Goal: Information Seeking & Learning: Check status

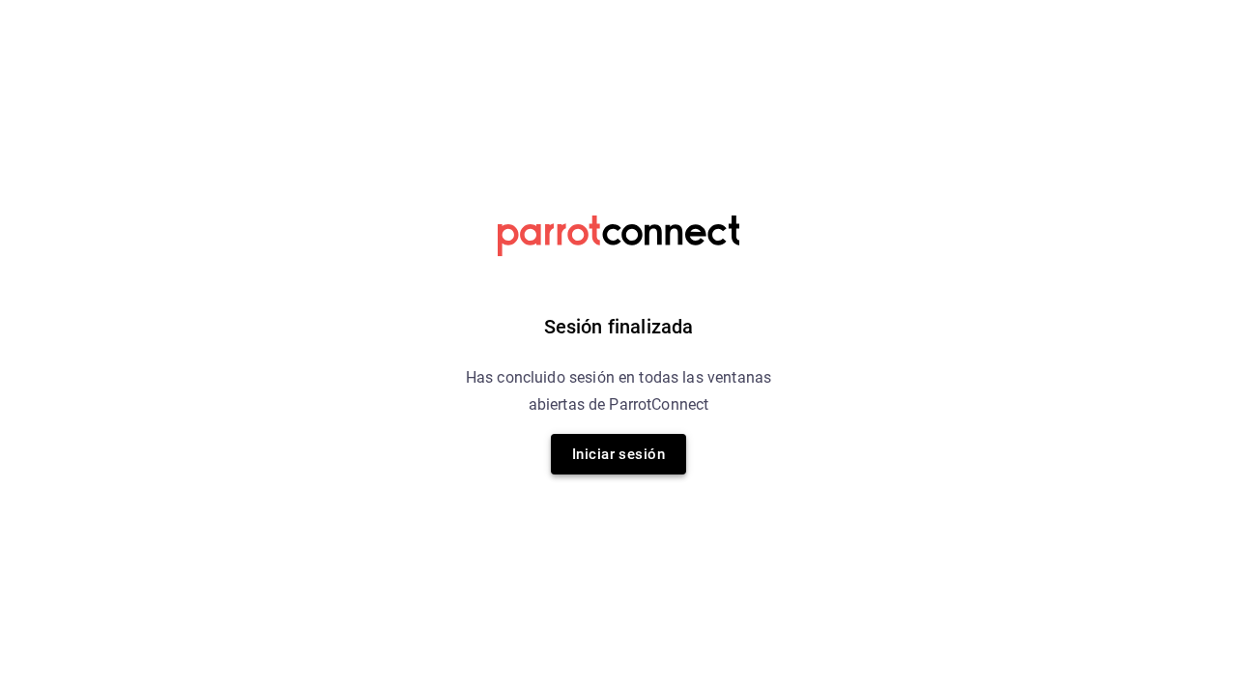
click at [661, 451] on button "Iniciar sesión" at bounding box center [618, 454] width 135 height 41
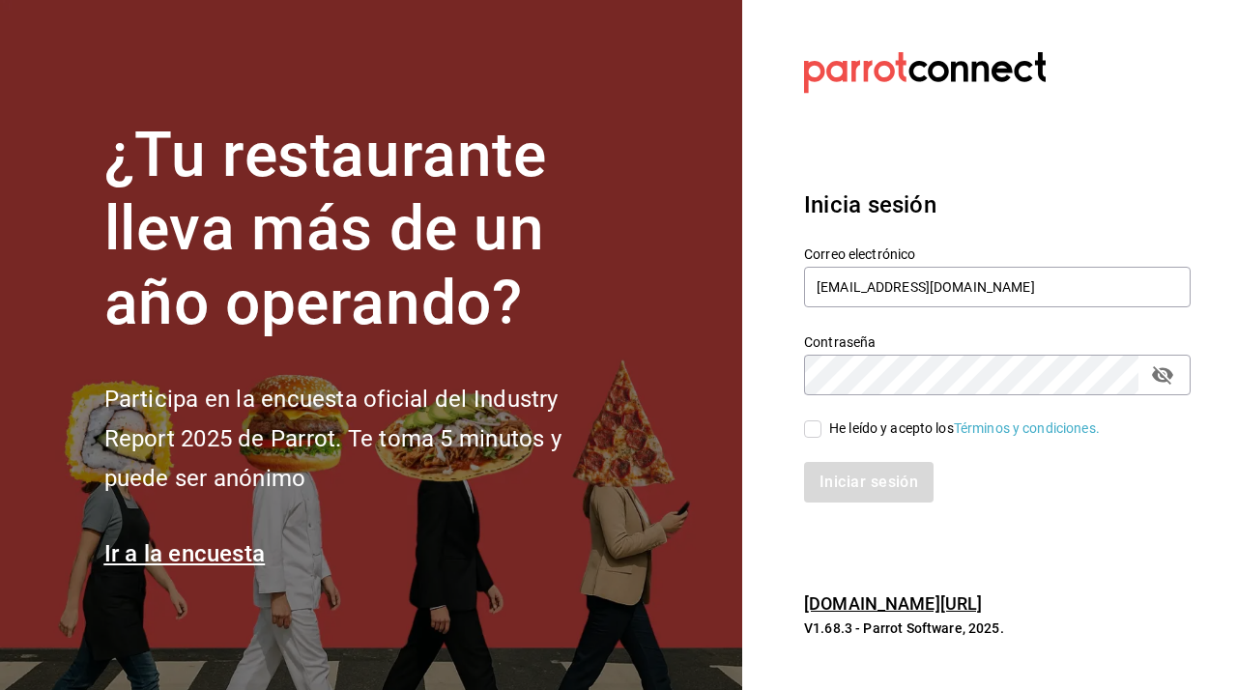
click at [820, 423] on input "He leído y acepto los Términos y condiciones." at bounding box center [812, 429] width 17 height 17
checkbox input "true"
click at [833, 482] on button "Iniciar sesión" at bounding box center [869, 482] width 131 height 41
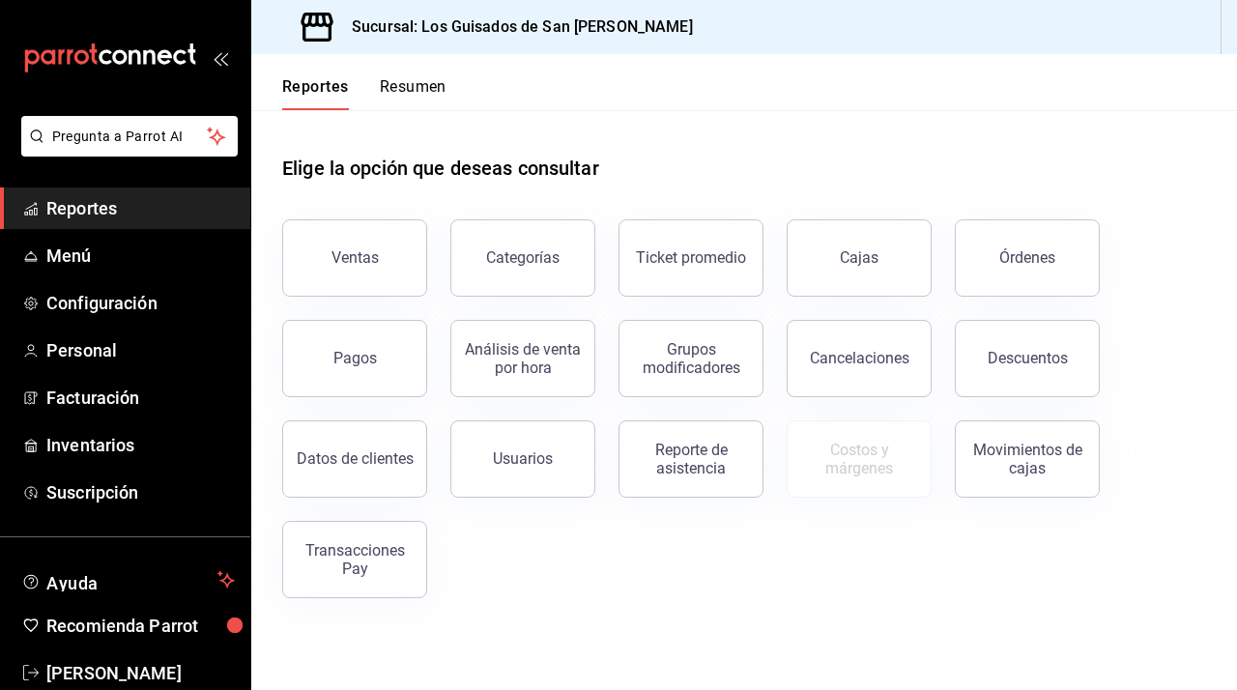
click at [440, 82] on button "Resumen" at bounding box center [413, 93] width 67 height 33
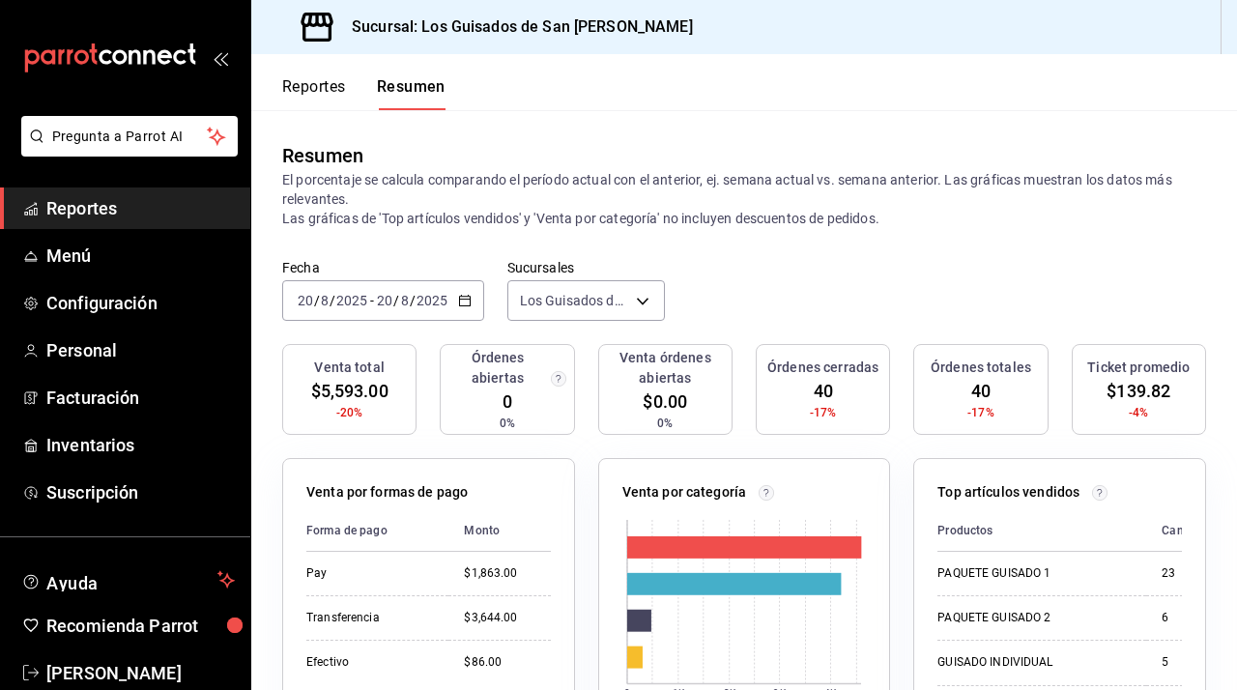
click at [480, 301] on div "[DATE] [DATE] - [DATE] [DATE]" at bounding box center [383, 300] width 202 height 41
click at [463, 308] on div "[DATE] [DATE] - [DATE] [DATE]" at bounding box center [383, 300] width 202 height 41
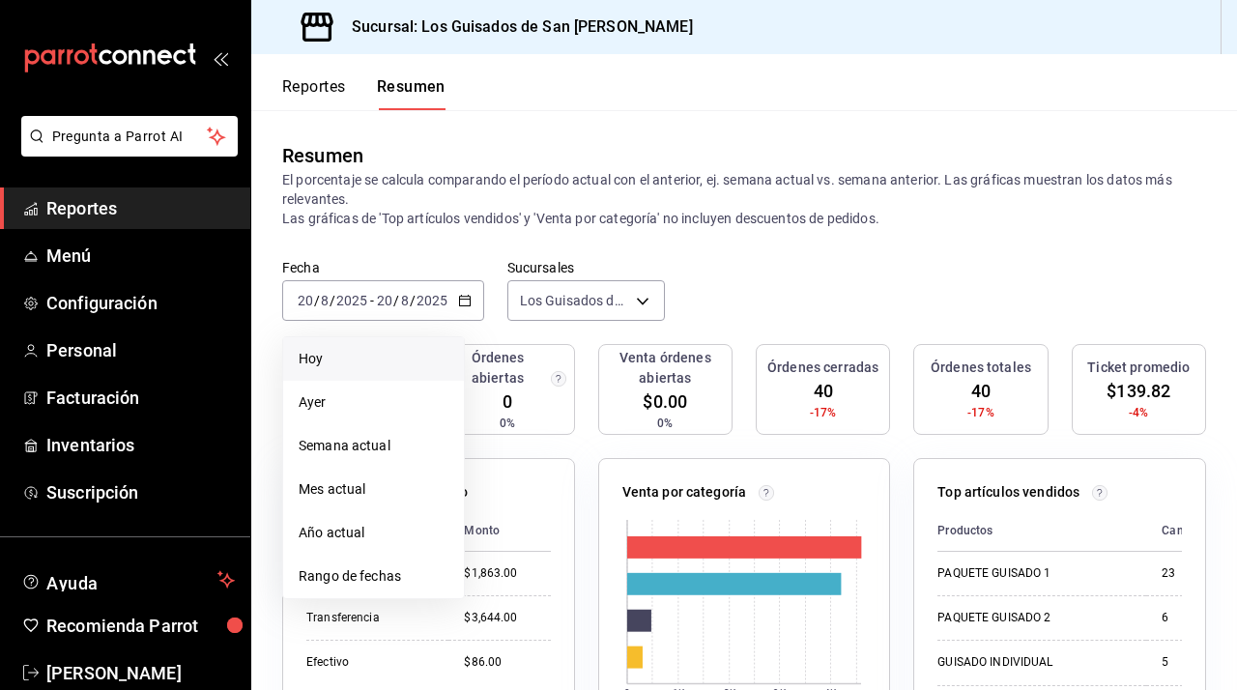
click at [398, 365] on span "Hoy" at bounding box center [374, 359] width 150 height 20
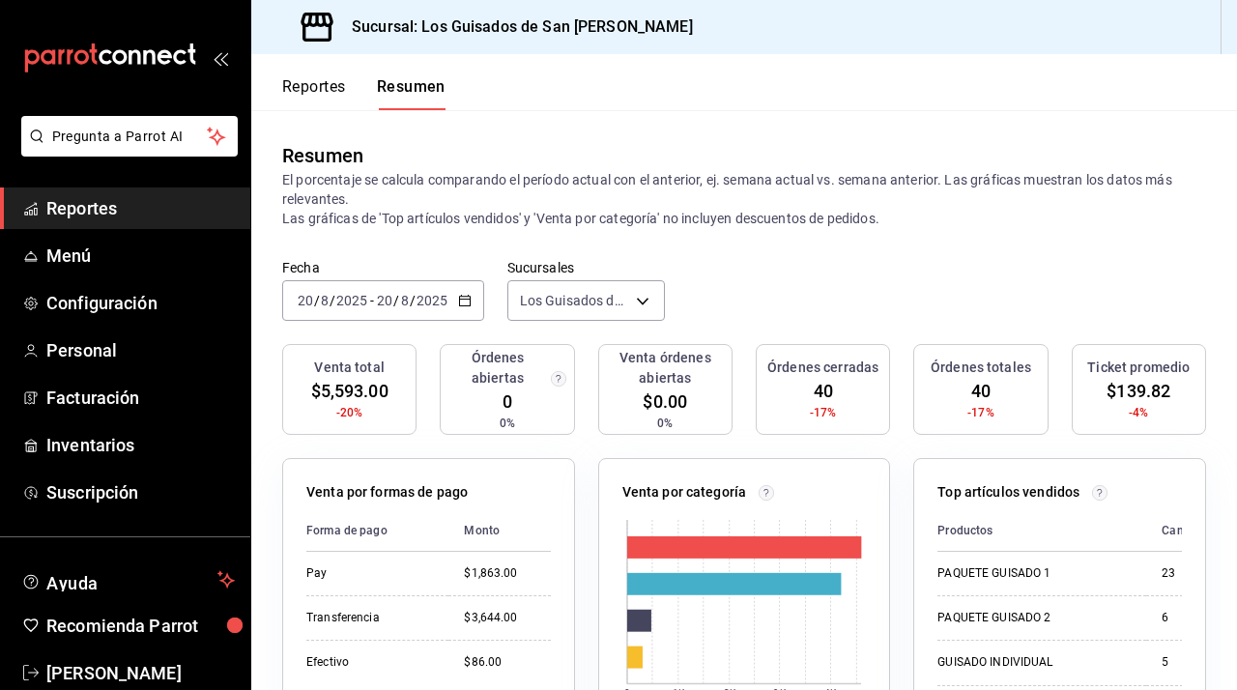
click at [213, 63] on icon "open_drawer_menu" at bounding box center [220, 57] width 15 height 15
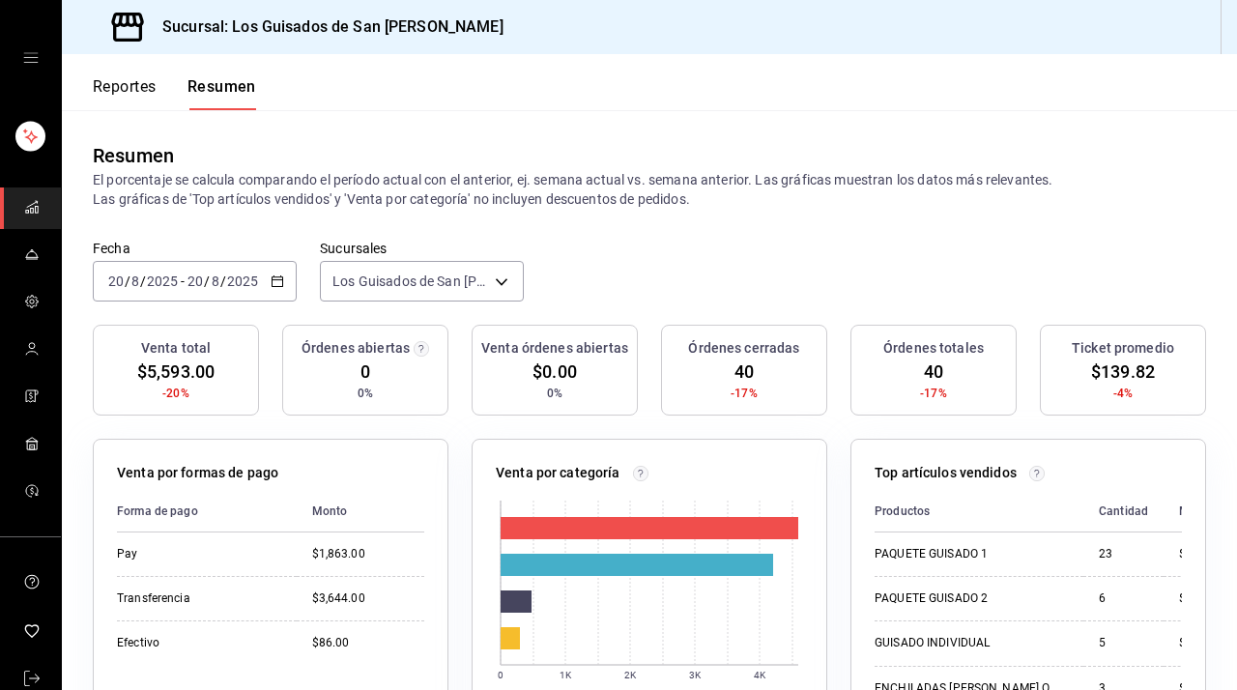
click at [129, 102] on button "Reportes" at bounding box center [125, 93] width 64 height 33
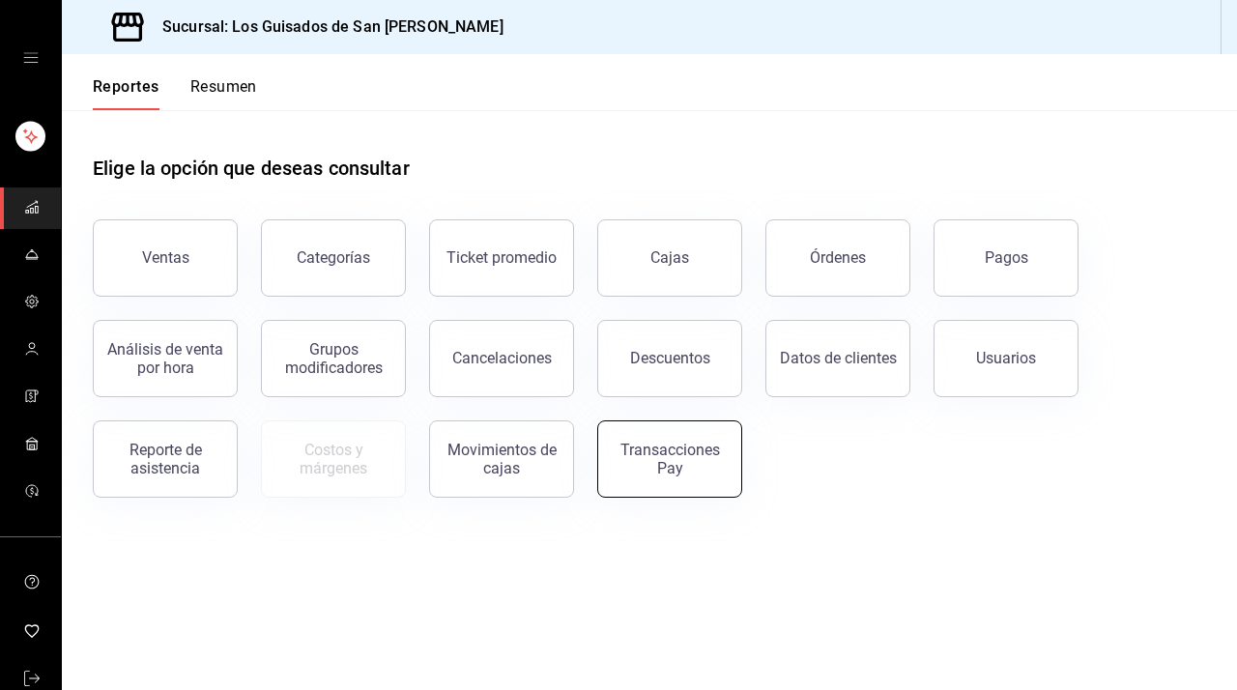
click at [669, 456] on div "Transacciones Pay" at bounding box center [670, 459] width 120 height 37
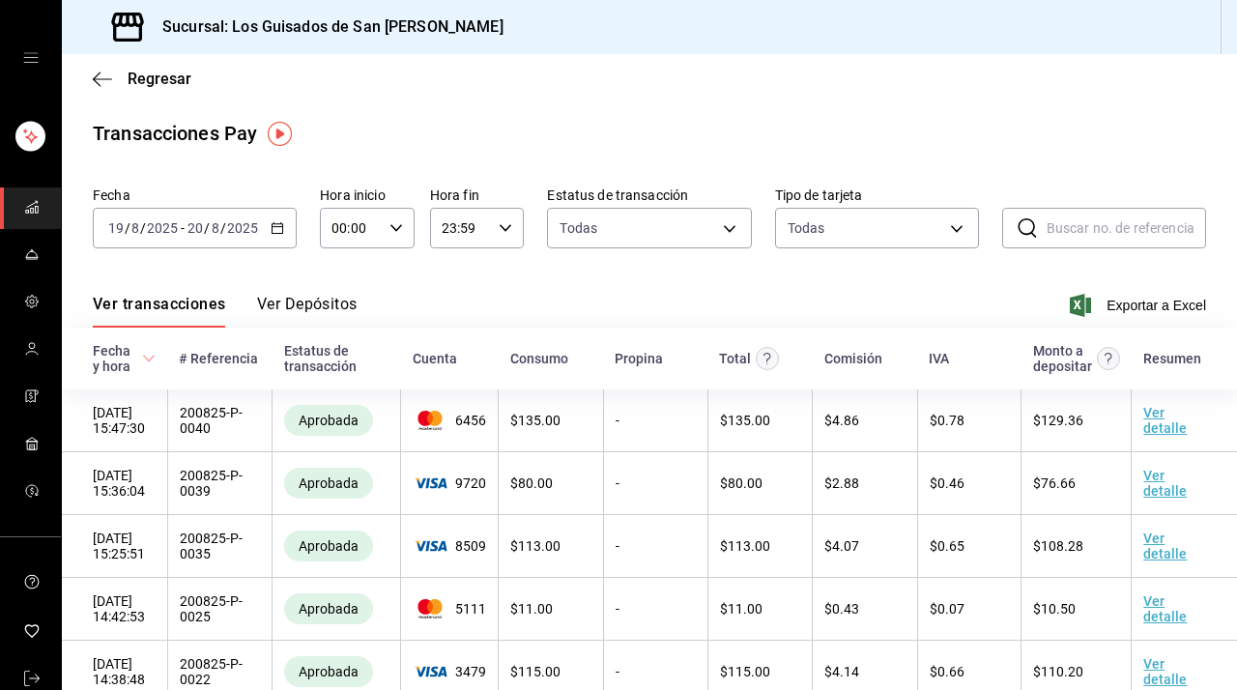
click at [336, 295] on button "Ver Depósitos" at bounding box center [307, 311] width 101 height 33
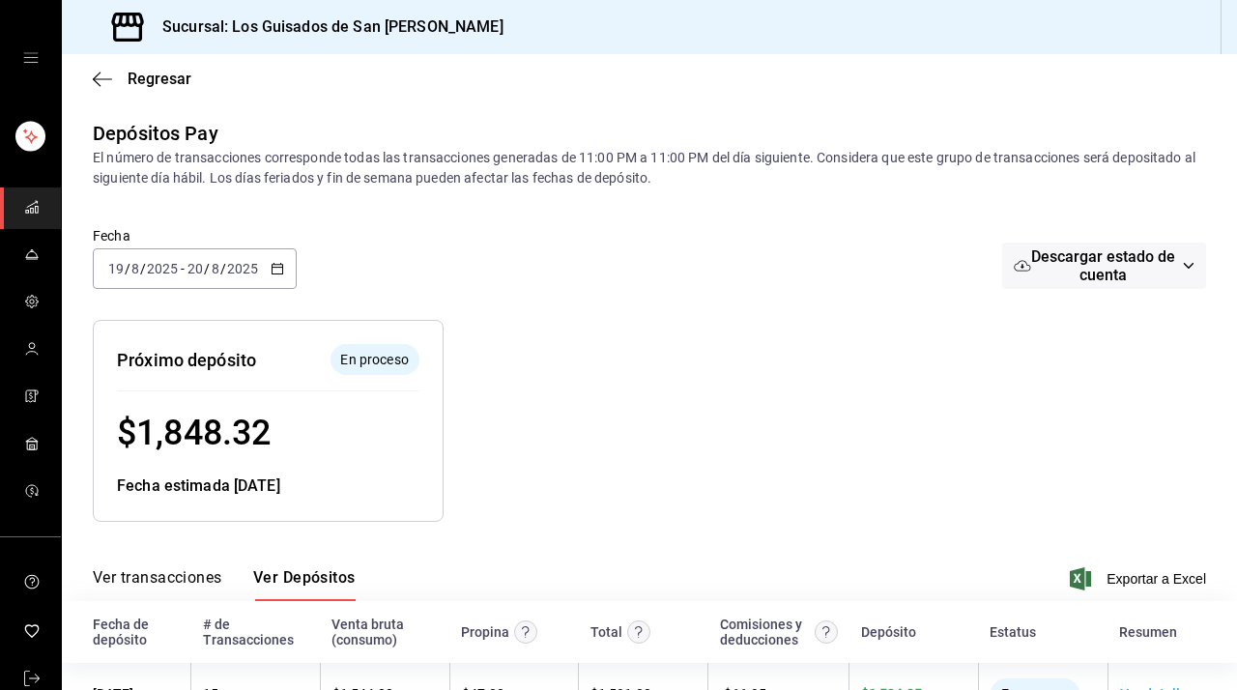
scroll to position [130, 0]
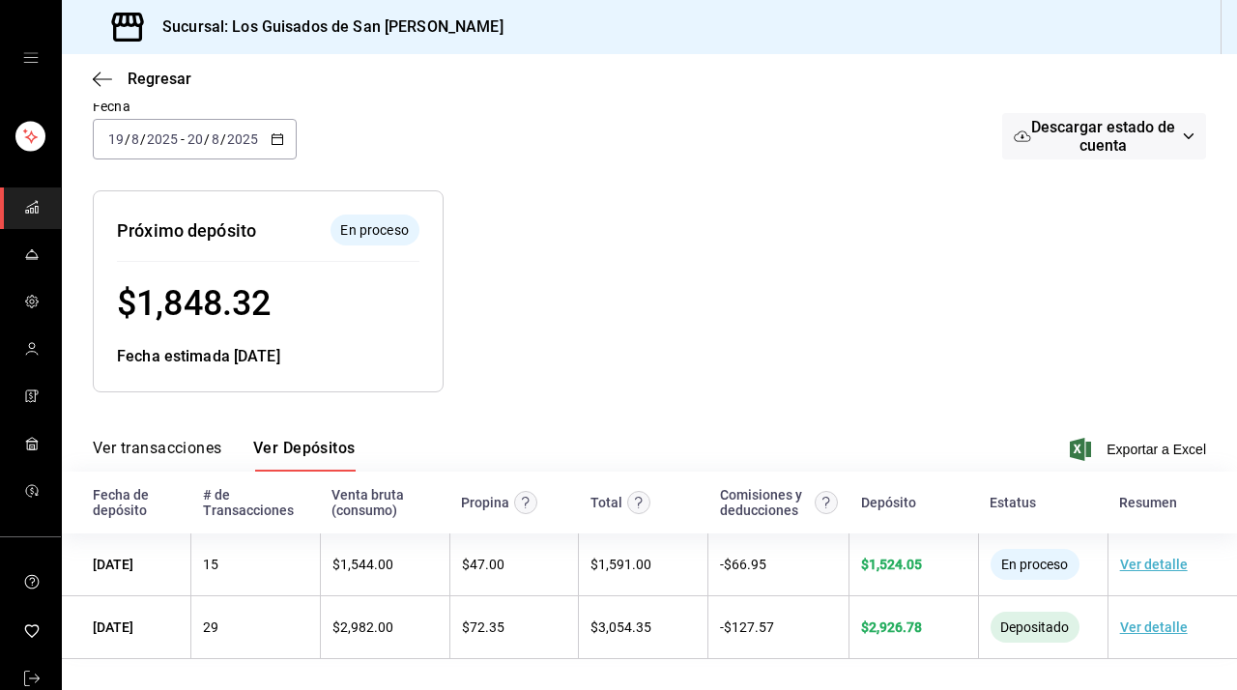
click at [269, 129] on div "[DATE] [DATE] - [DATE] [DATE]" at bounding box center [195, 139] width 204 height 41
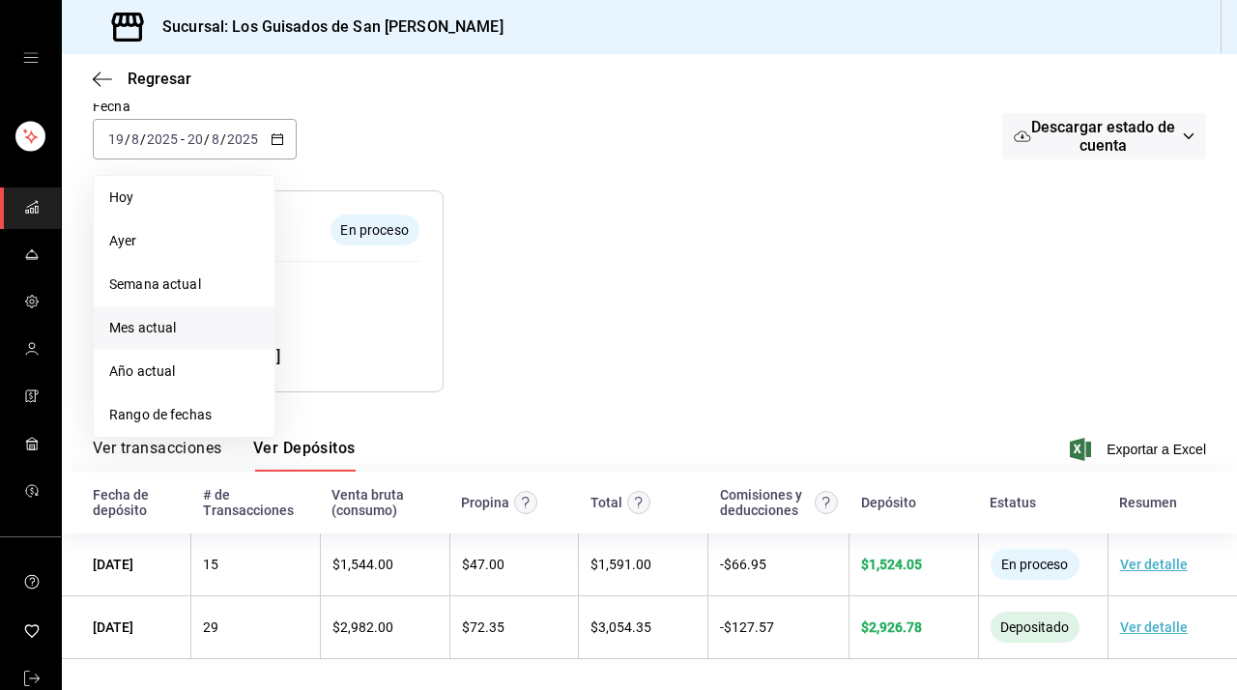
click at [185, 313] on li "Mes actual" at bounding box center [184, 328] width 181 height 44
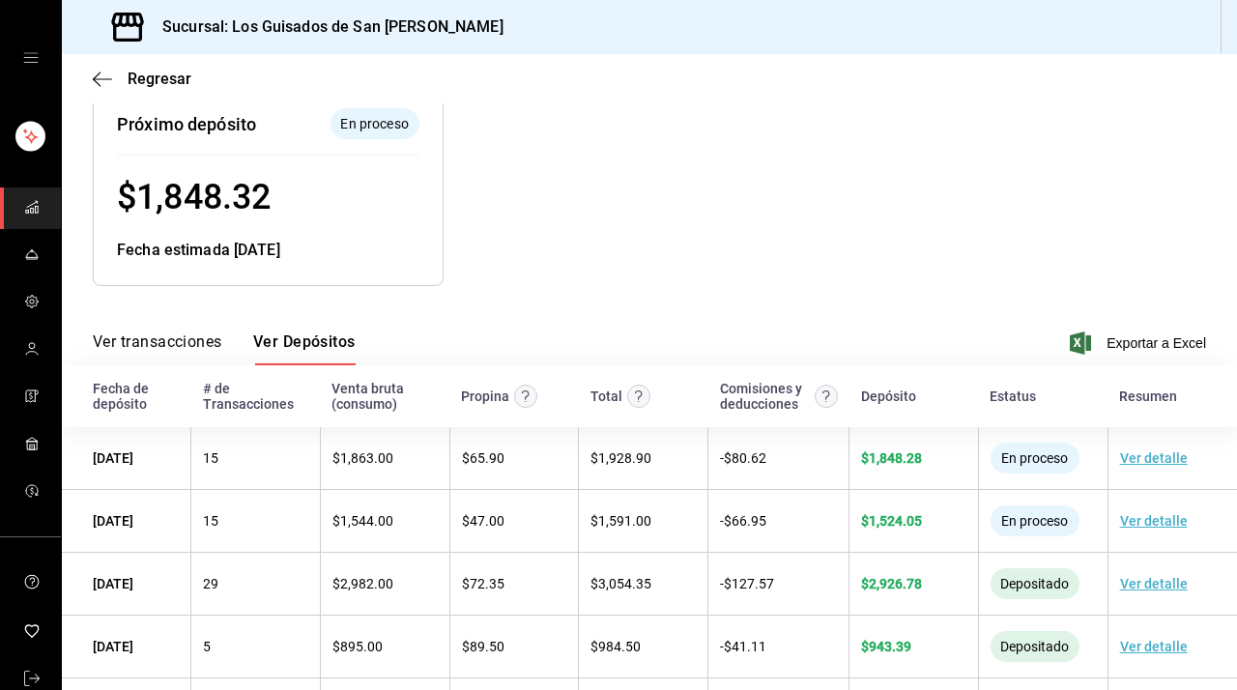
scroll to position [54, 0]
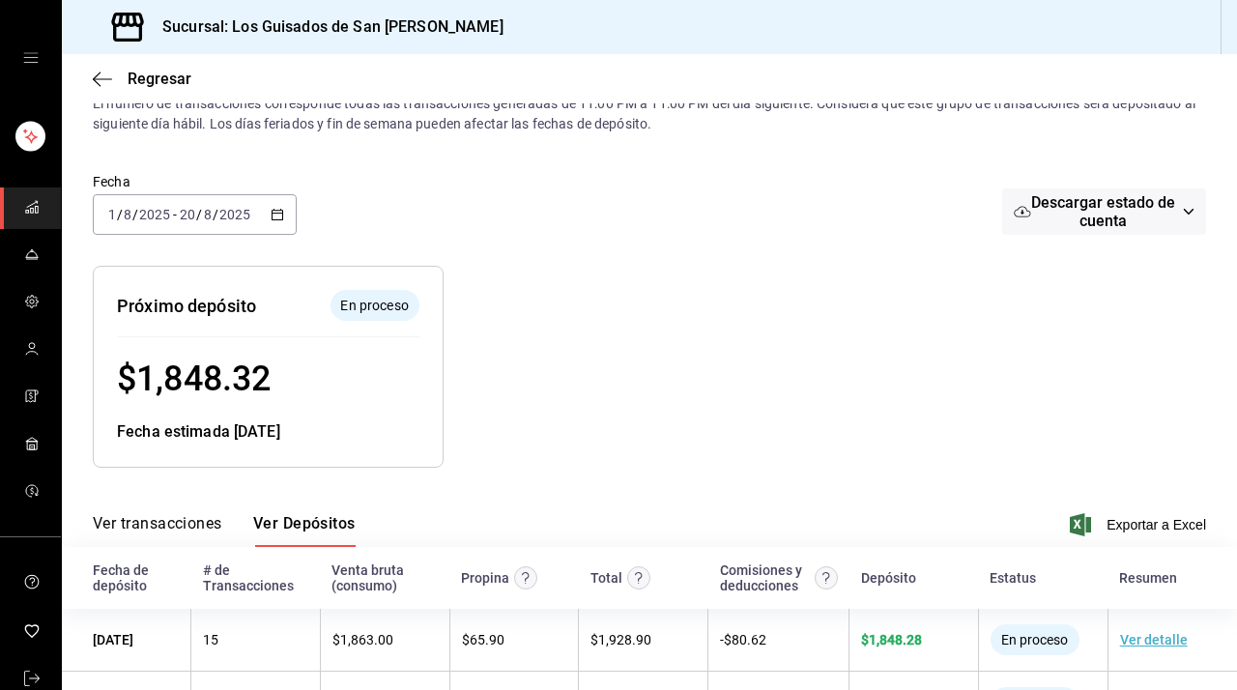
click at [271, 204] on div "[DATE] [DATE] - [DATE] [DATE]" at bounding box center [195, 214] width 204 height 41
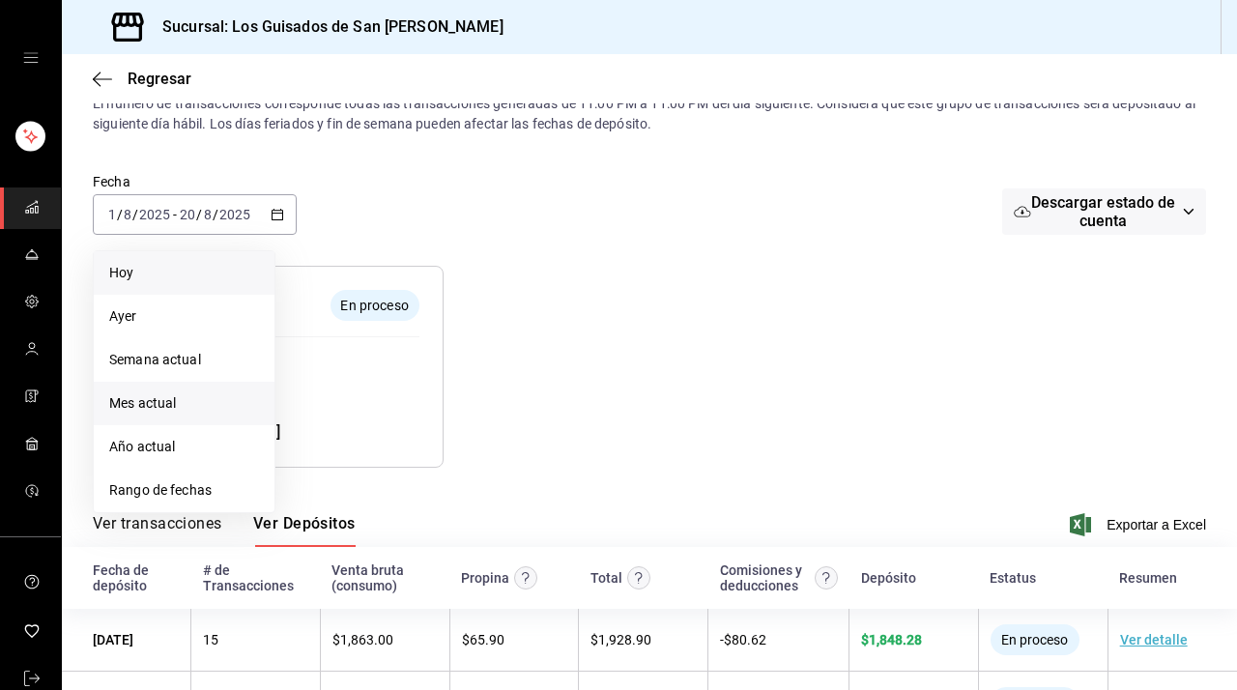
click at [213, 285] on li "Hoy" at bounding box center [184, 273] width 181 height 44
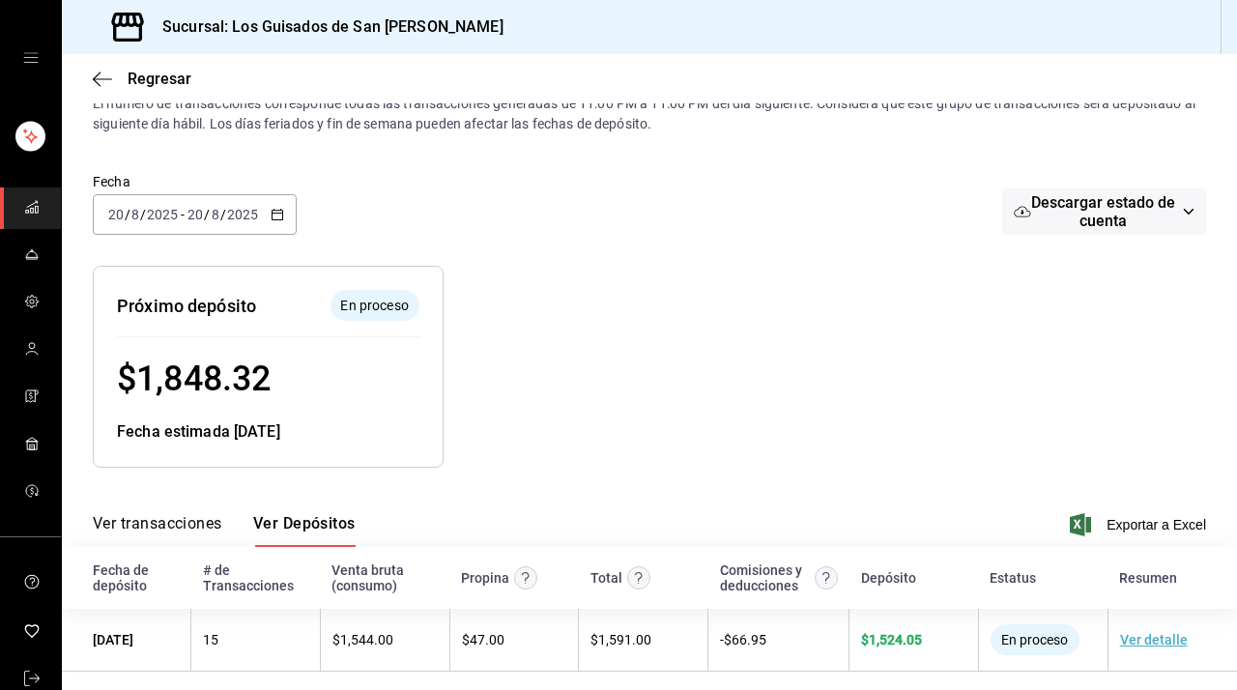
scroll to position [67, 0]
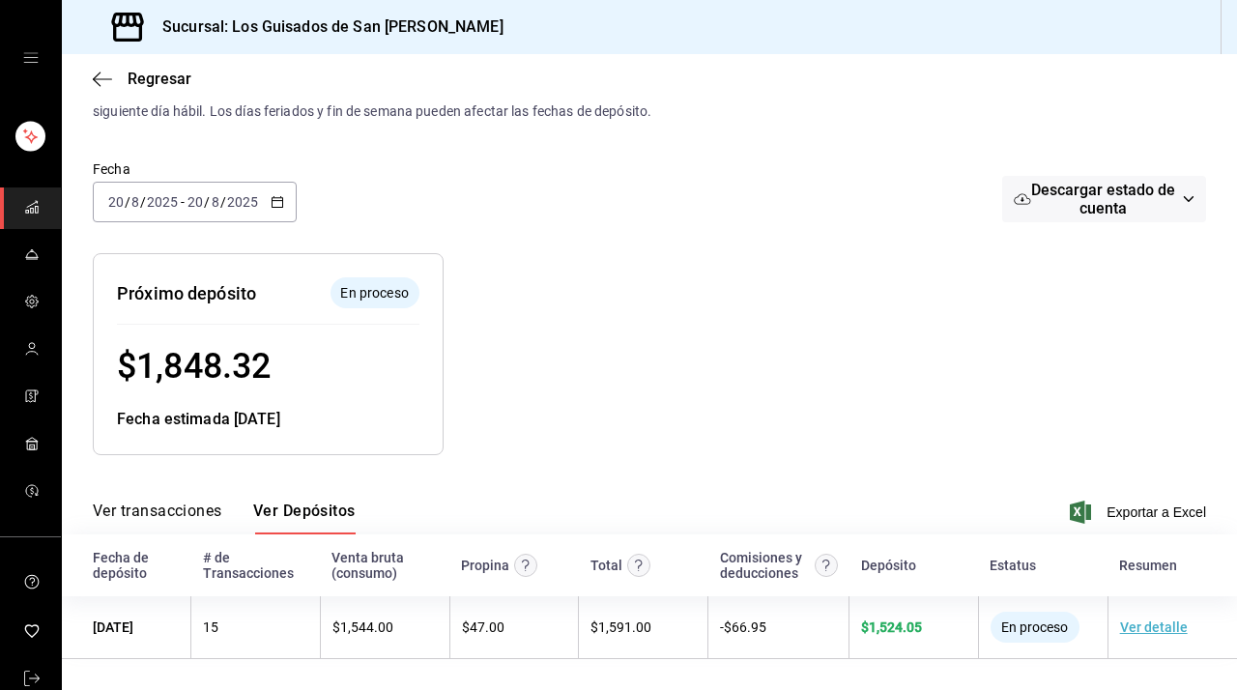
click at [293, 201] on div "[DATE] [DATE] - [DATE] [DATE]" at bounding box center [195, 202] width 204 height 41
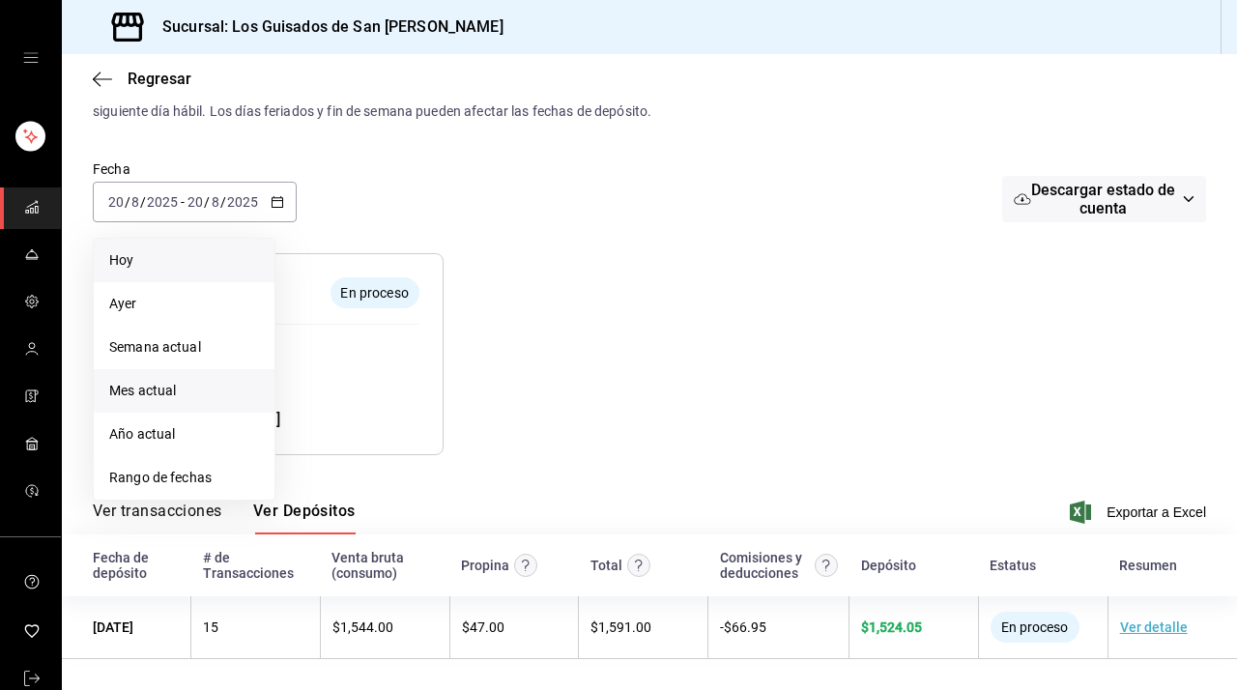
click at [196, 381] on span "Mes actual" at bounding box center [184, 391] width 150 height 20
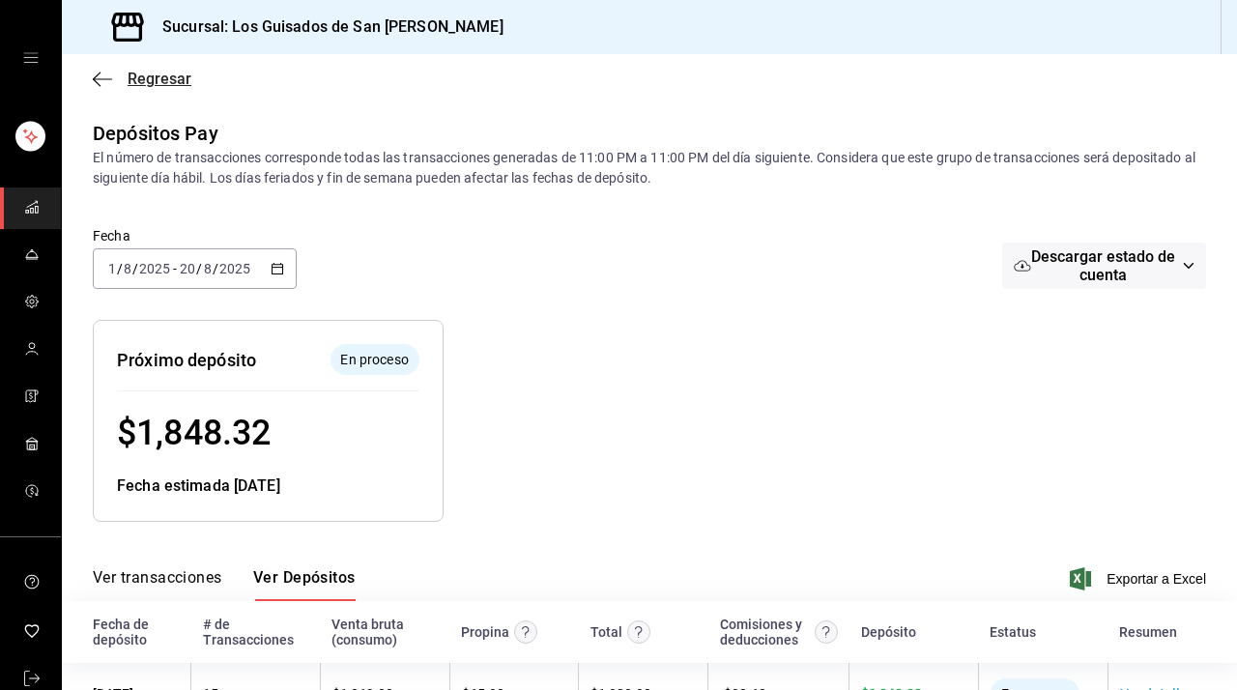
click at [183, 79] on span "Regresar" at bounding box center [160, 79] width 64 height 18
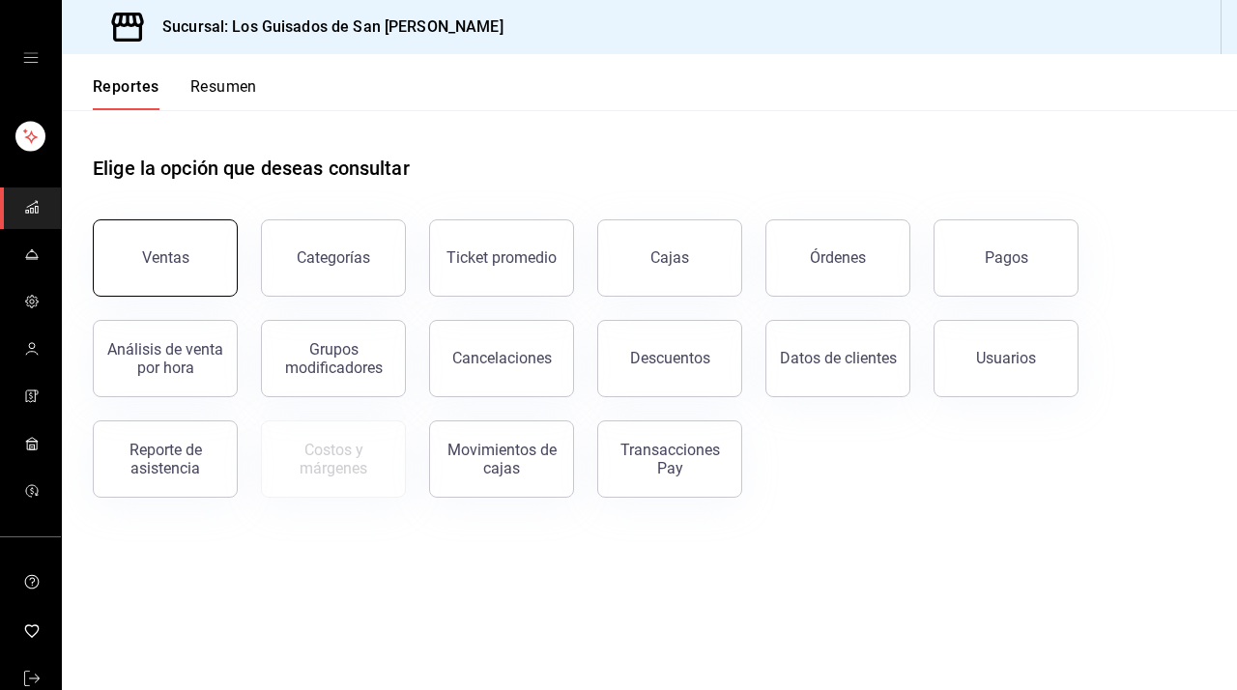
click at [207, 253] on button "Ventas" at bounding box center [165, 257] width 145 height 77
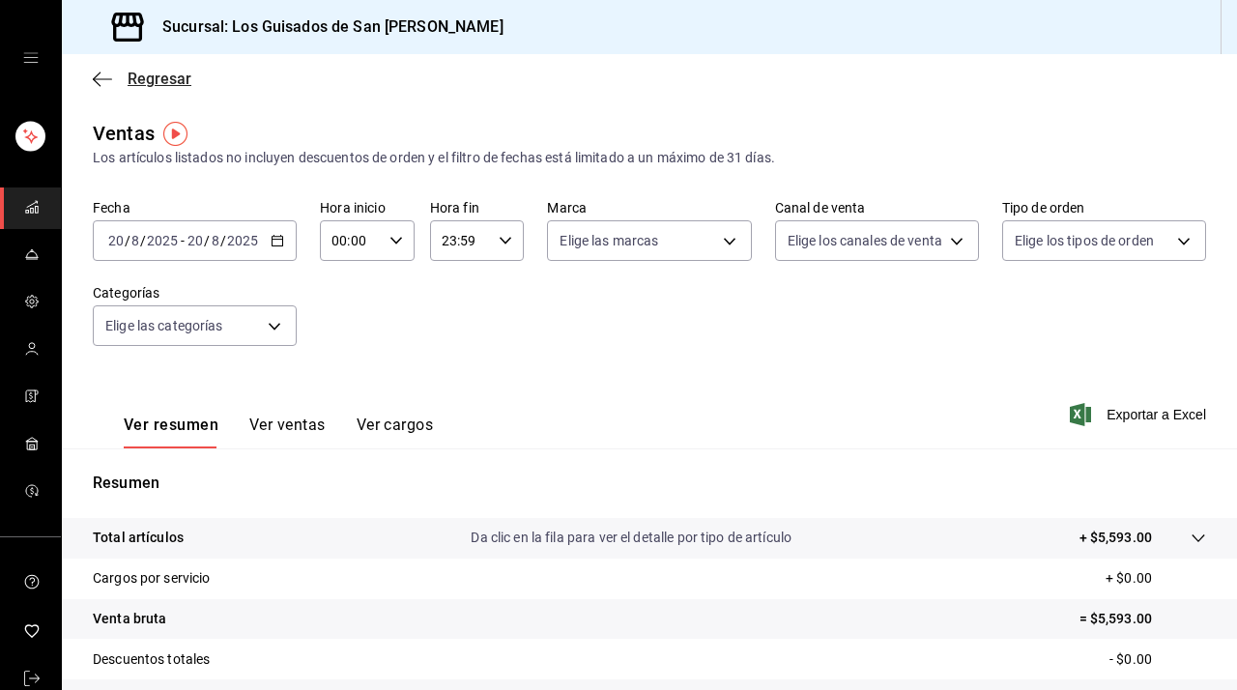
click at [105, 77] on icon "button" at bounding box center [102, 79] width 19 height 17
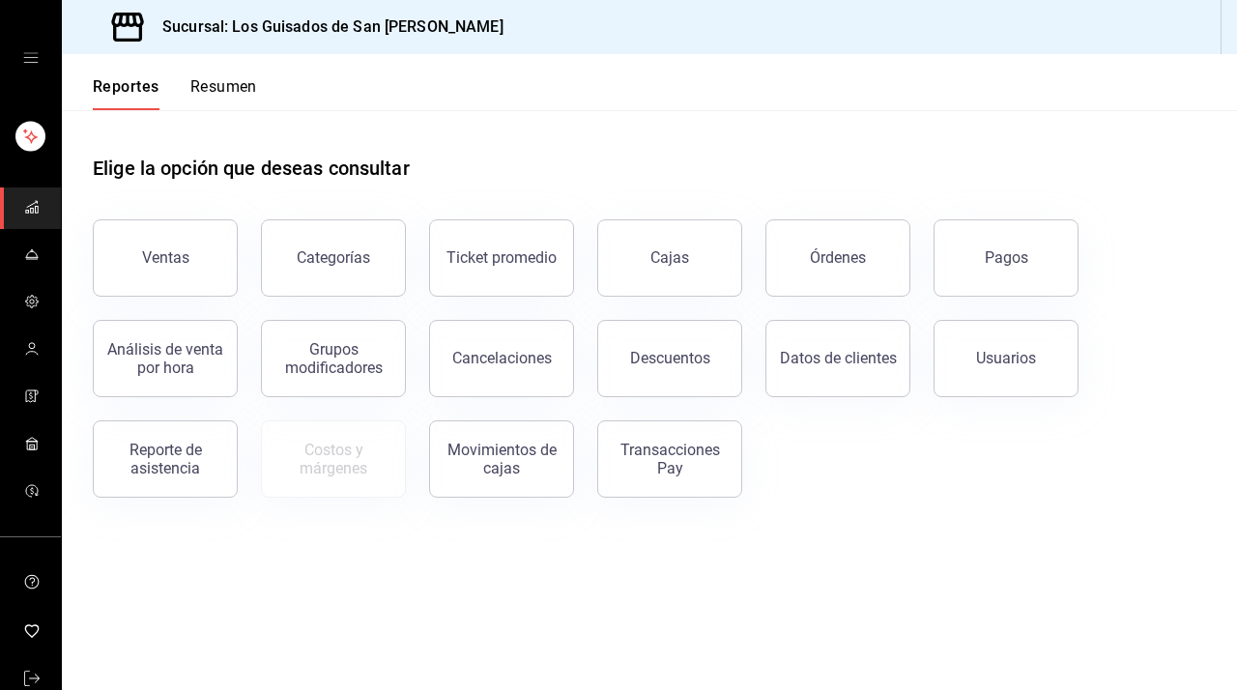
click at [218, 82] on button "Resumen" at bounding box center [223, 93] width 67 height 33
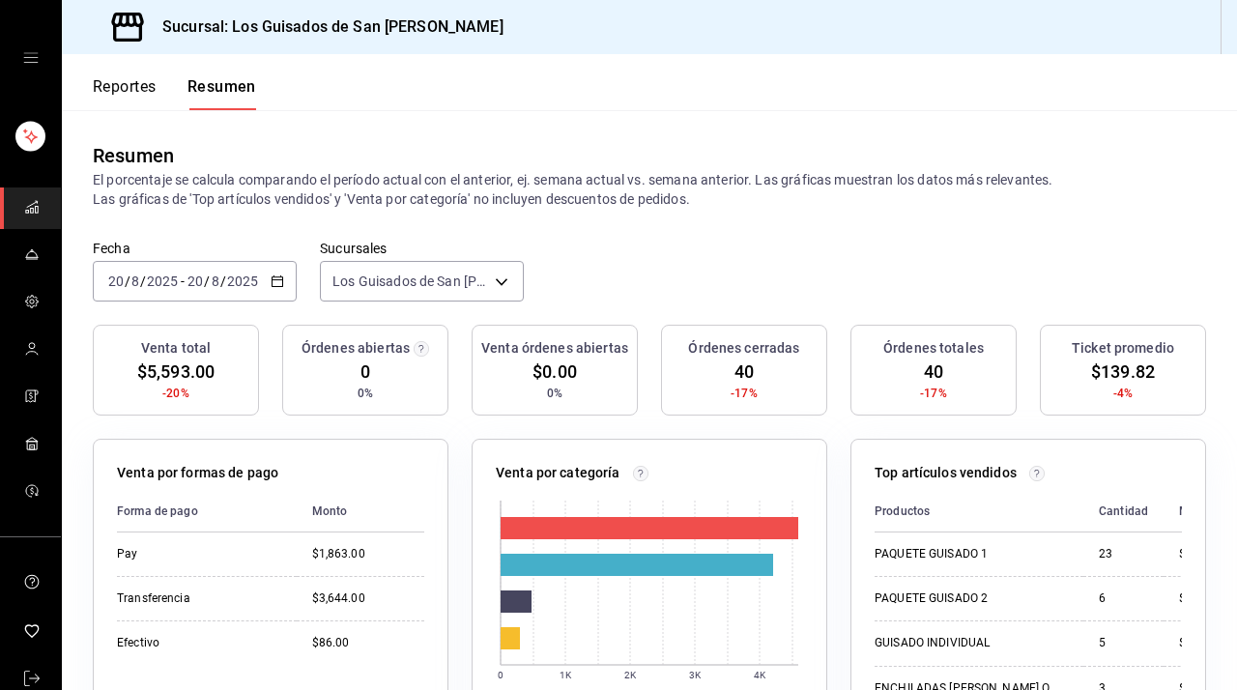
click at [32, 33] on div "mailbox folders" at bounding box center [30, 58] width 61 height 116
click at [31, 44] on div "mailbox folders" at bounding box center [30, 58] width 61 height 116
click at [30, 54] on icon "open drawer" at bounding box center [30, 57] width 15 height 15
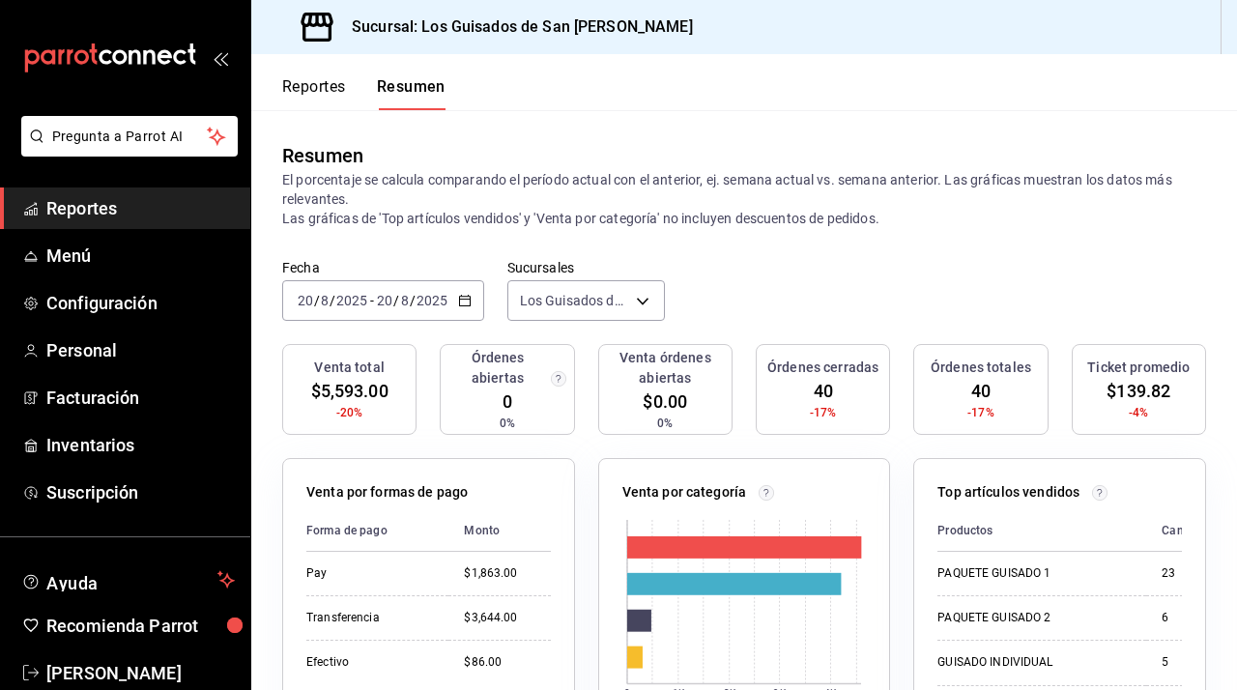
click at [284, 104] on button "Reportes" at bounding box center [314, 93] width 64 height 33
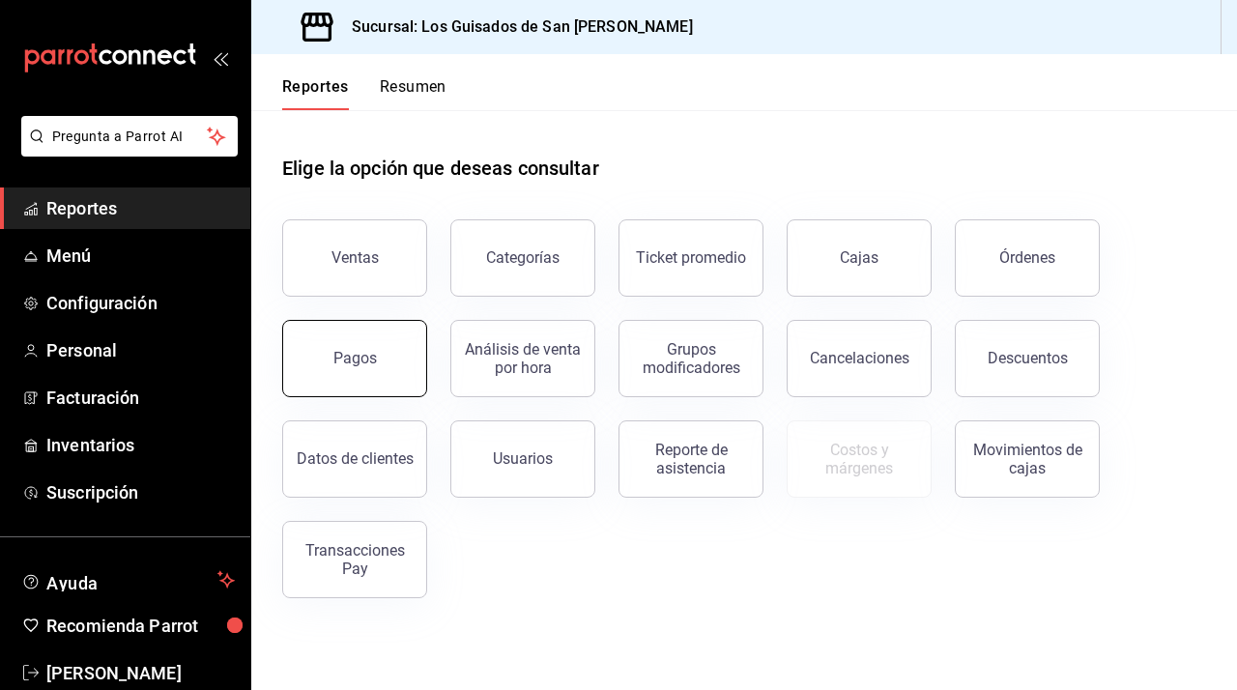
click at [362, 329] on button "Pagos" at bounding box center [354, 358] width 145 height 77
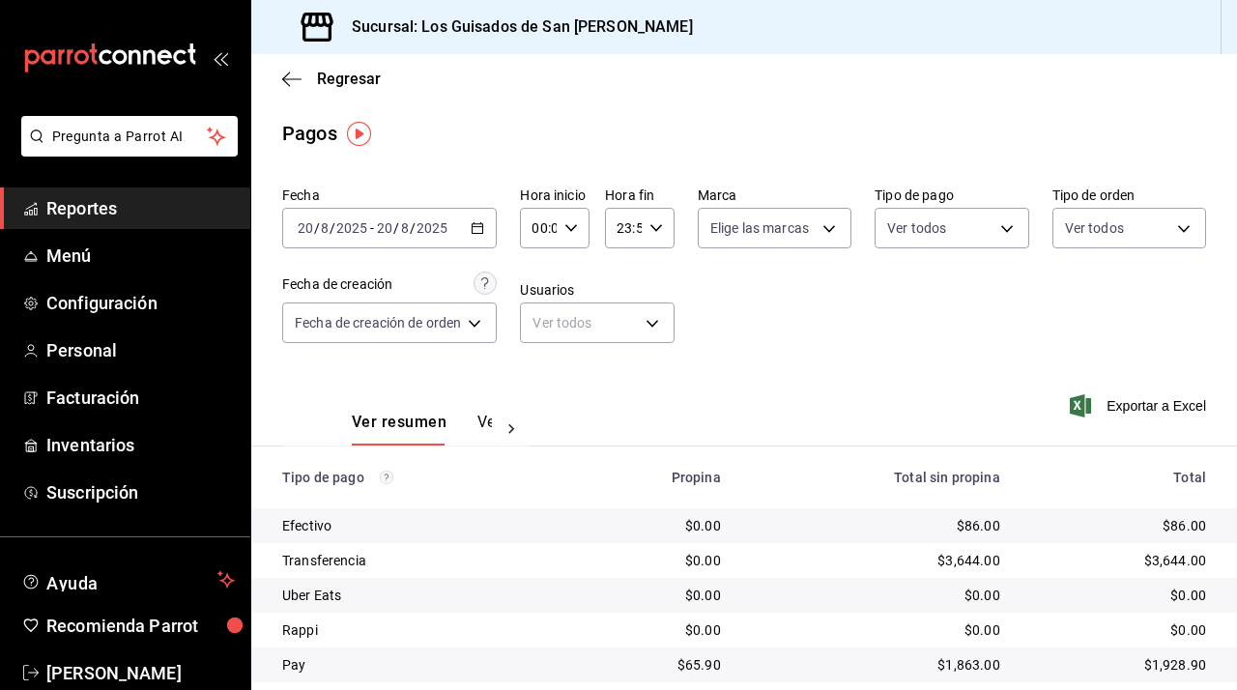
scroll to position [58, 0]
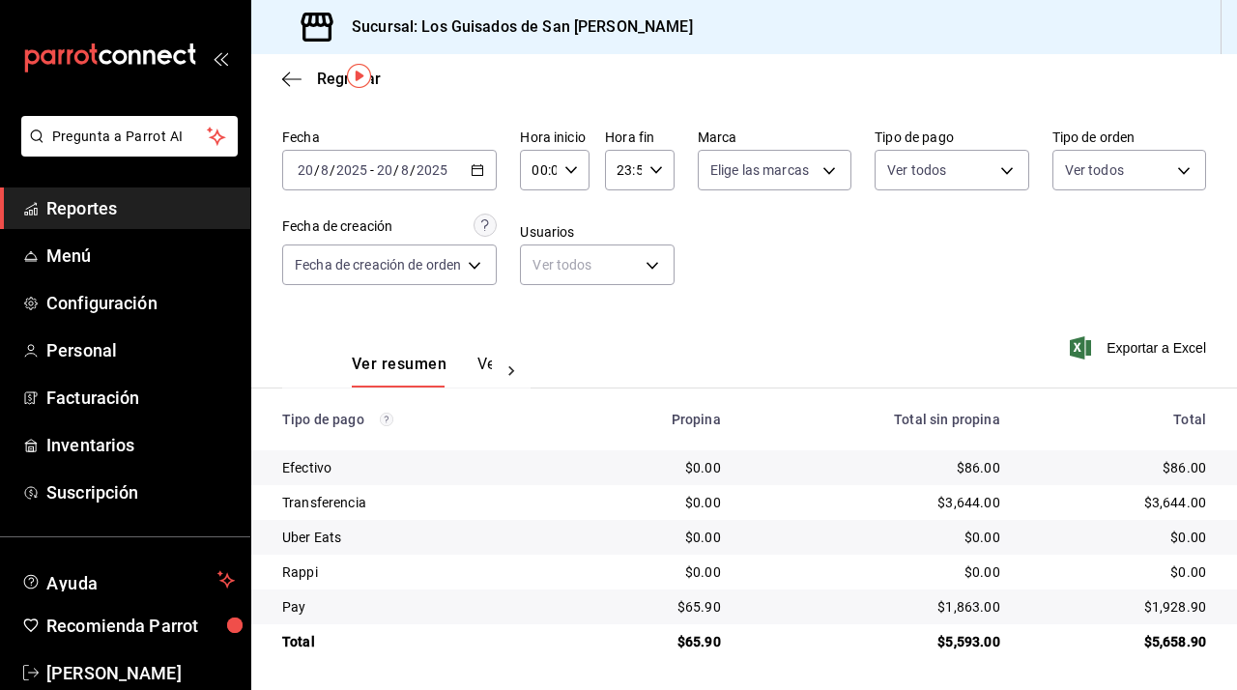
click at [479, 166] on icon "button" at bounding box center [478, 170] width 14 height 14
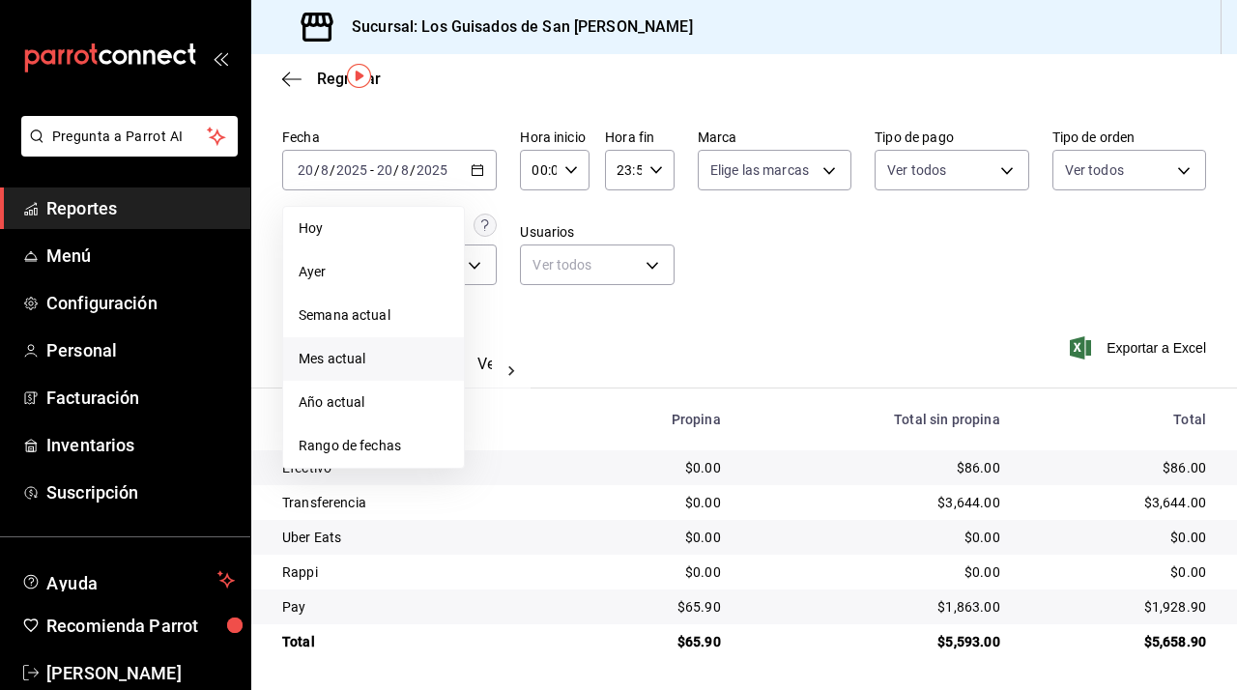
click at [369, 363] on span "Mes actual" at bounding box center [374, 359] width 150 height 20
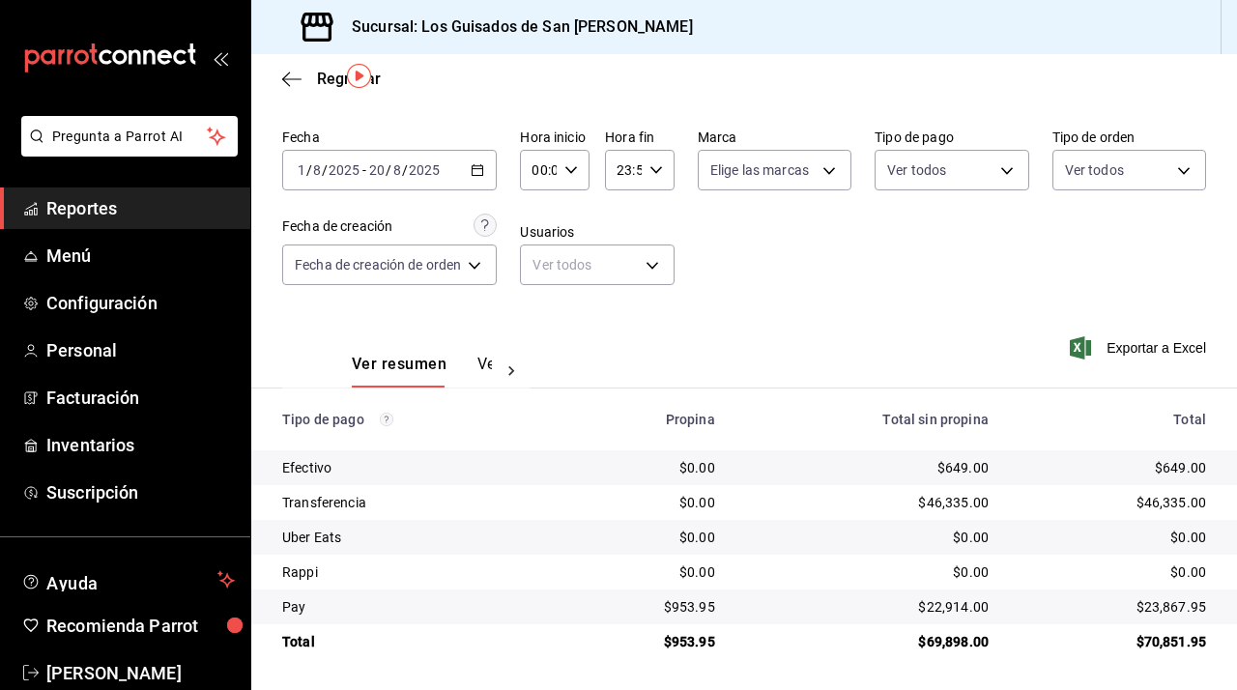
click at [515, 371] on icon at bounding box center [511, 371] width 19 height 19
click at [473, 366] on button "Ver pagos" at bounding box center [456, 371] width 73 height 33
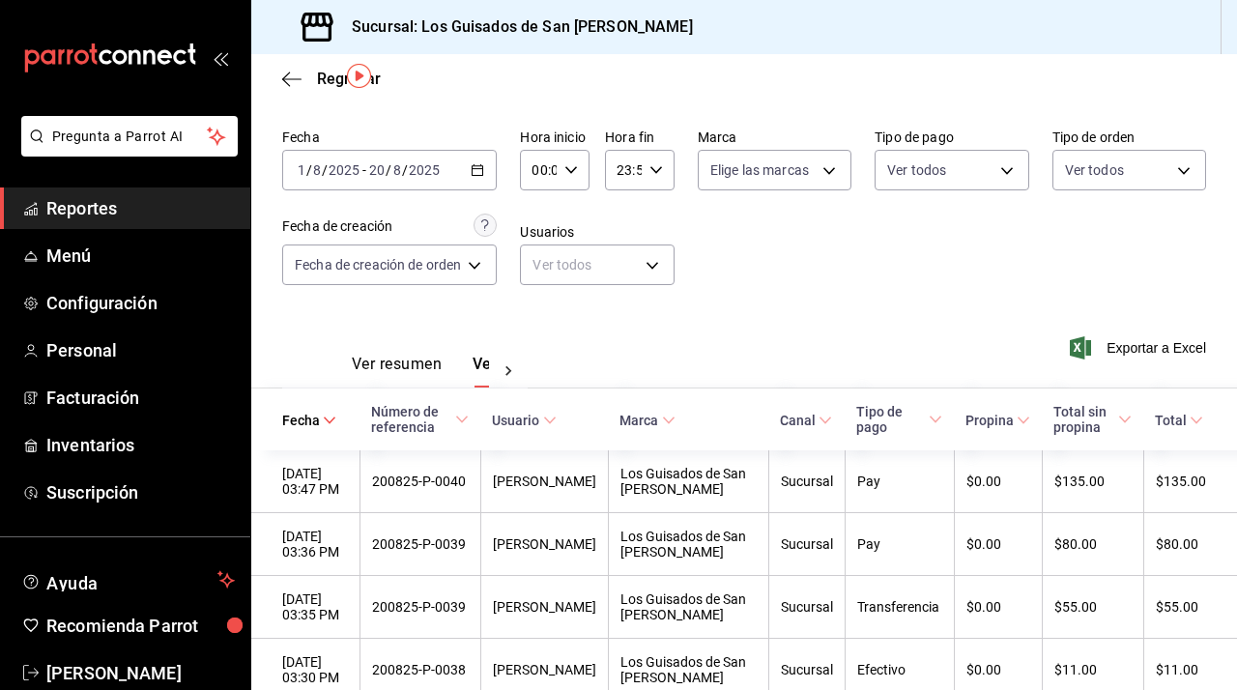
click at [418, 364] on button "Ver resumen" at bounding box center [397, 371] width 90 height 33
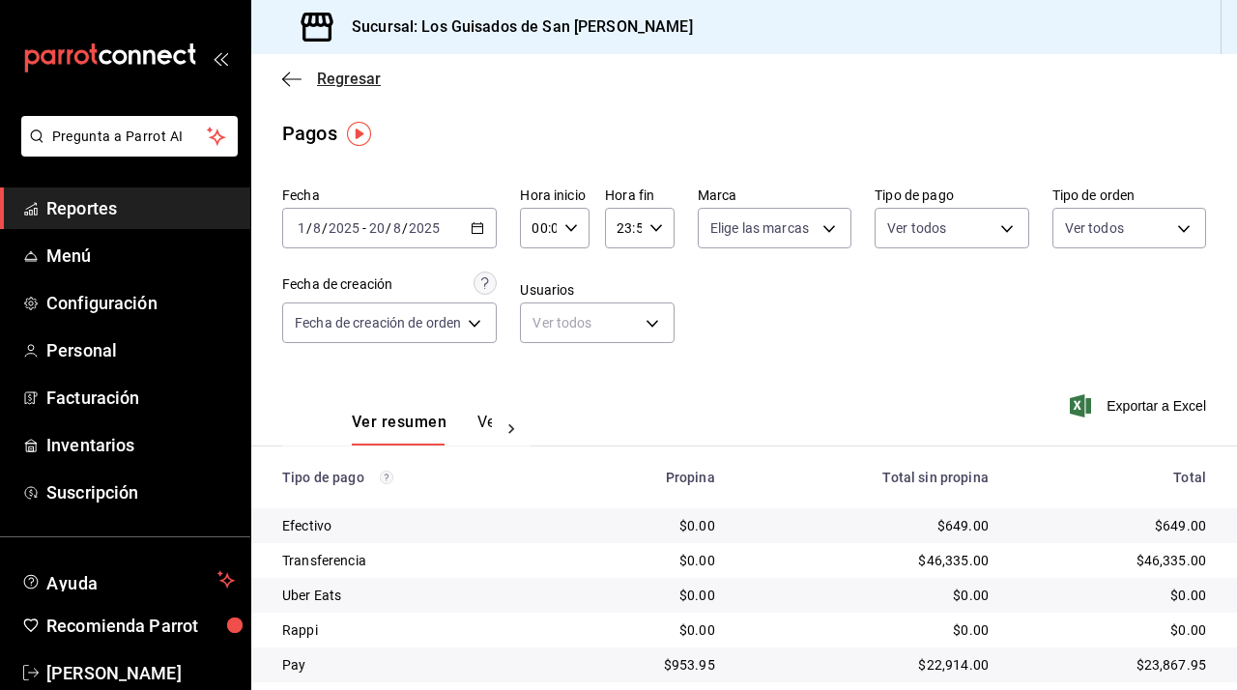
click at [336, 87] on span "Regresar" at bounding box center [349, 79] width 64 height 18
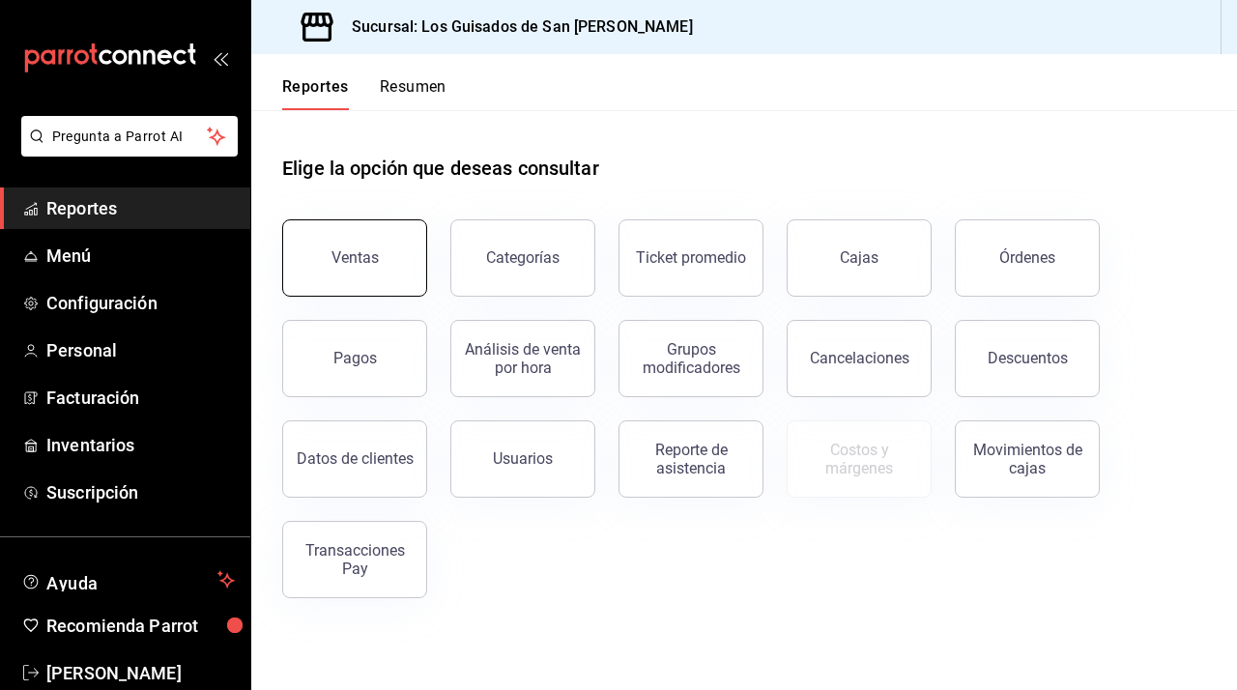
click at [354, 246] on button "Ventas" at bounding box center [354, 257] width 145 height 77
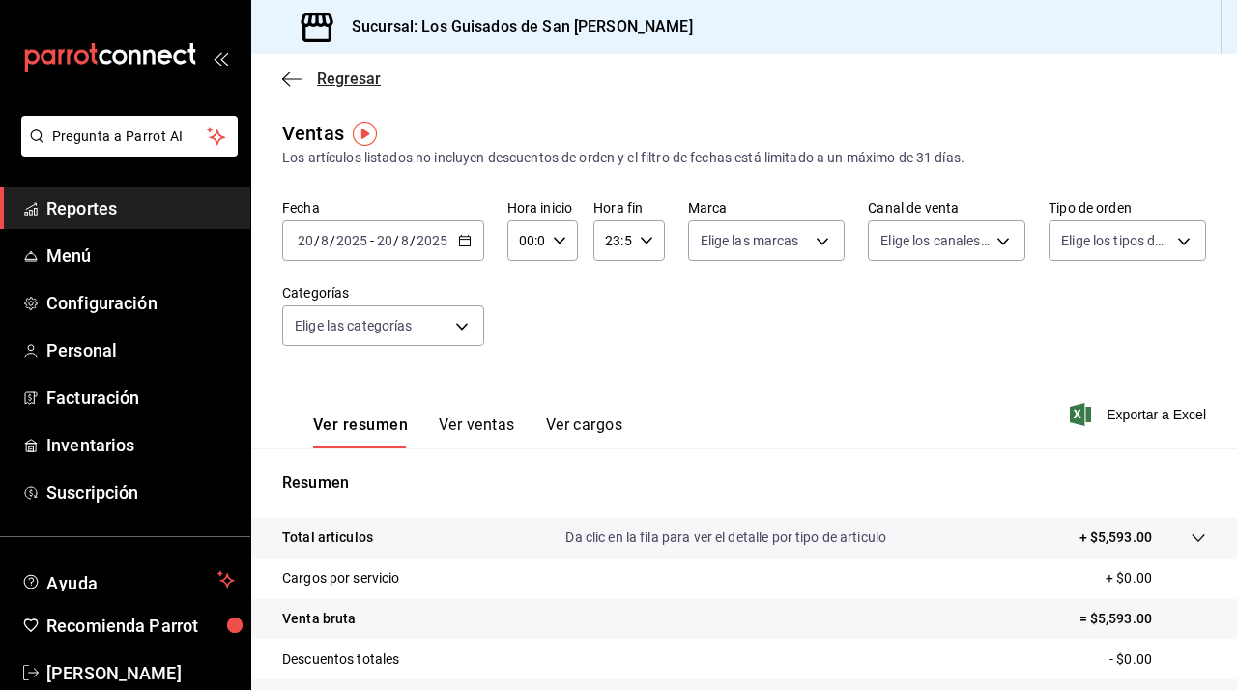
click at [339, 80] on span "Regresar" at bounding box center [349, 79] width 64 height 18
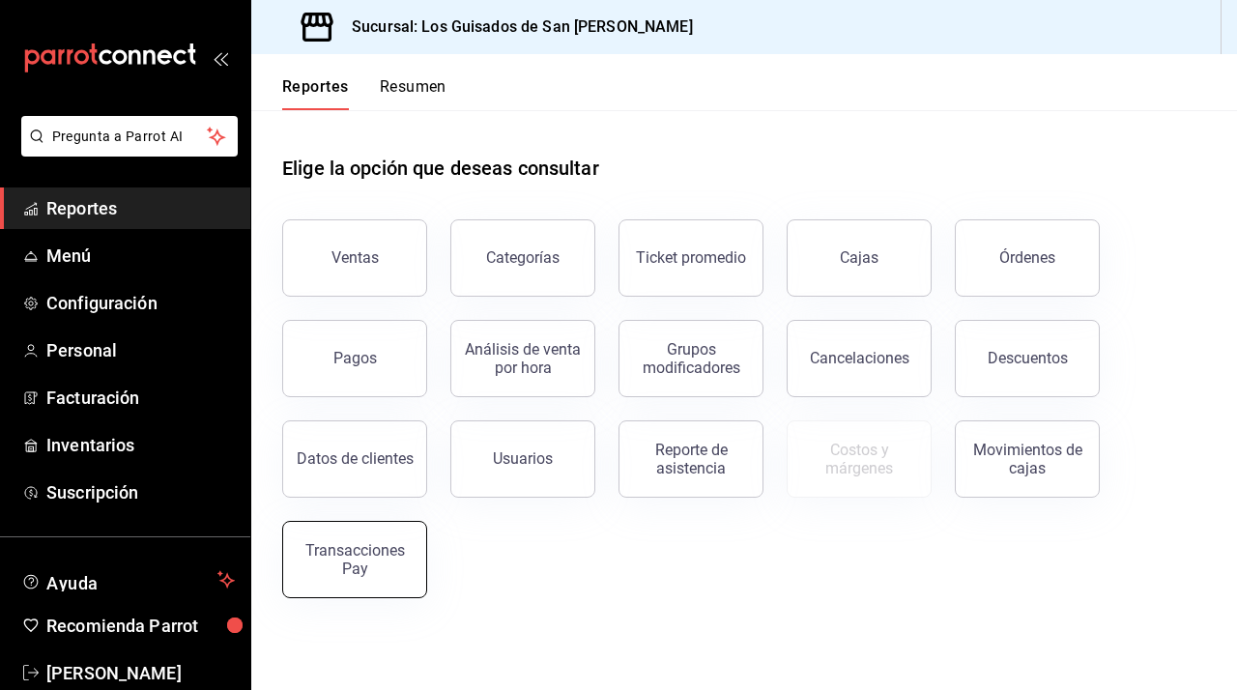
click at [377, 574] on div "Transacciones Pay" at bounding box center [355, 559] width 120 height 37
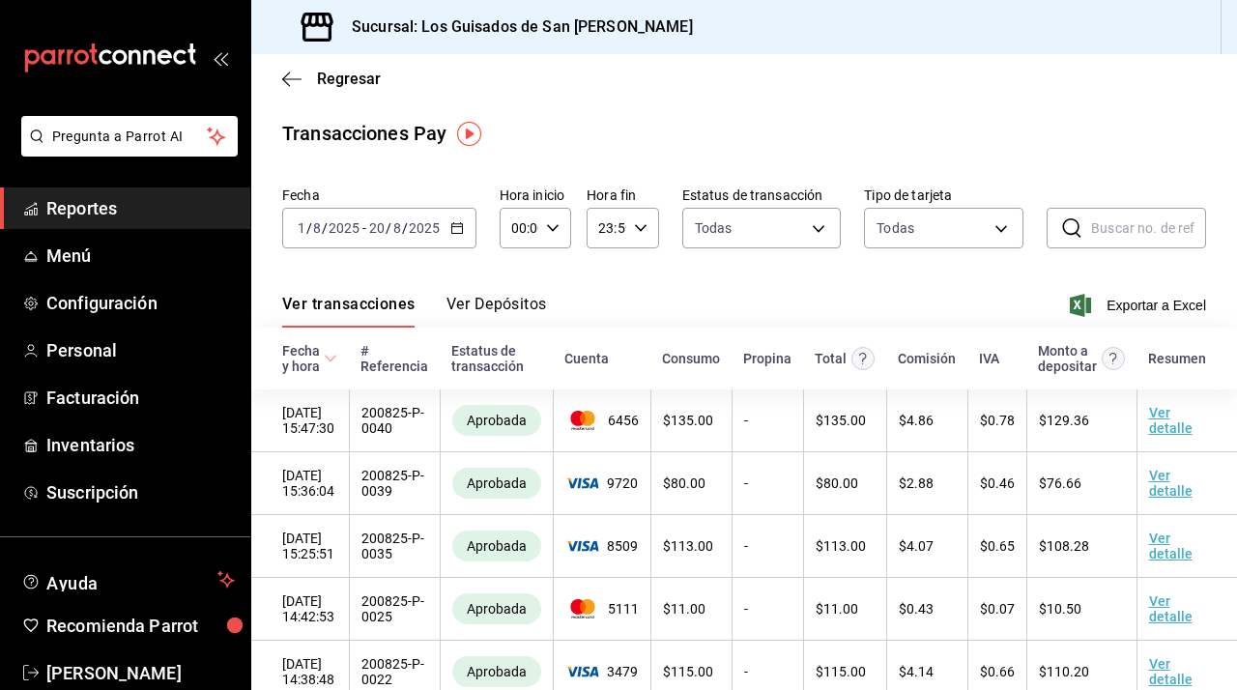
click at [502, 295] on button "Ver Depósitos" at bounding box center [497, 311] width 101 height 33
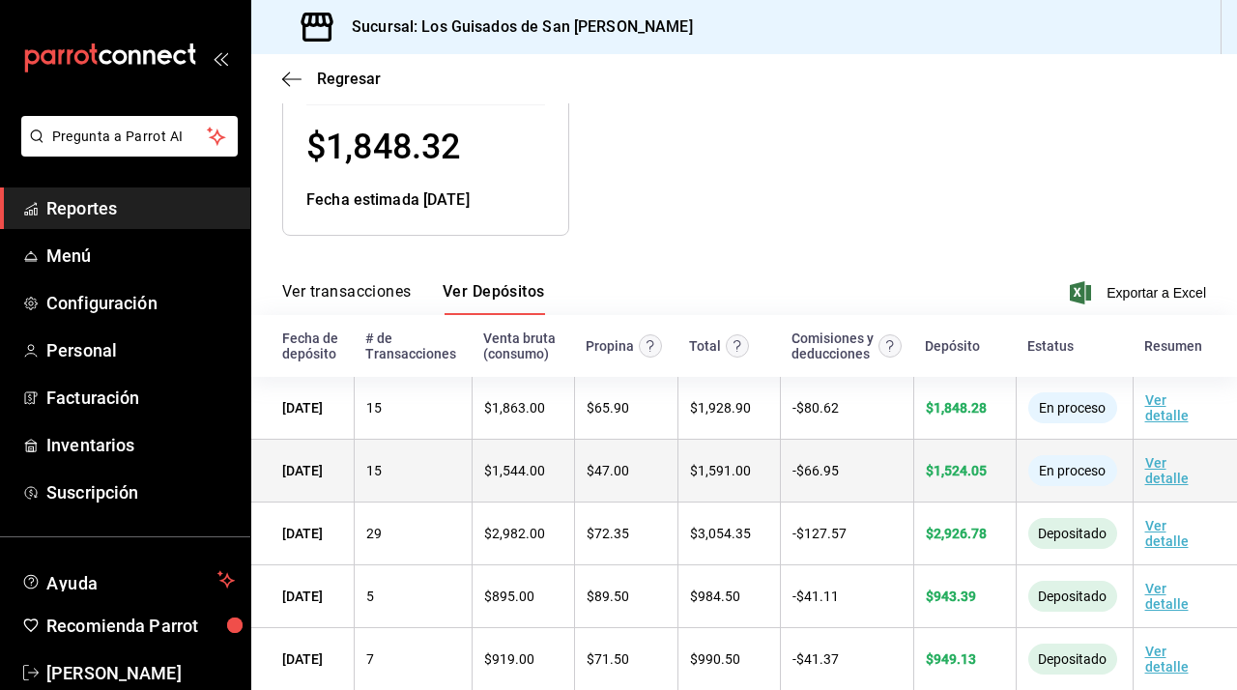
scroll to position [254, 0]
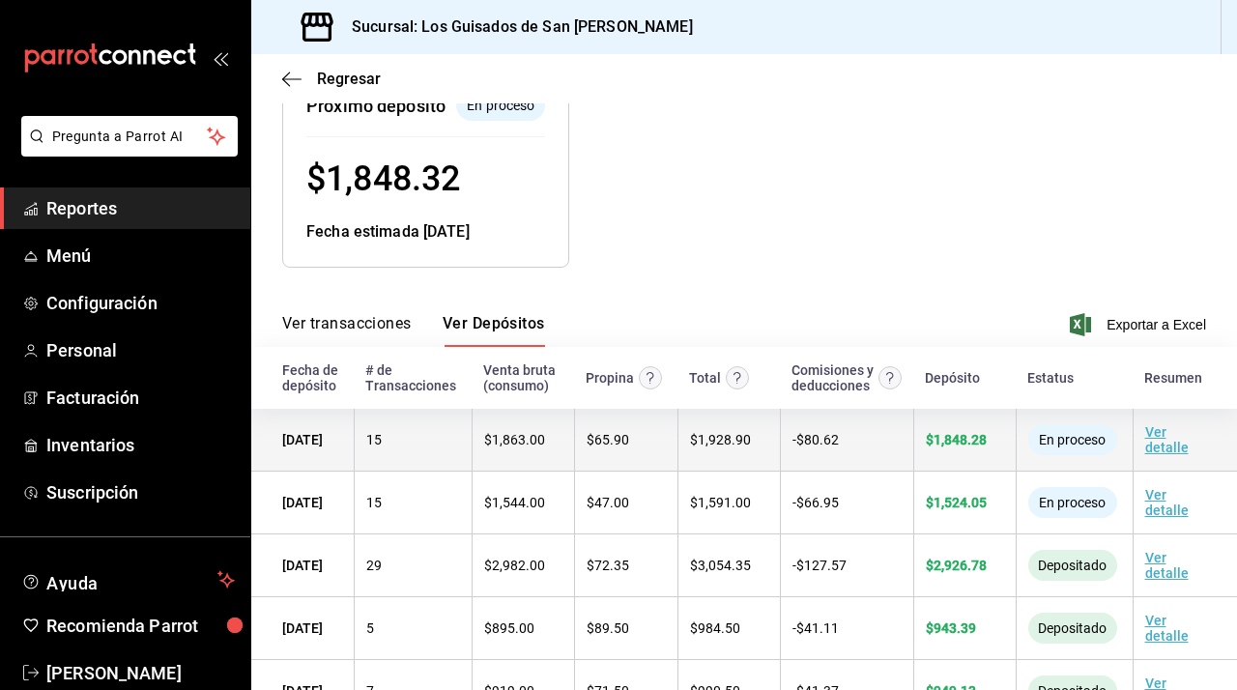
click at [1154, 438] on td "Ver detalle" at bounding box center [1185, 440] width 104 height 63
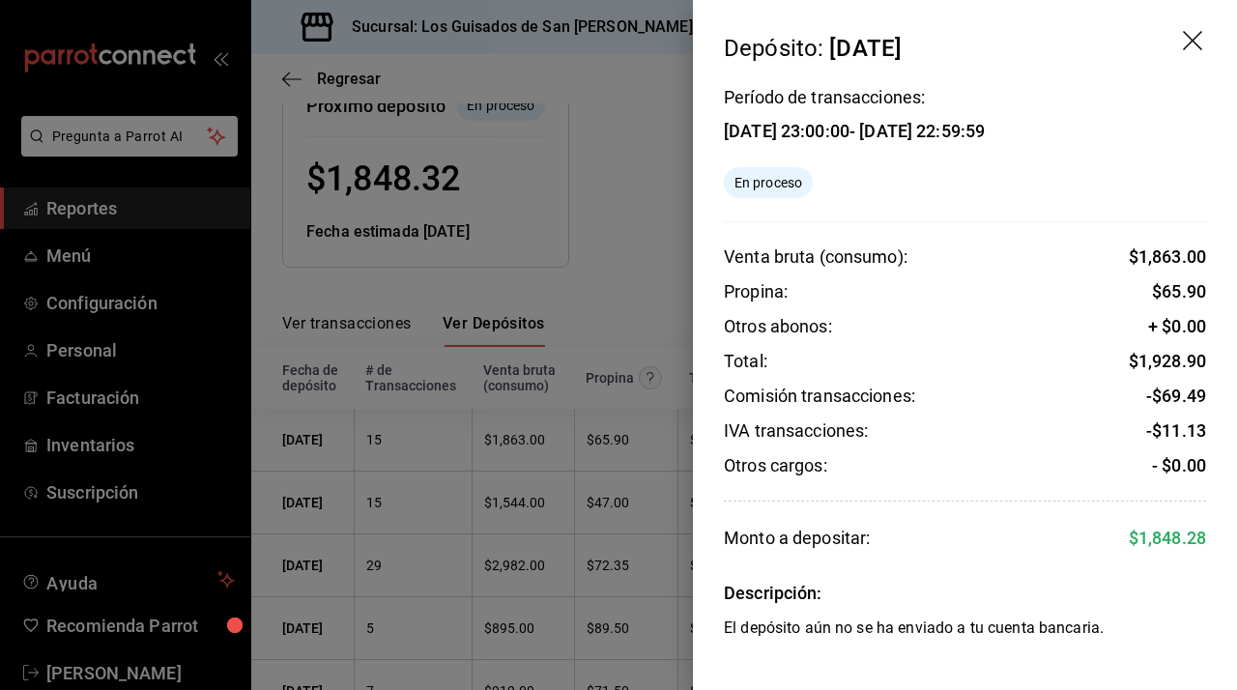
click at [1192, 38] on icon "drag" at bounding box center [1194, 42] width 23 height 23
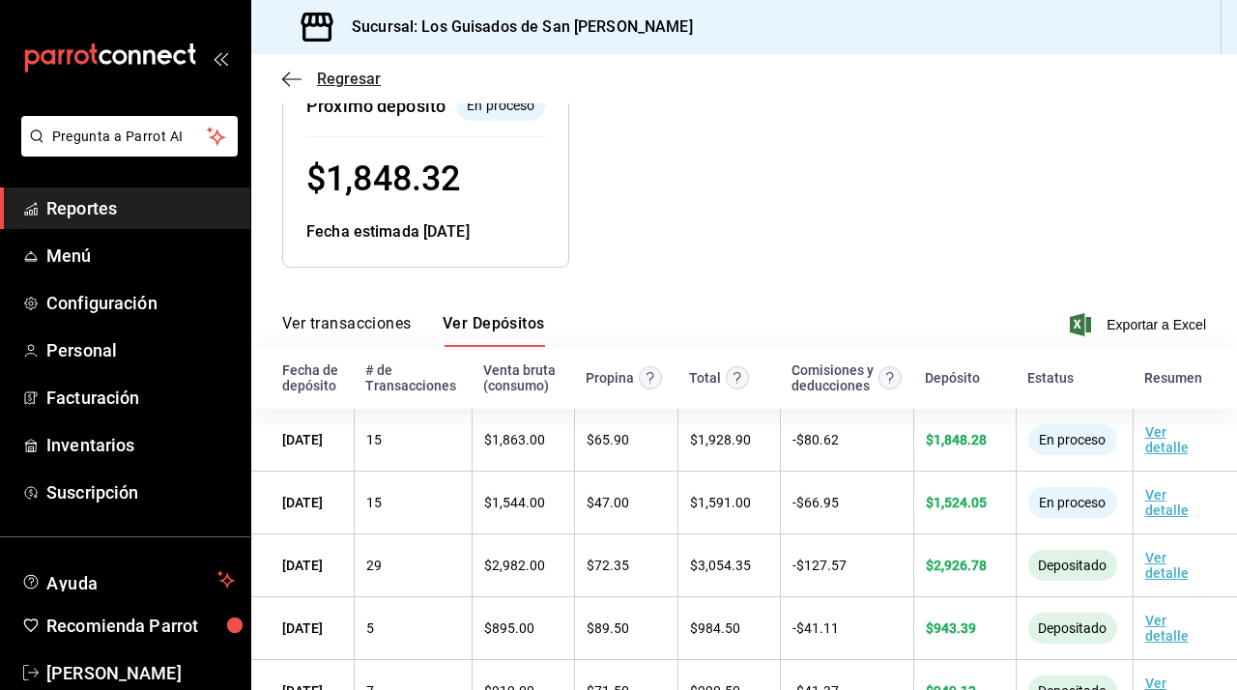
click at [349, 74] on span "Regresar" at bounding box center [349, 79] width 64 height 18
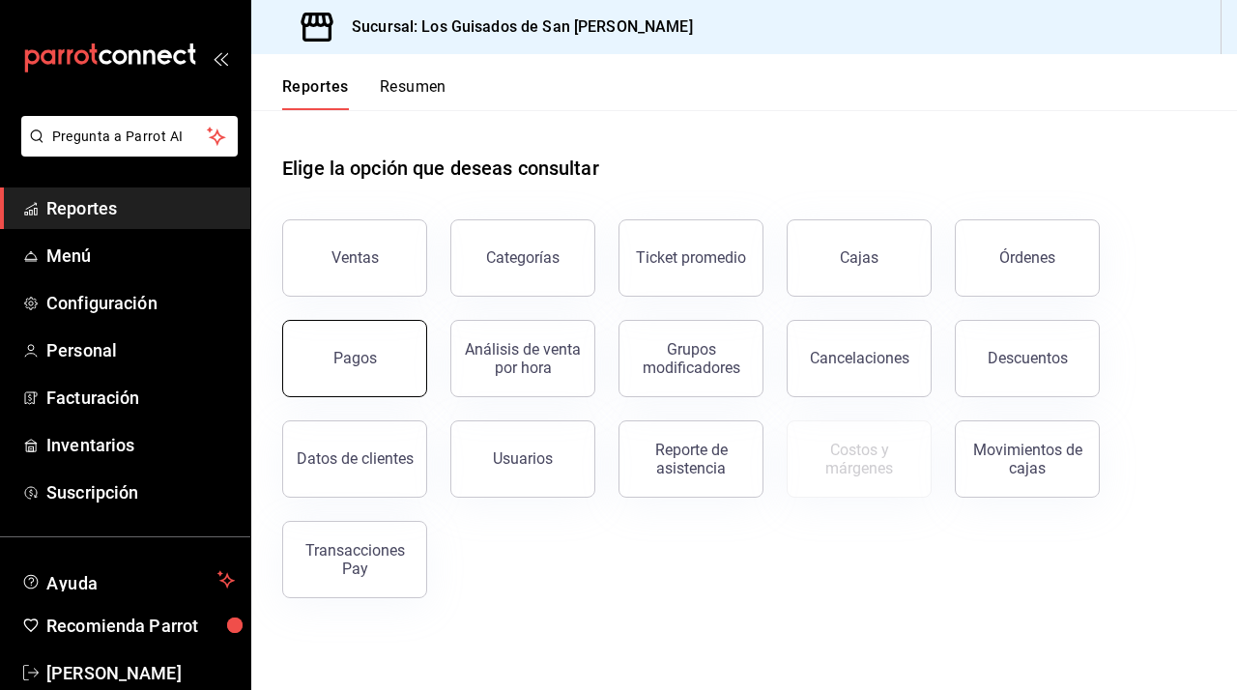
click at [343, 359] on div "Pagos" at bounding box center [356, 358] width 44 height 18
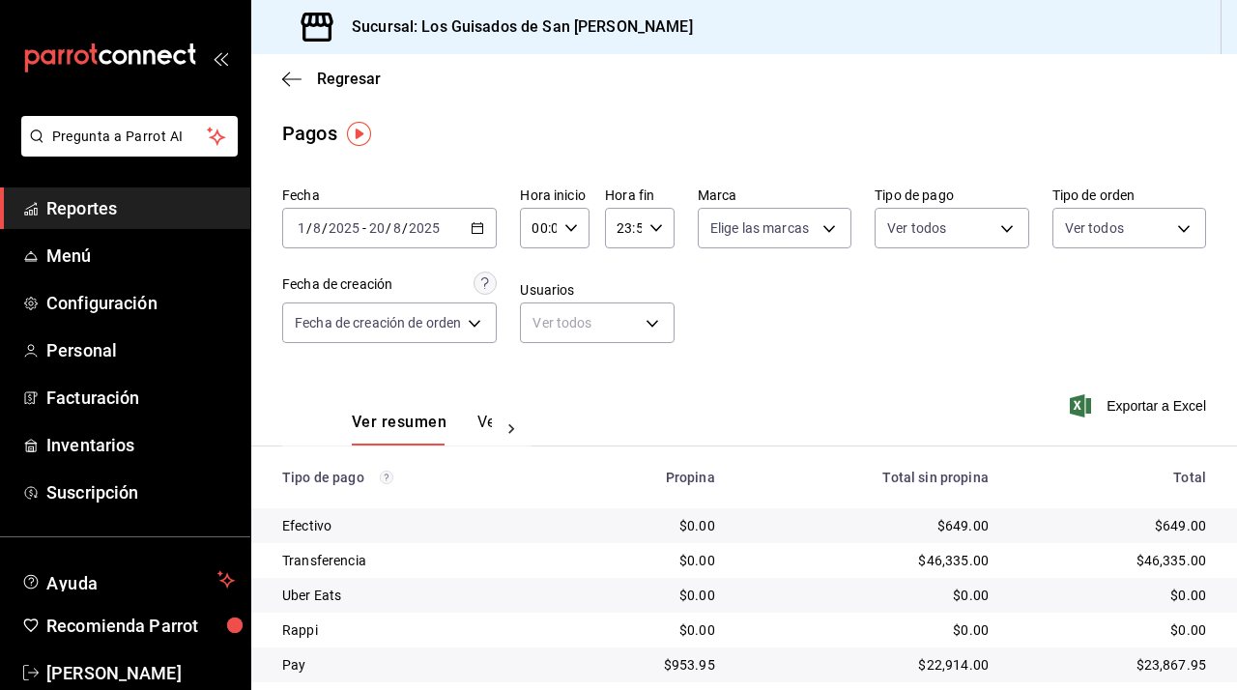
scroll to position [58, 0]
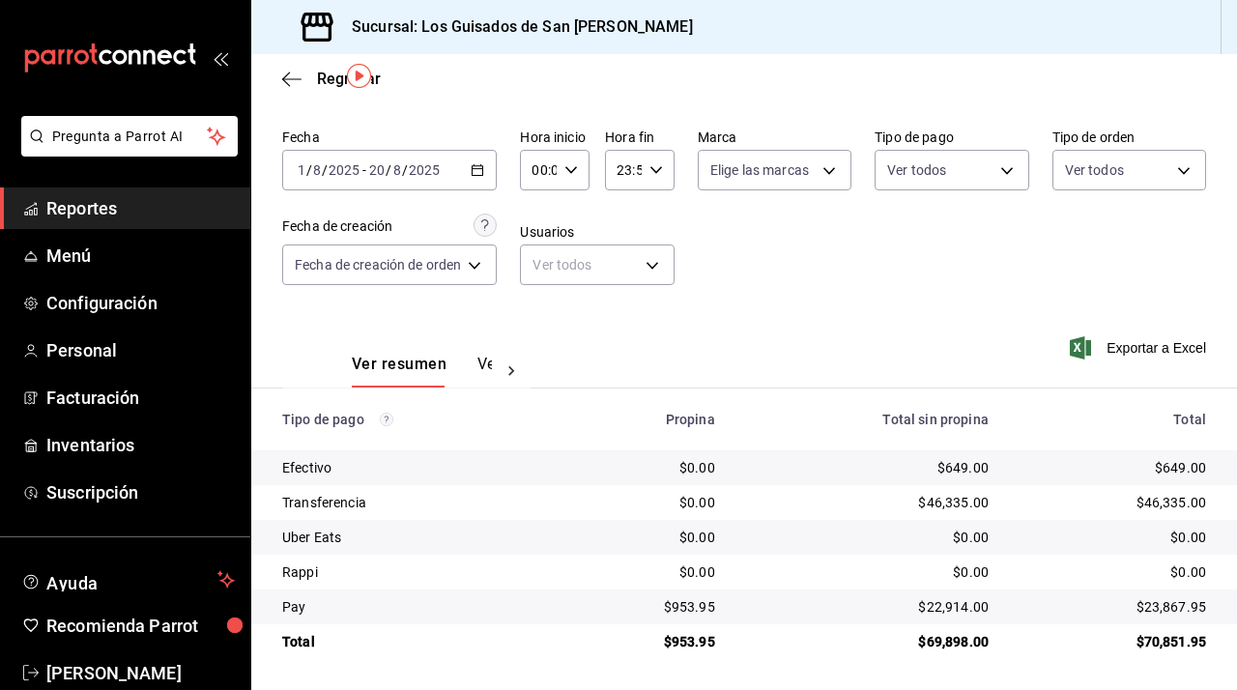
click at [483, 167] on icon "button" at bounding box center [478, 170] width 14 height 14
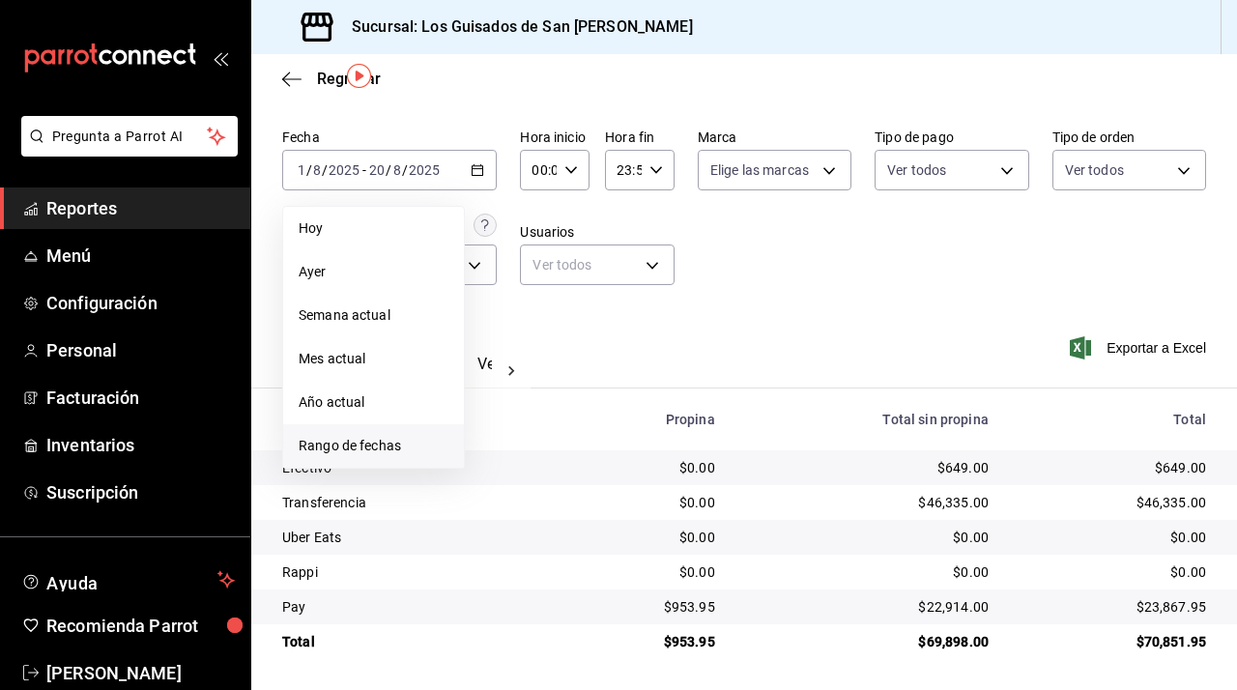
click at [347, 437] on span "Rango de fechas" at bounding box center [374, 446] width 150 height 20
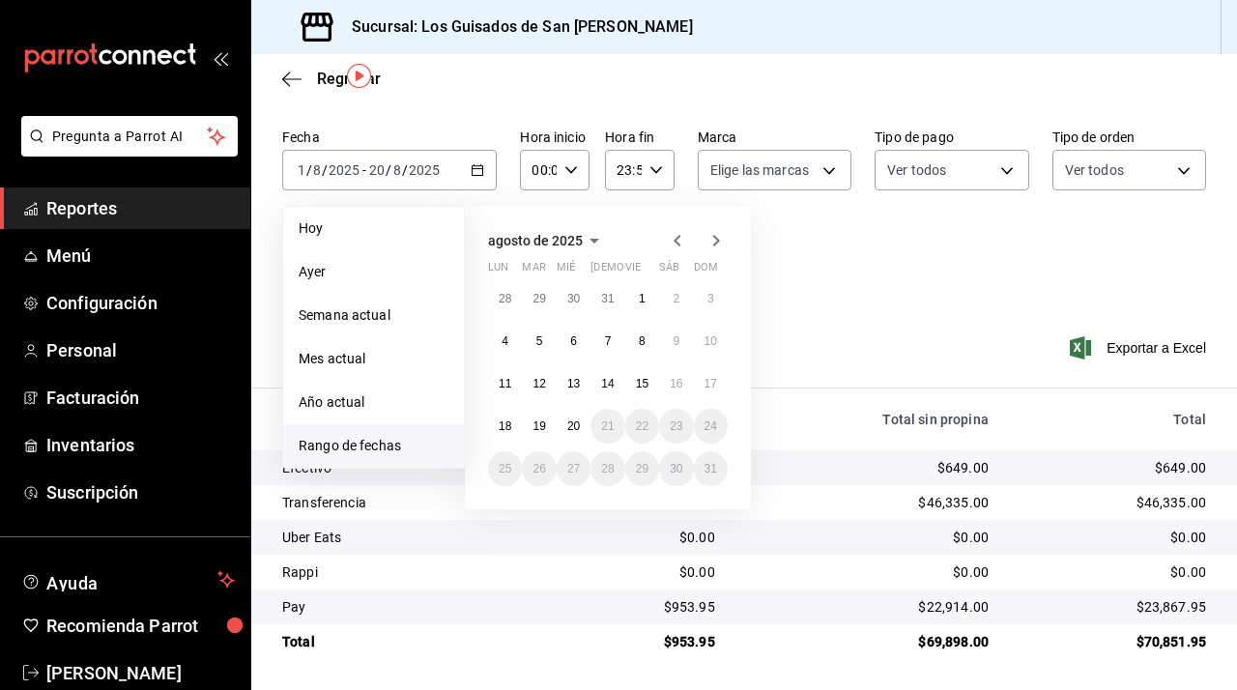
click at [677, 236] on icon "button" at bounding box center [677, 240] width 23 height 23
click at [547, 290] on button "1" at bounding box center [539, 298] width 34 height 35
click at [712, 243] on icon "button" at bounding box center [716, 240] width 23 height 23
click at [572, 423] on abbr "20" at bounding box center [573, 427] width 13 height 14
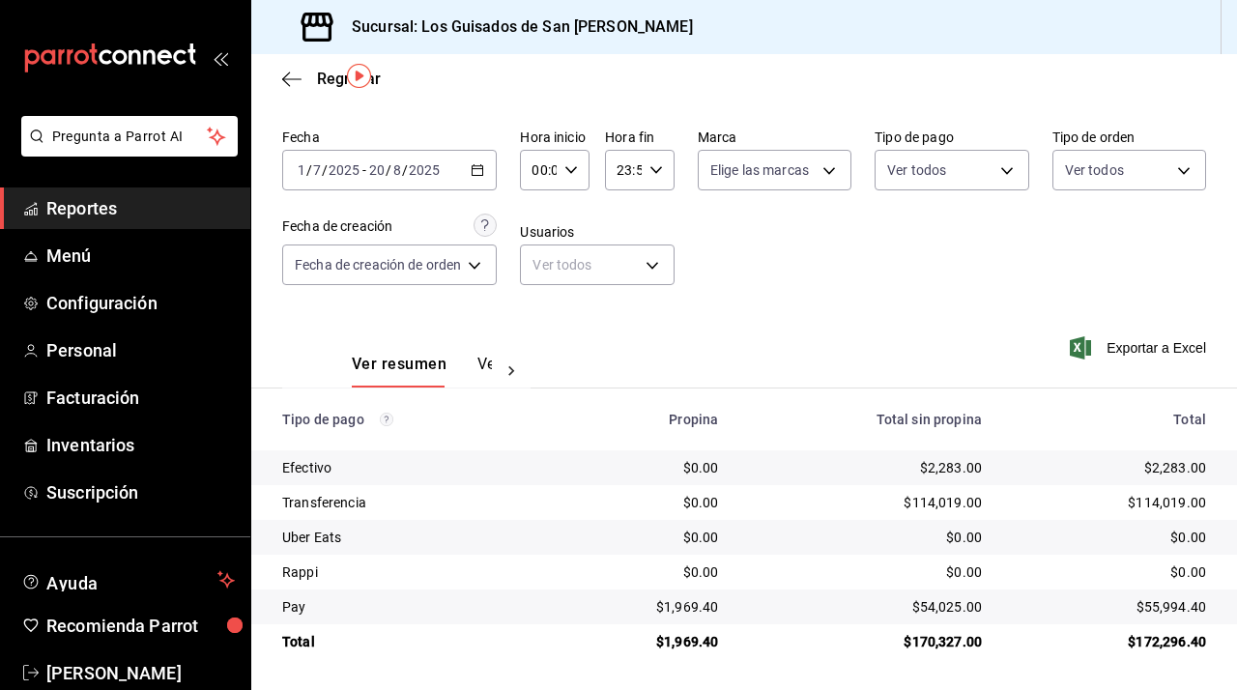
click at [484, 172] on icon "button" at bounding box center [478, 170] width 14 height 14
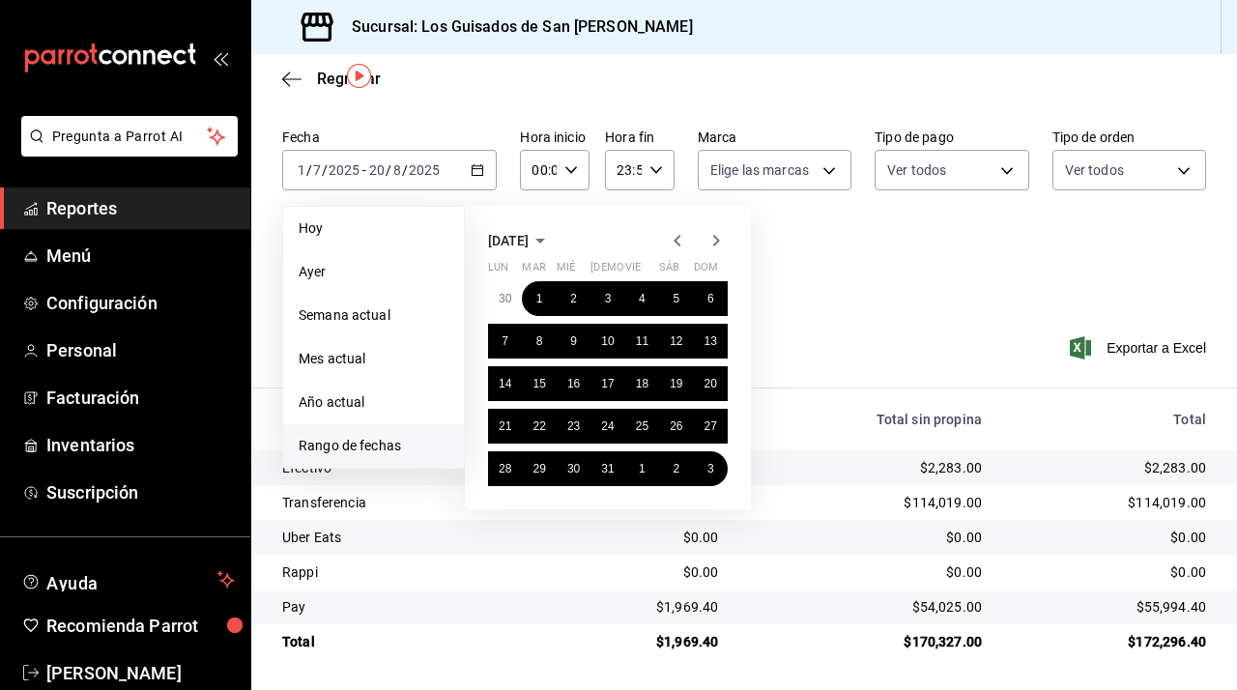
click at [552, 241] on icon "button" at bounding box center [540, 240] width 23 height 23
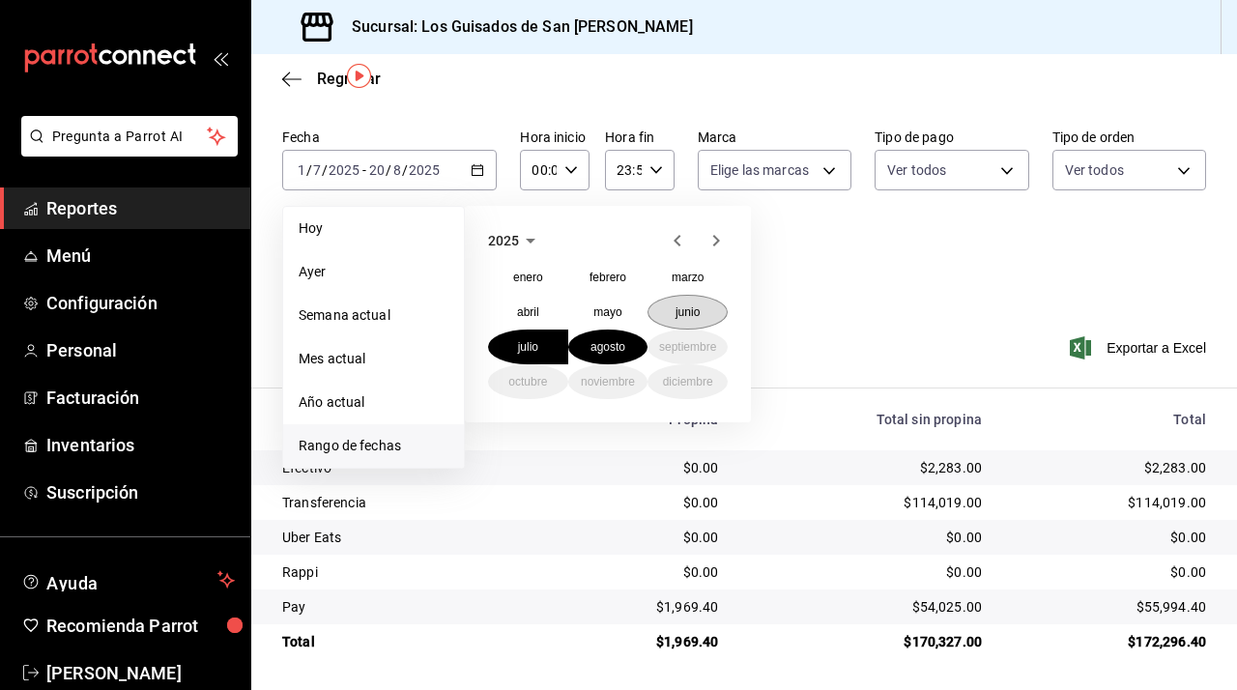
click at [685, 317] on abbr "junio" at bounding box center [688, 312] width 24 height 14
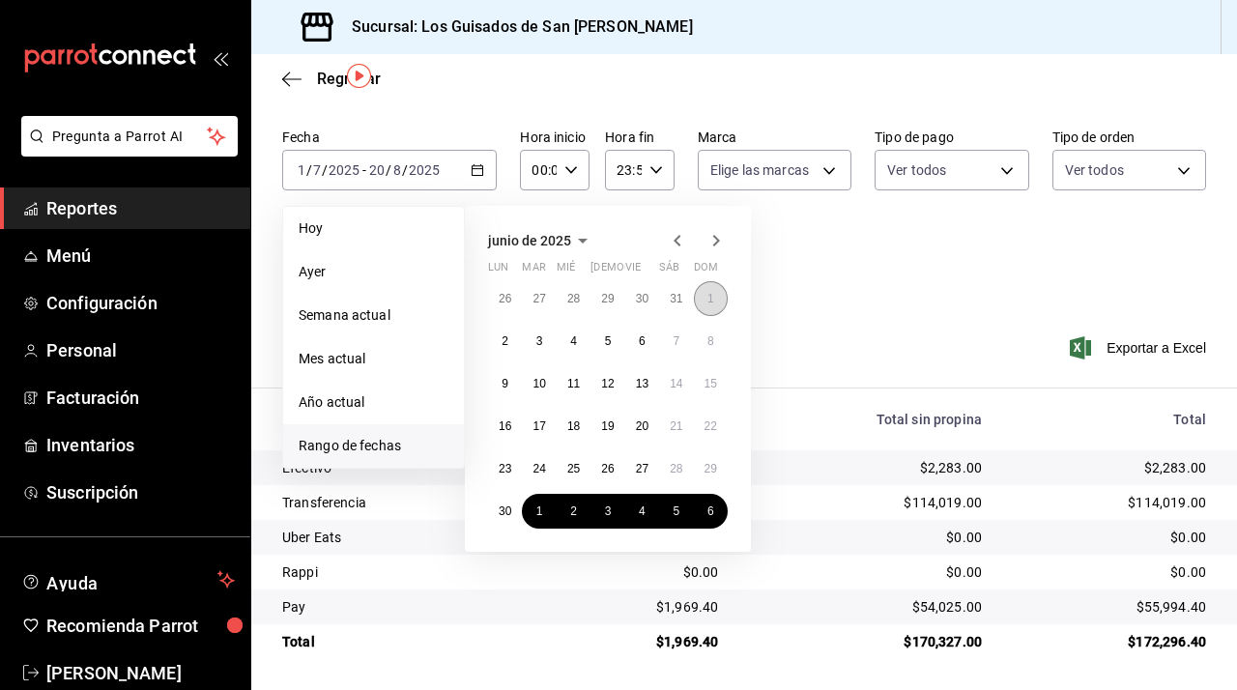
click at [714, 306] on button "1" at bounding box center [711, 298] width 34 height 35
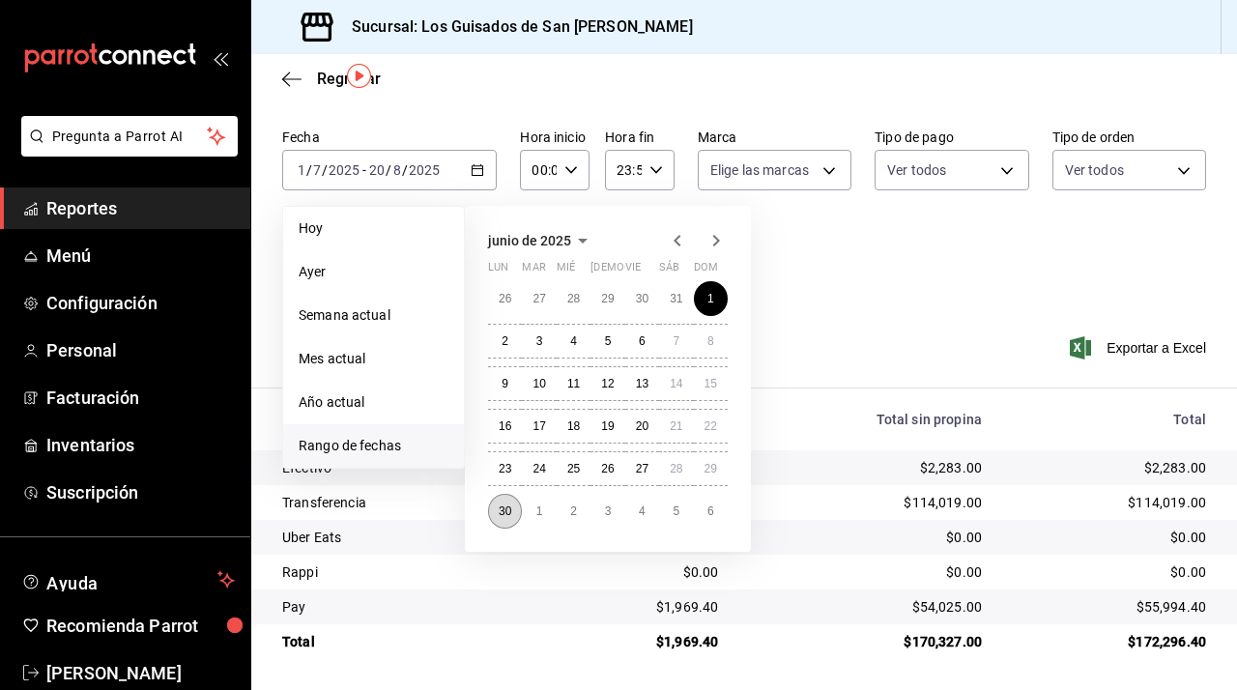
click at [509, 502] on button "30" at bounding box center [505, 511] width 34 height 35
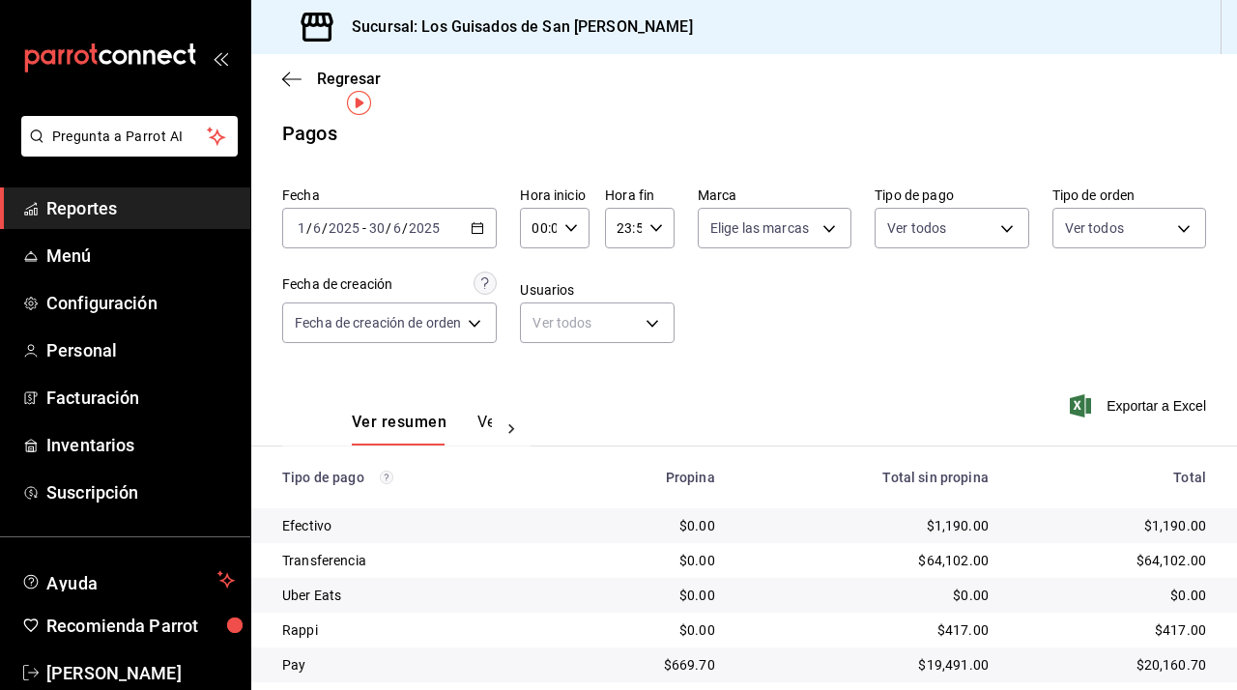
scroll to position [58, 0]
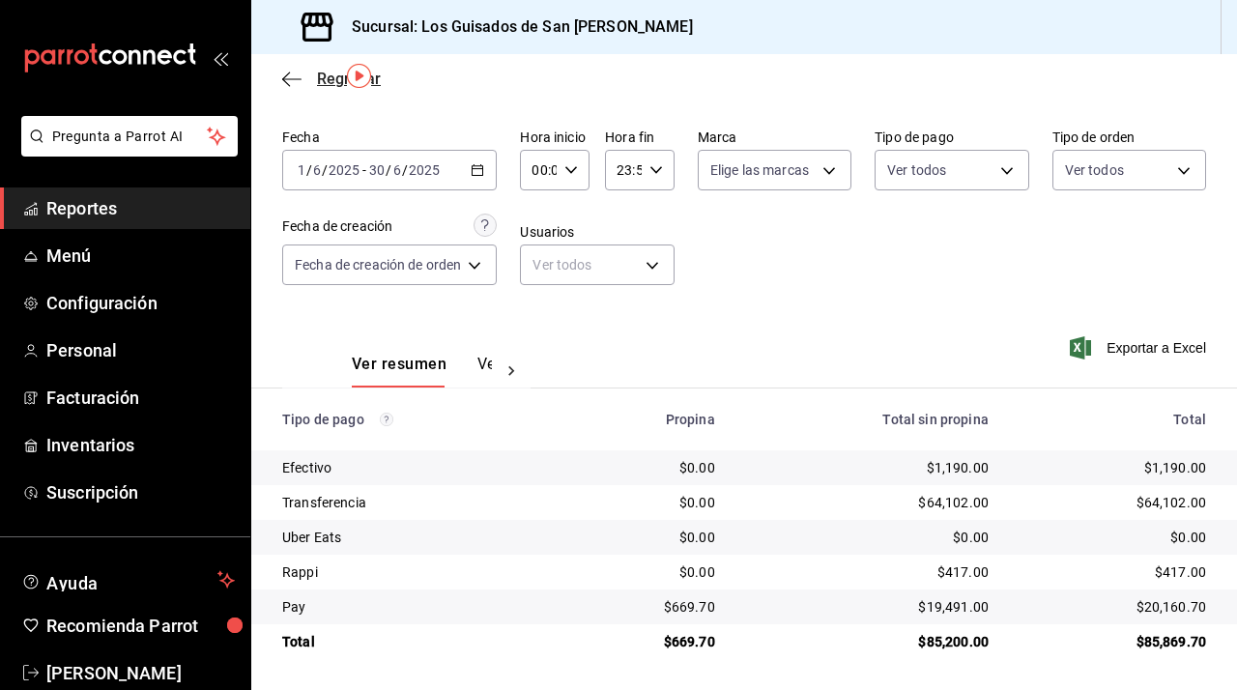
click at [297, 84] on icon "button" at bounding box center [291, 79] width 19 height 17
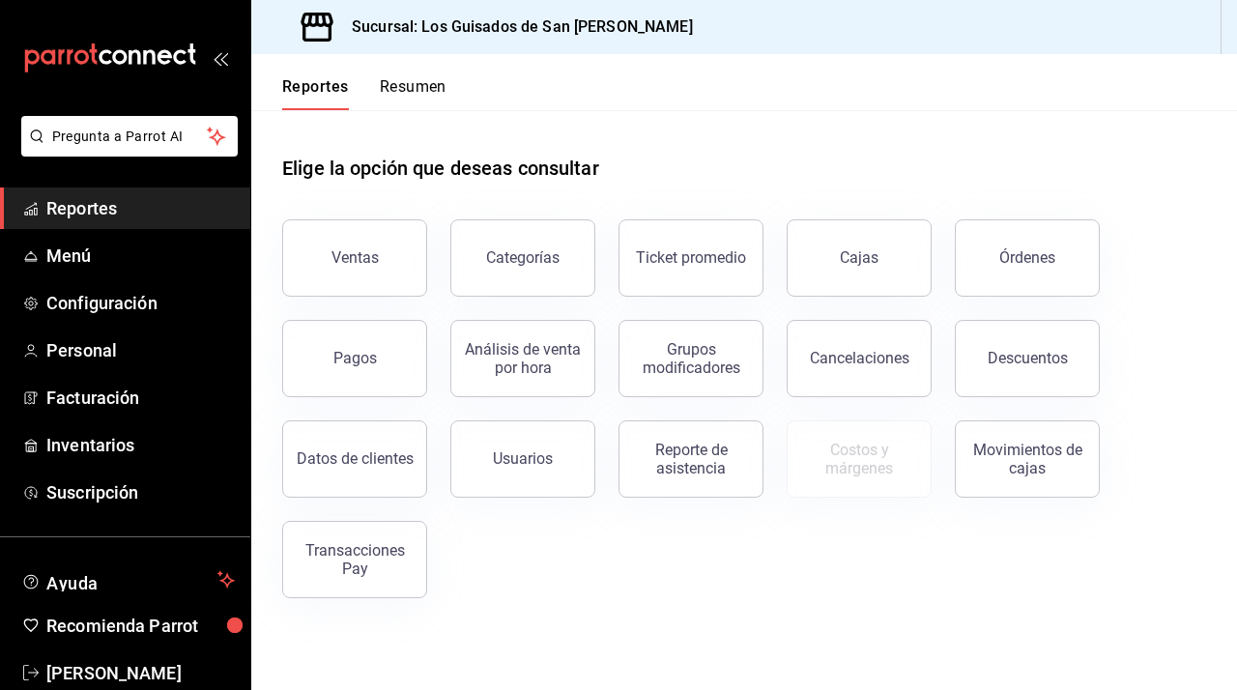
click at [405, 104] on button "Resumen" at bounding box center [413, 93] width 67 height 33
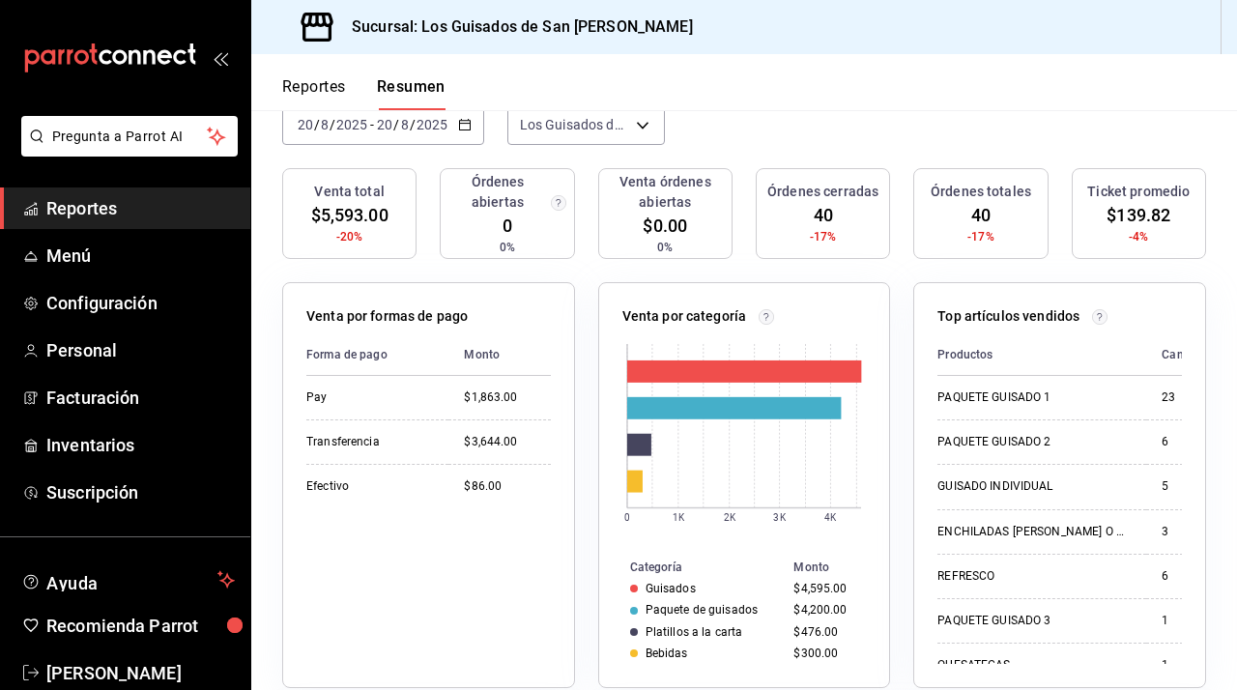
scroll to position [168, 0]
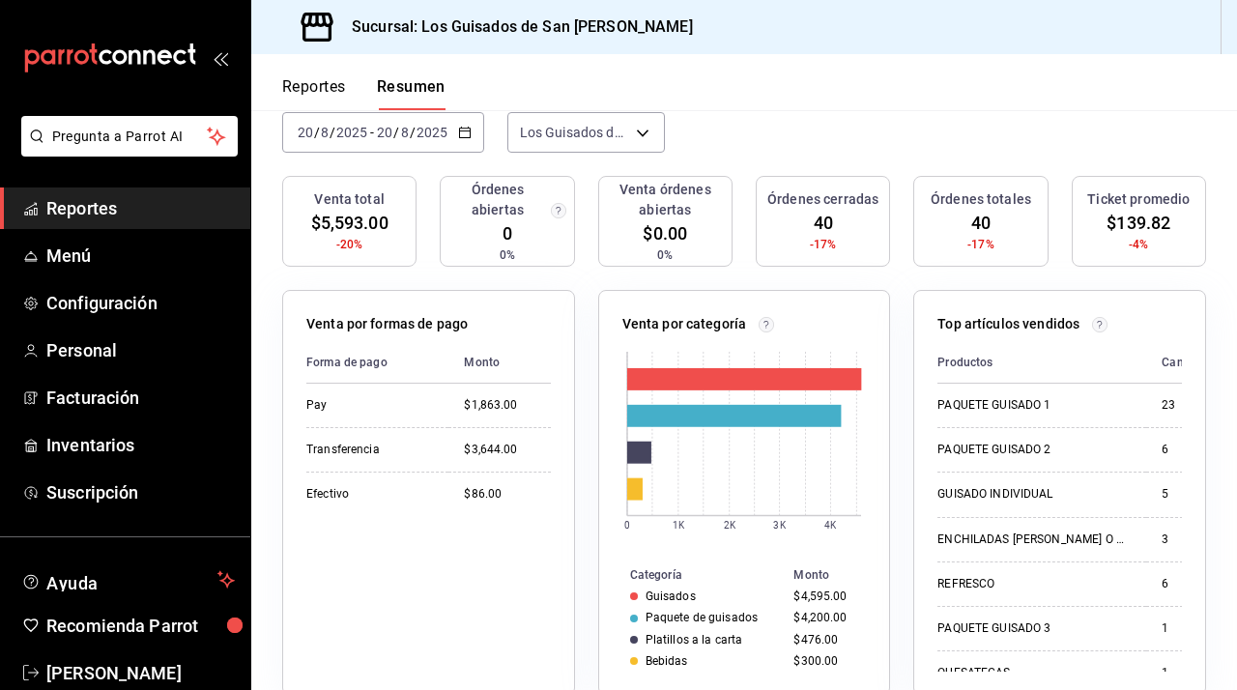
click at [439, 134] on input "2025" at bounding box center [432, 132] width 33 height 15
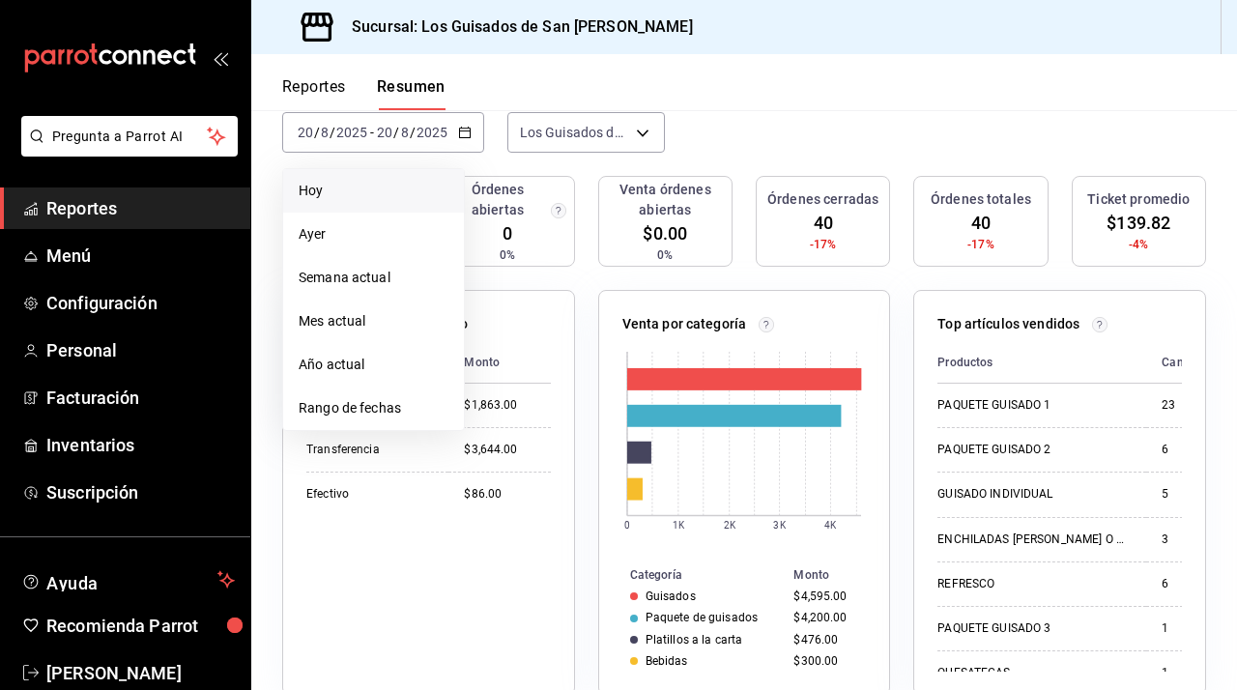
click at [404, 204] on li "Hoy" at bounding box center [373, 191] width 181 height 44
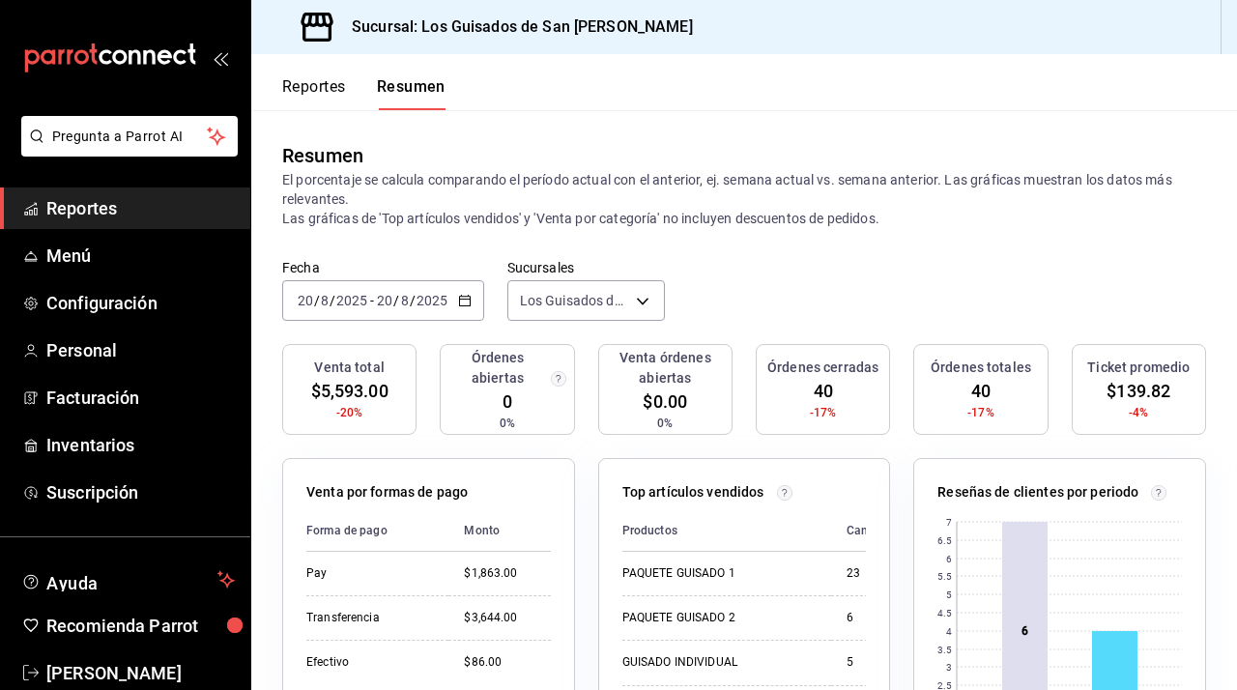
scroll to position [15, 0]
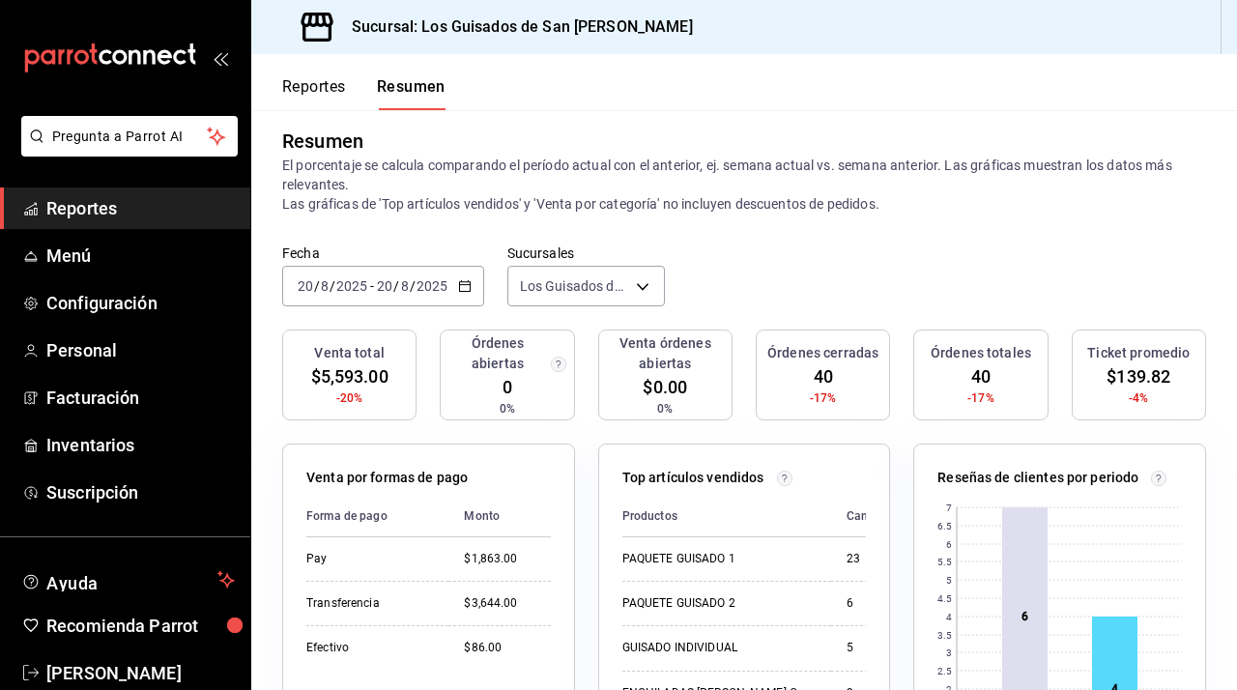
click at [166, 210] on span "Reportes" at bounding box center [140, 208] width 189 height 26
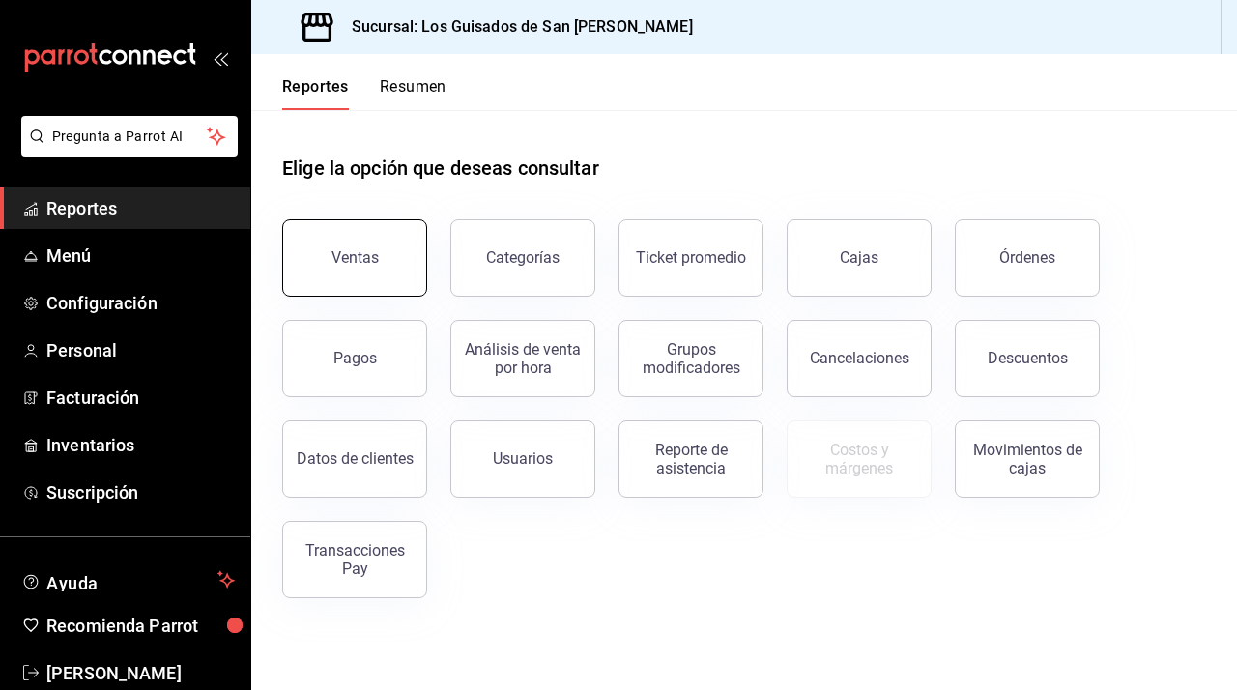
click at [329, 276] on button "Ventas" at bounding box center [354, 257] width 145 height 77
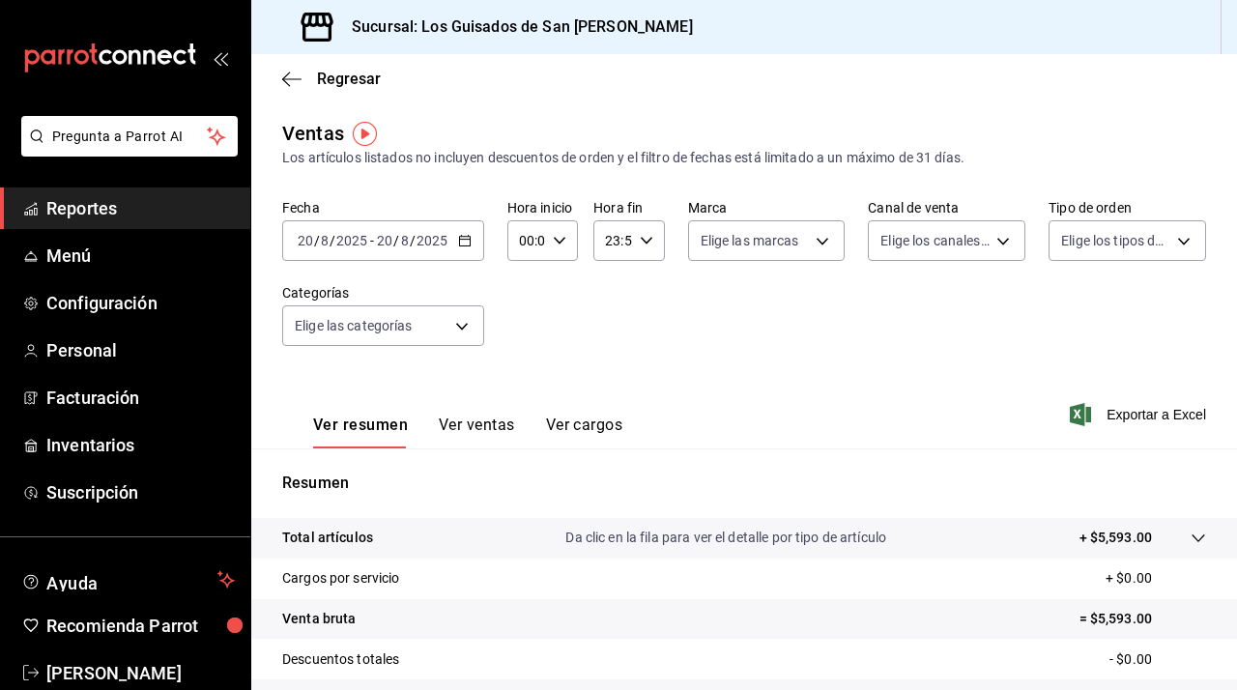
click at [470, 419] on button "Ver ventas" at bounding box center [477, 432] width 76 height 33
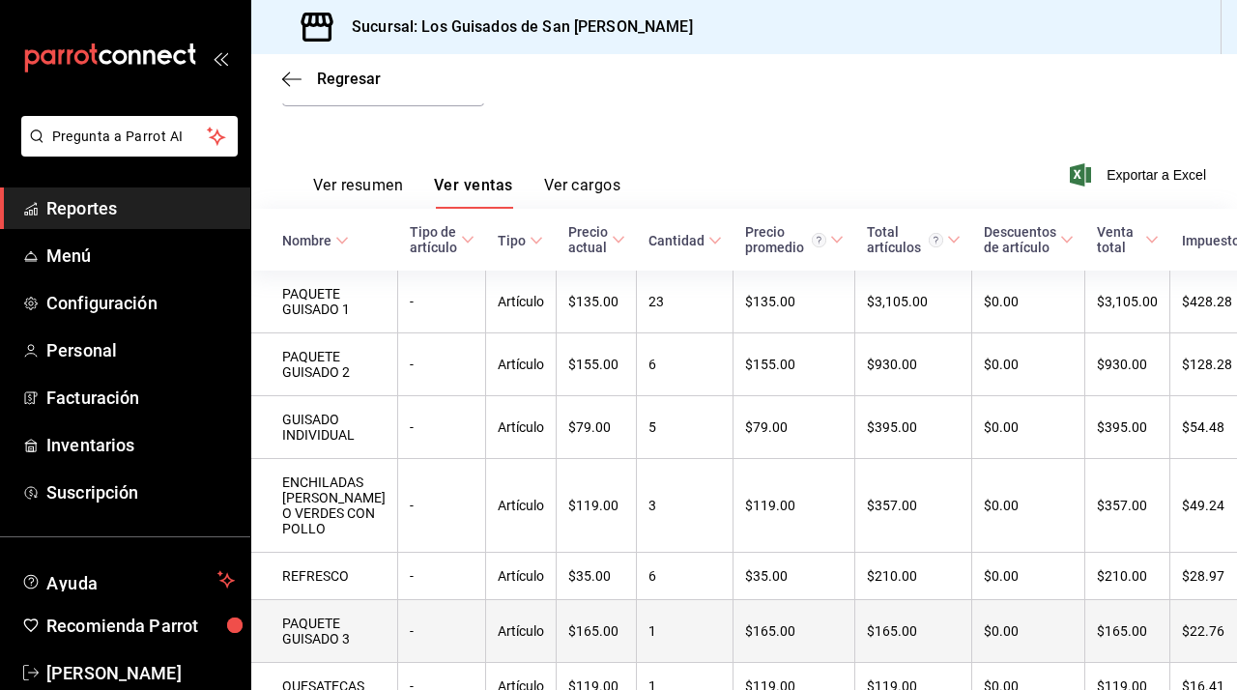
scroll to position [241, 0]
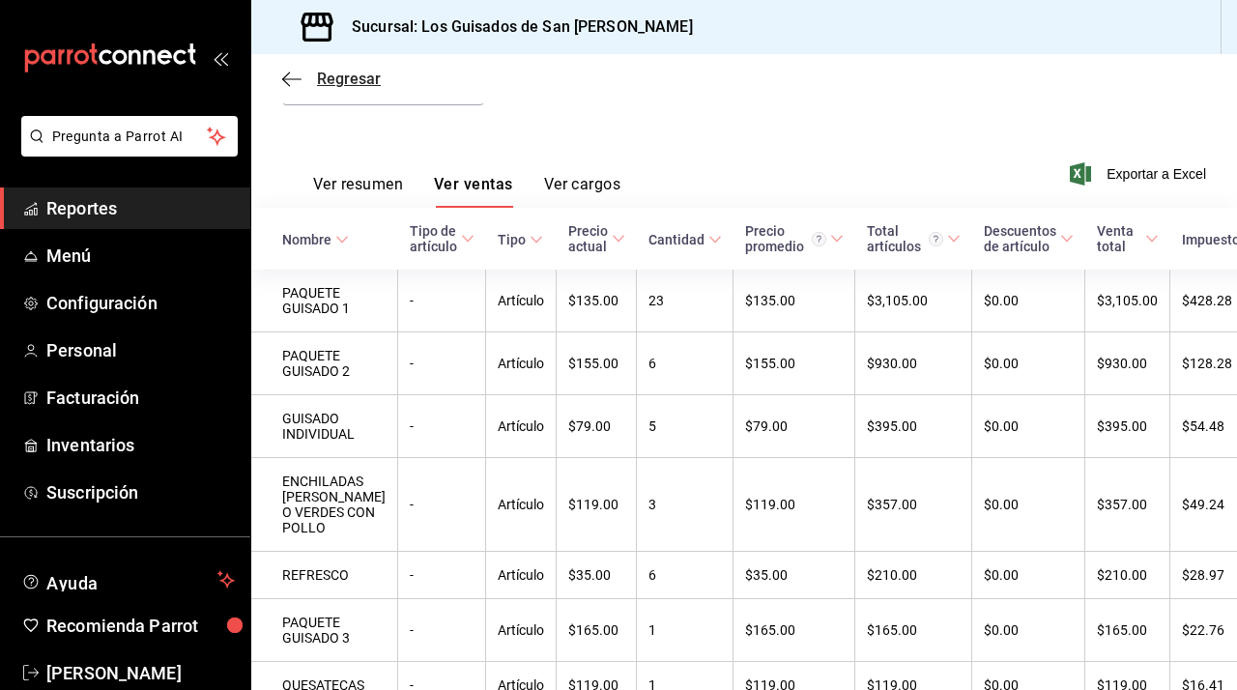
click at [306, 83] on span "Regresar" at bounding box center [331, 79] width 99 height 18
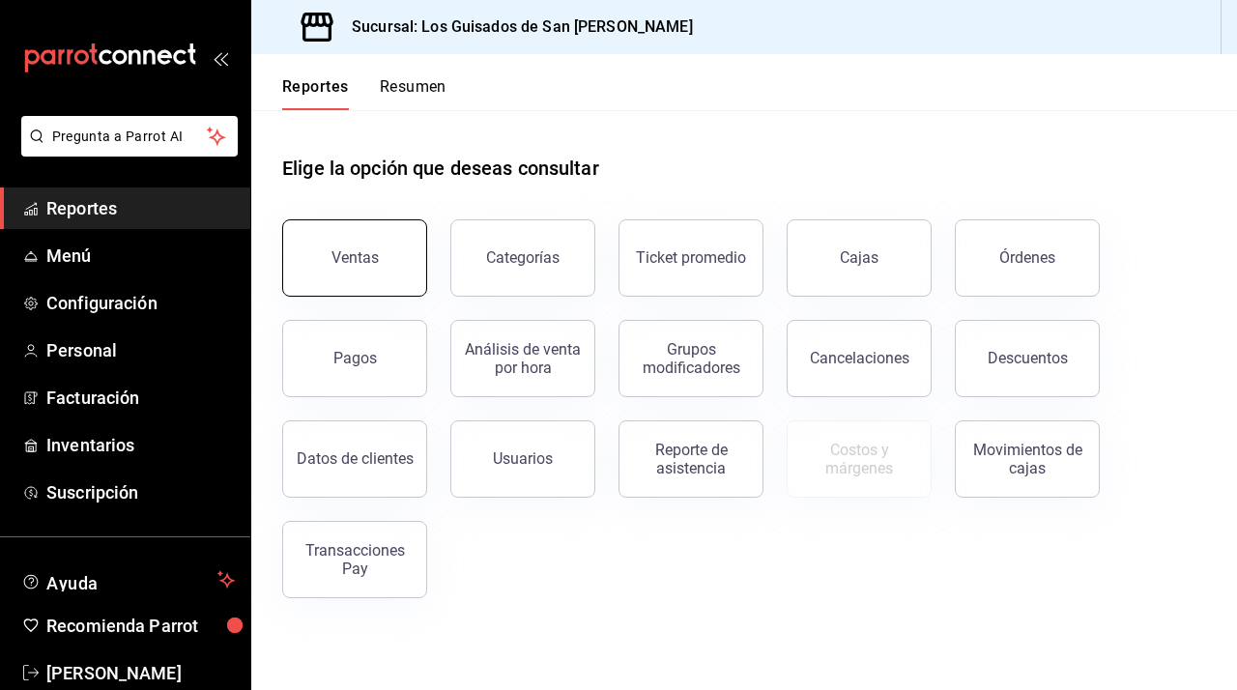
click at [349, 248] on button "Ventas" at bounding box center [354, 257] width 145 height 77
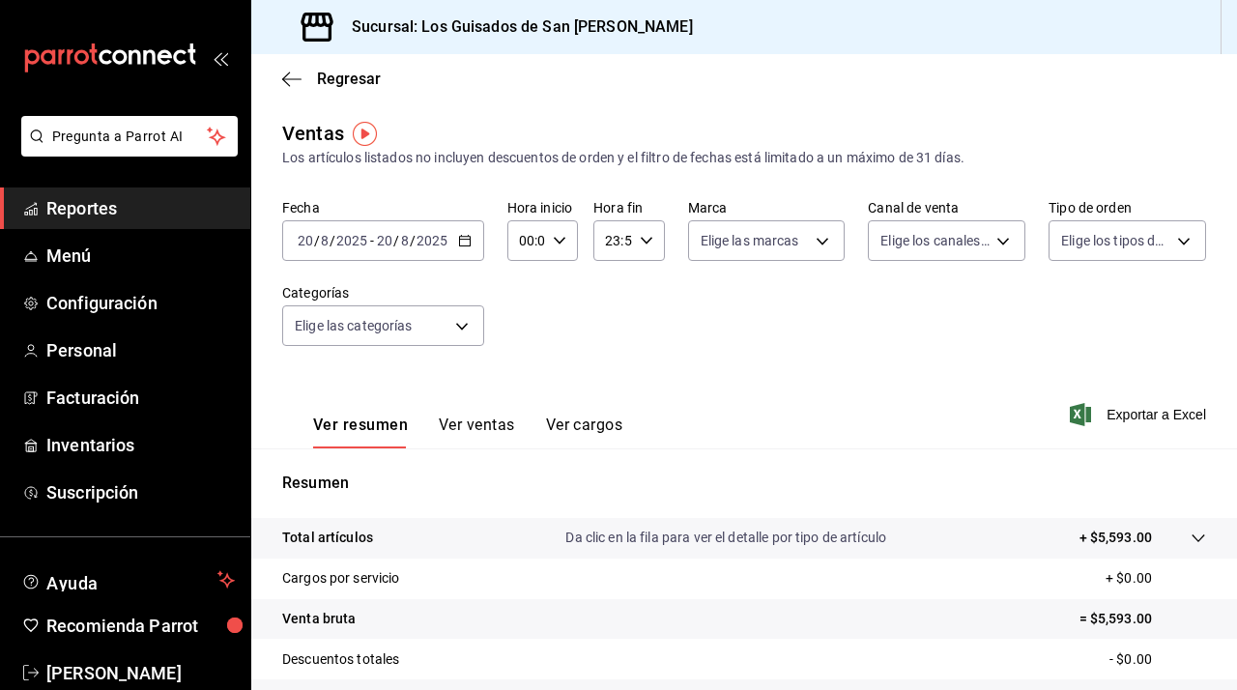
click at [571, 446] on button "Ver cargos" at bounding box center [584, 432] width 77 height 33
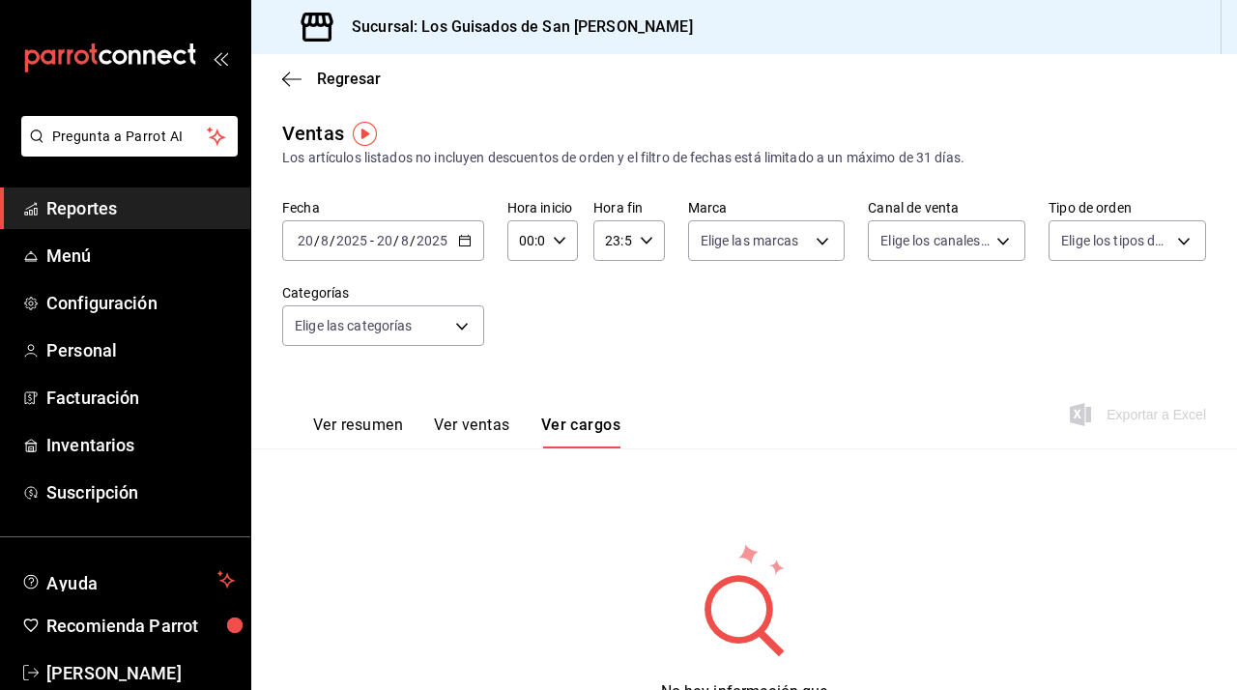
click at [515, 431] on div "Ver resumen Ver ventas Ver cargos" at bounding box center [466, 432] width 307 height 33
click at [484, 431] on button "Ver ventas" at bounding box center [472, 432] width 76 height 33
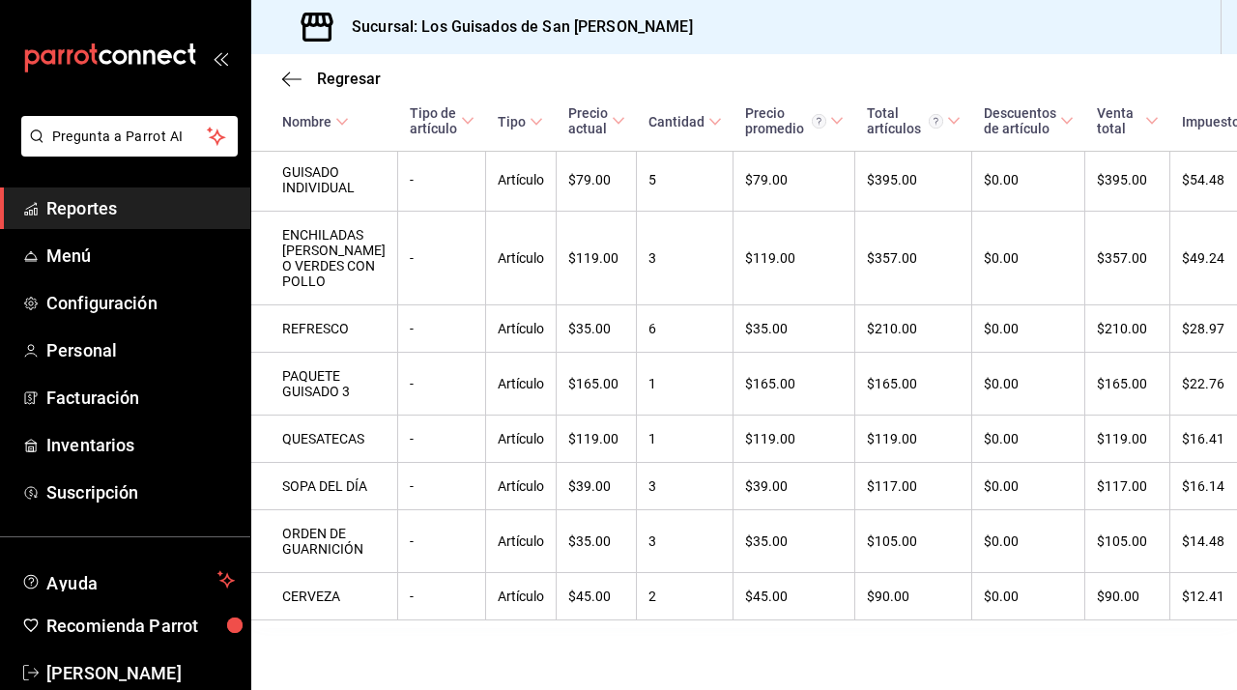
scroll to position [537, 0]
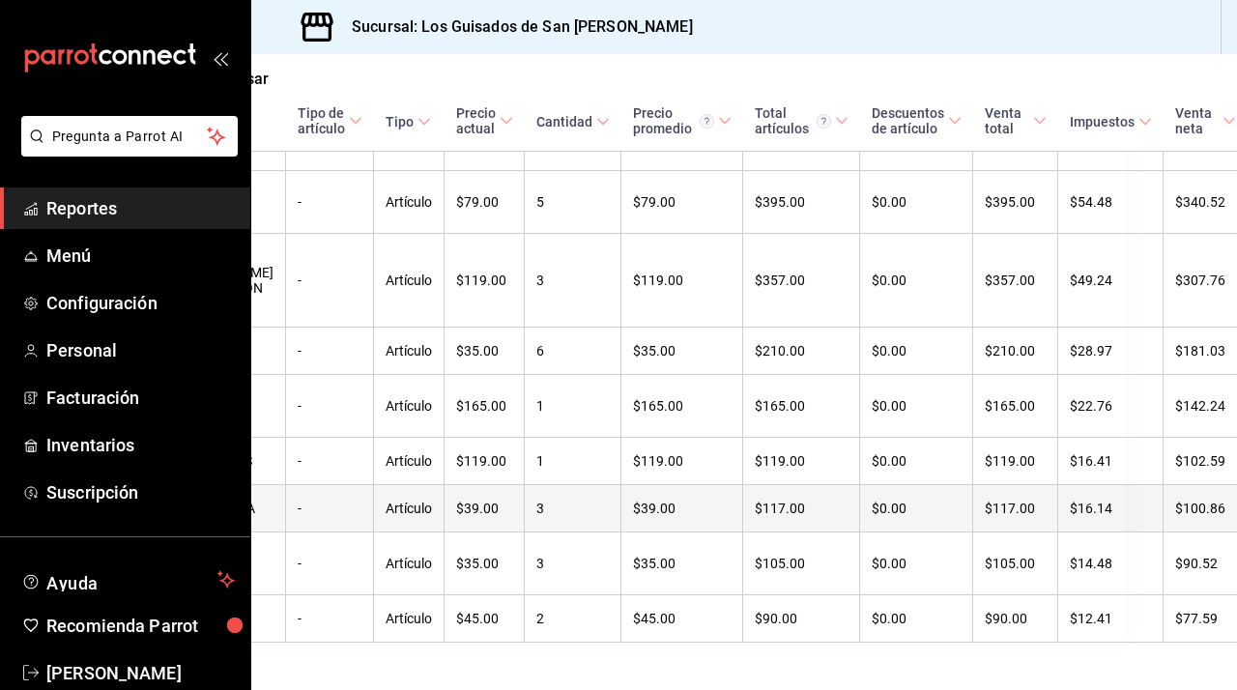
scroll to position [457, 112]
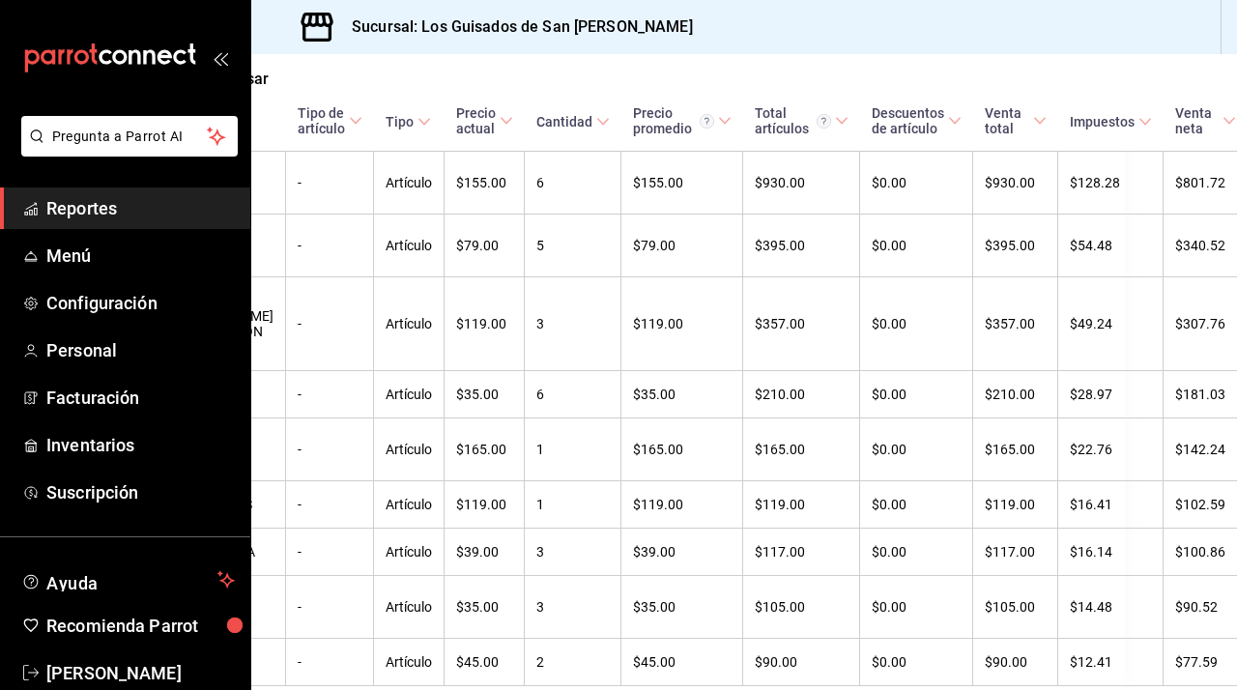
click at [1139, 116] on icon at bounding box center [1146, 122] width 14 height 14
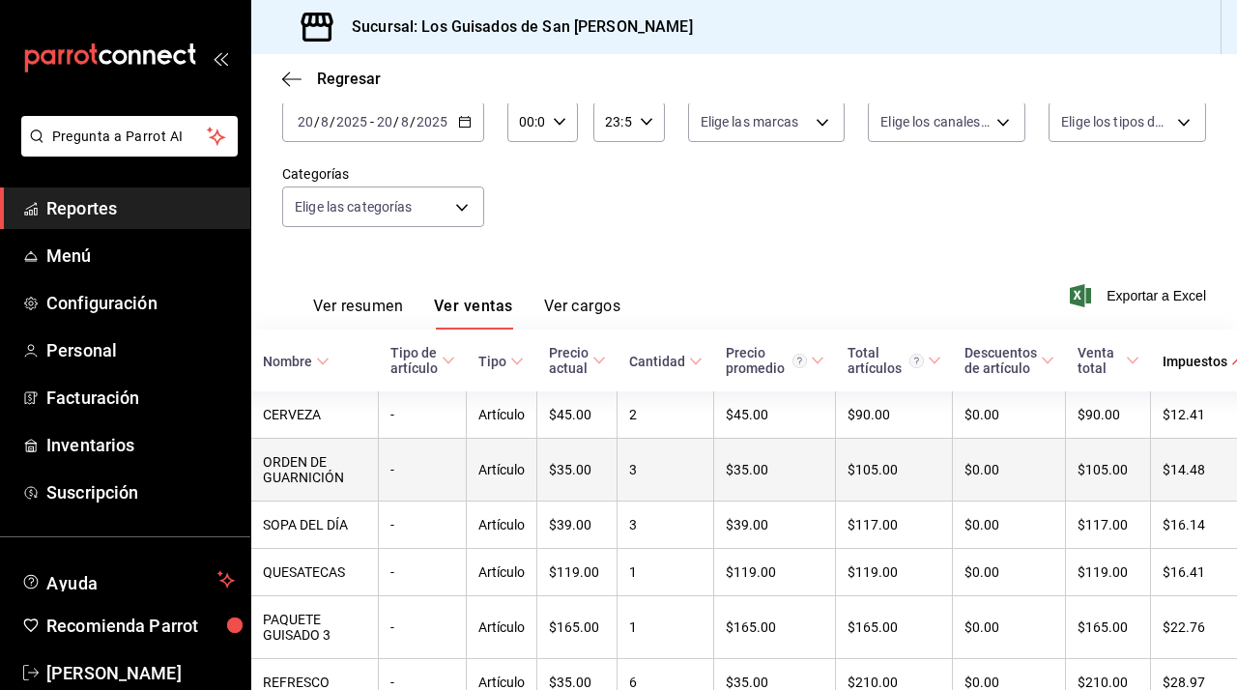
scroll to position [0, 0]
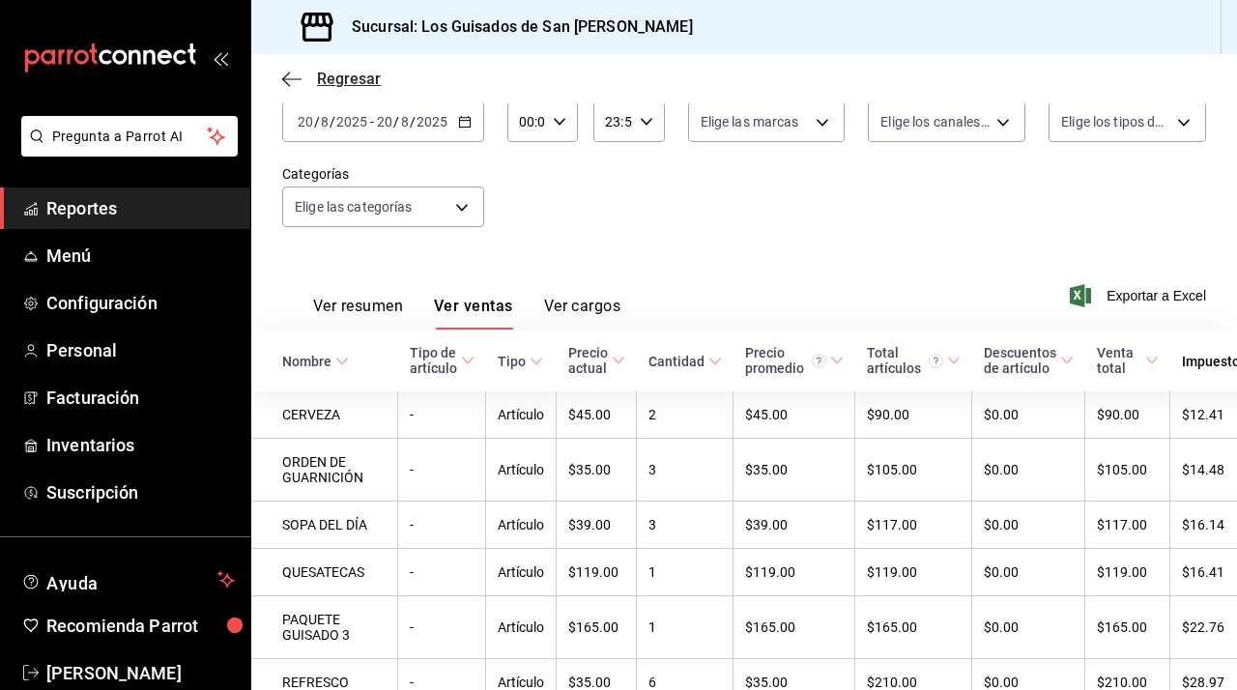
click at [308, 85] on span "Regresar" at bounding box center [331, 79] width 99 height 18
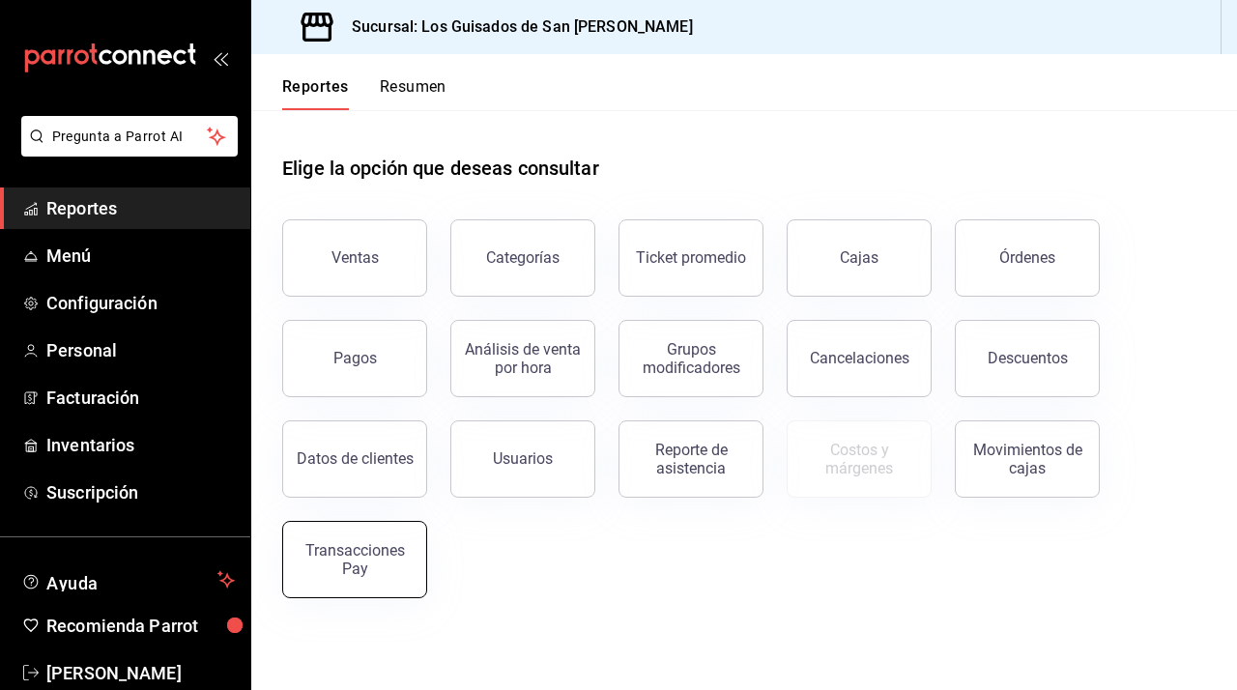
click at [377, 542] on div "Transacciones Pay" at bounding box center [355, 559] width 120 height 37
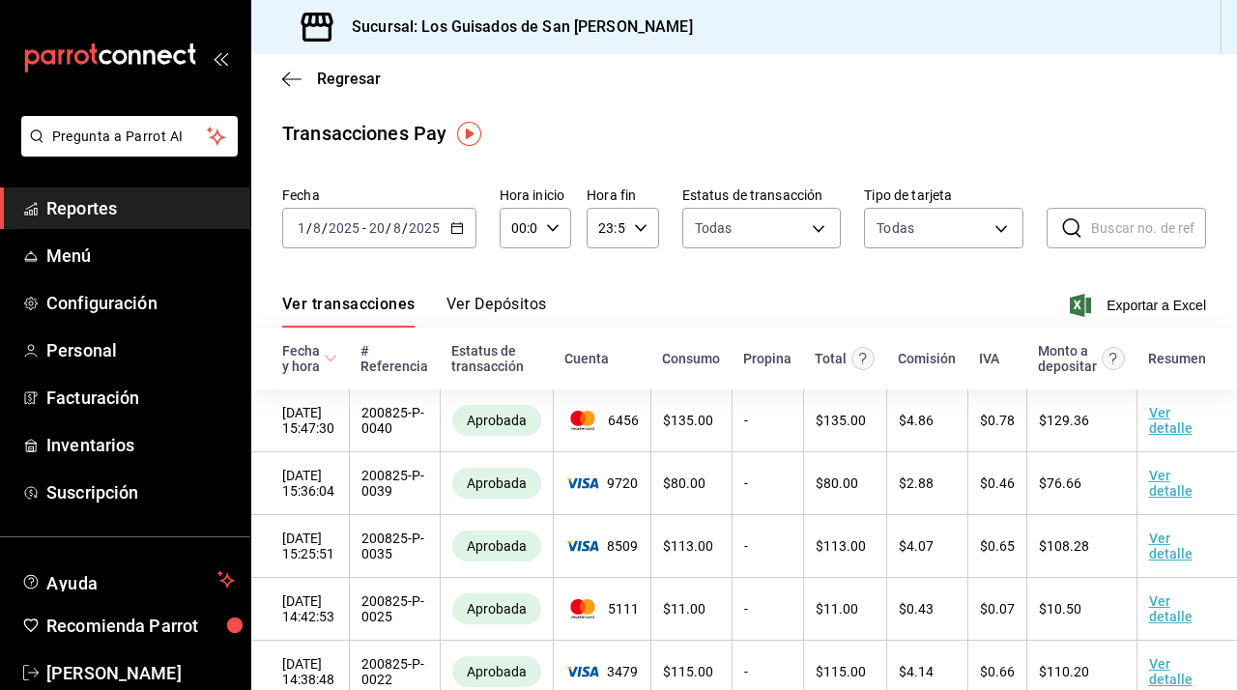
click at [456, 228] on icon "button" at bounding box center [458, 228] width 14 height 14
click at [447, 239] on div "[DATE] [DATE] - [DATE] [DATE]" at bounding box center [379, 228] width 194 height 41
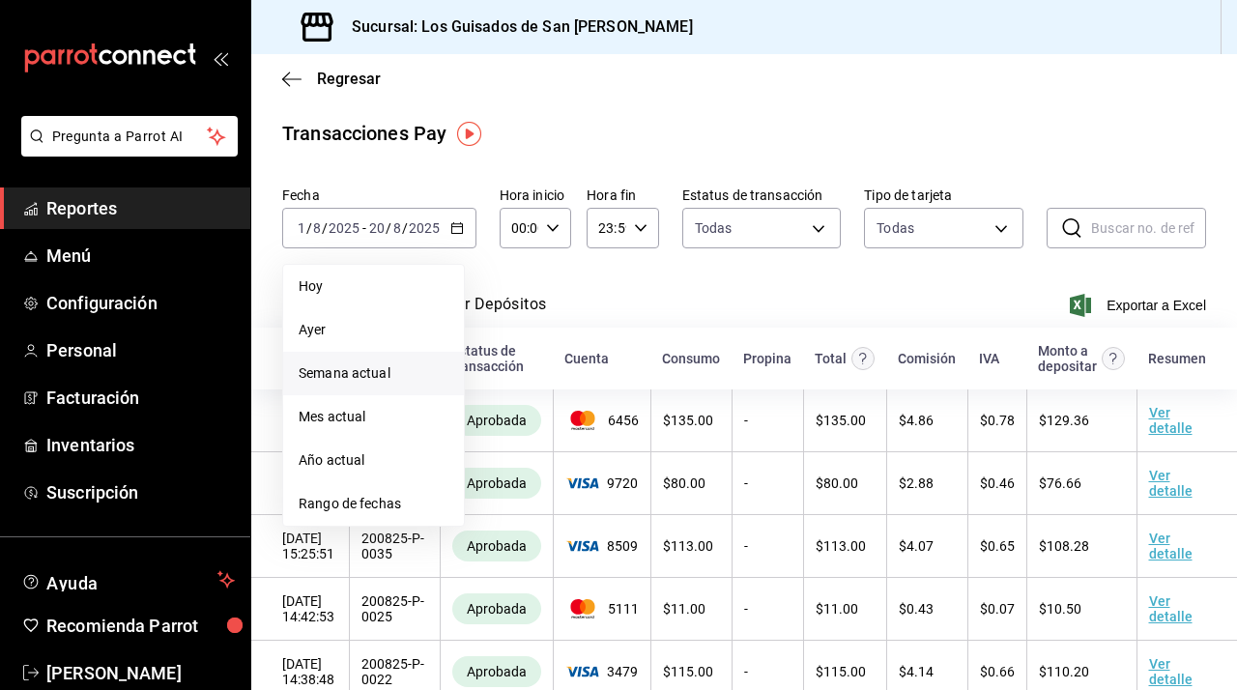
click at [425, 360] on li "Semana actual" at bounding box center [373, 374] width 181 height 44
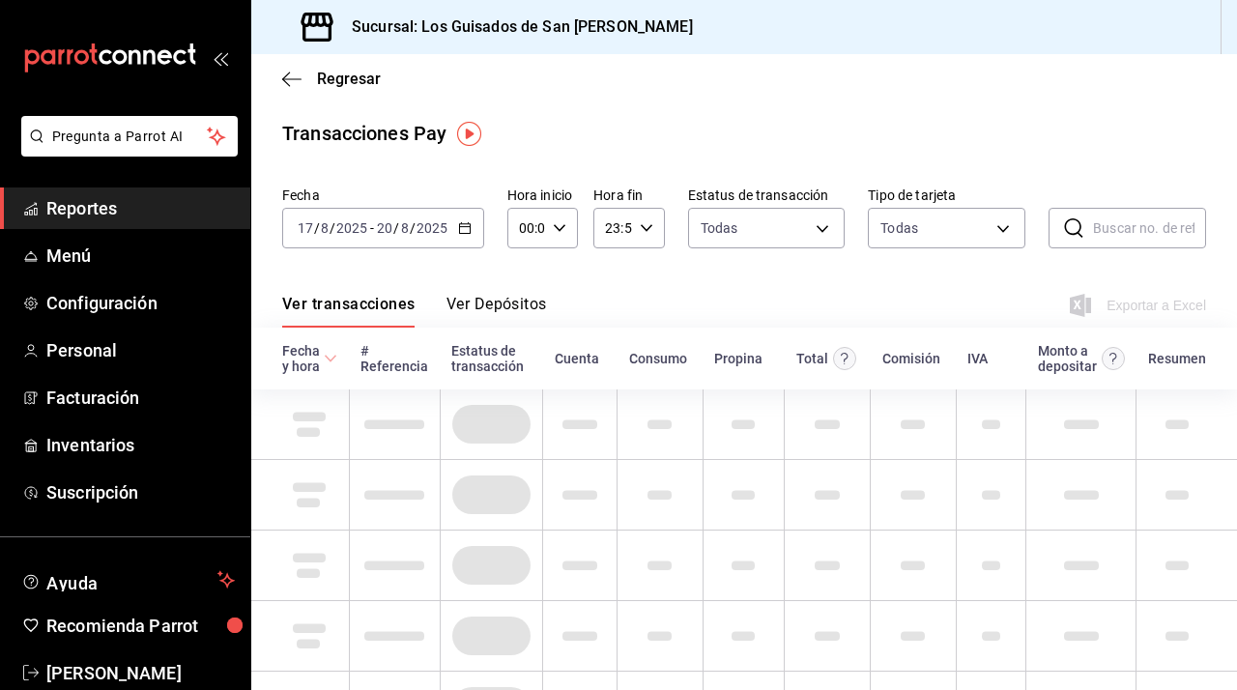
click at [462, 224] on icon "button" at bounding box center [465, 228] width 14 height 14
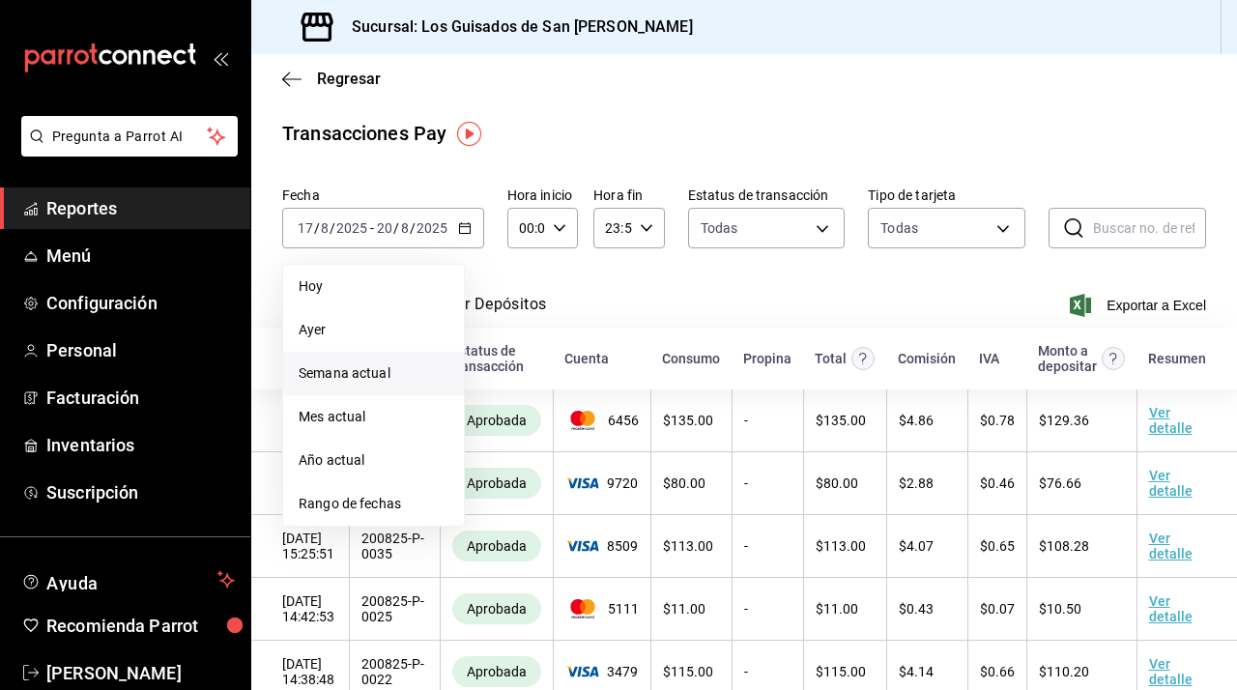
click at [625, 303] on div "Ver transacciones Ver Depósitos Exportar a Excel" at bounding box center [744, 300] width 924 height 56
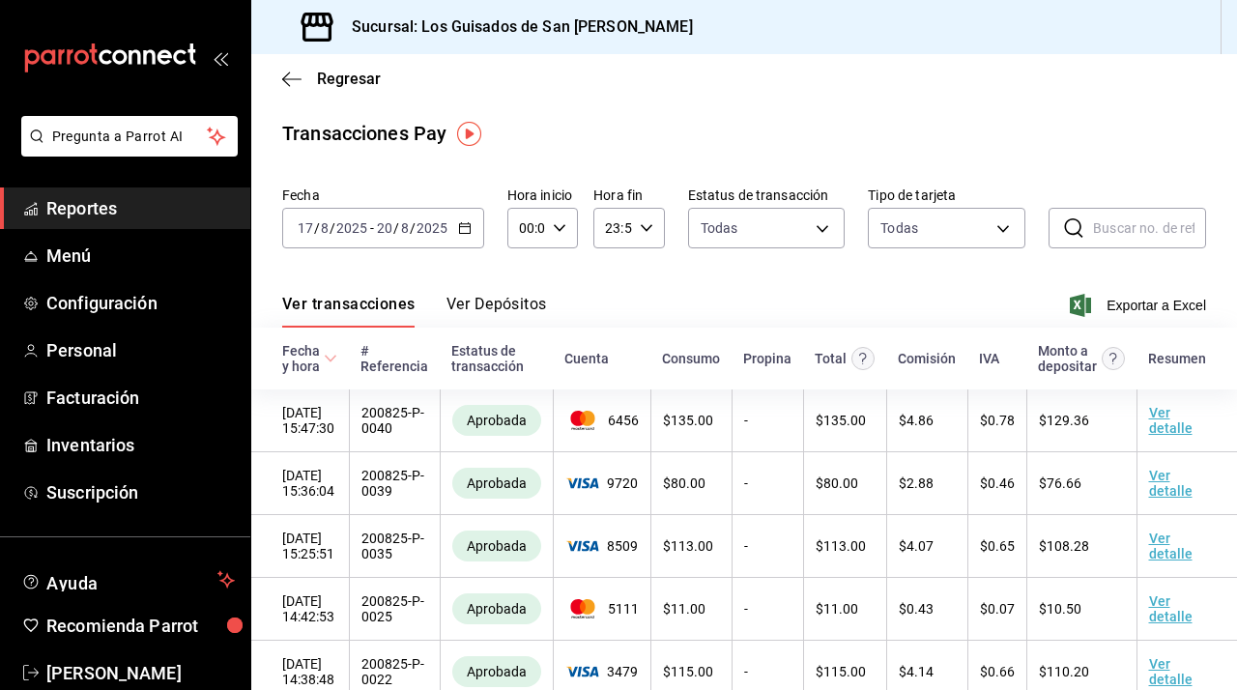
click at [525, 309] on button "Ver Depósitos" at bounding box center [497, 311] width 101 height 33
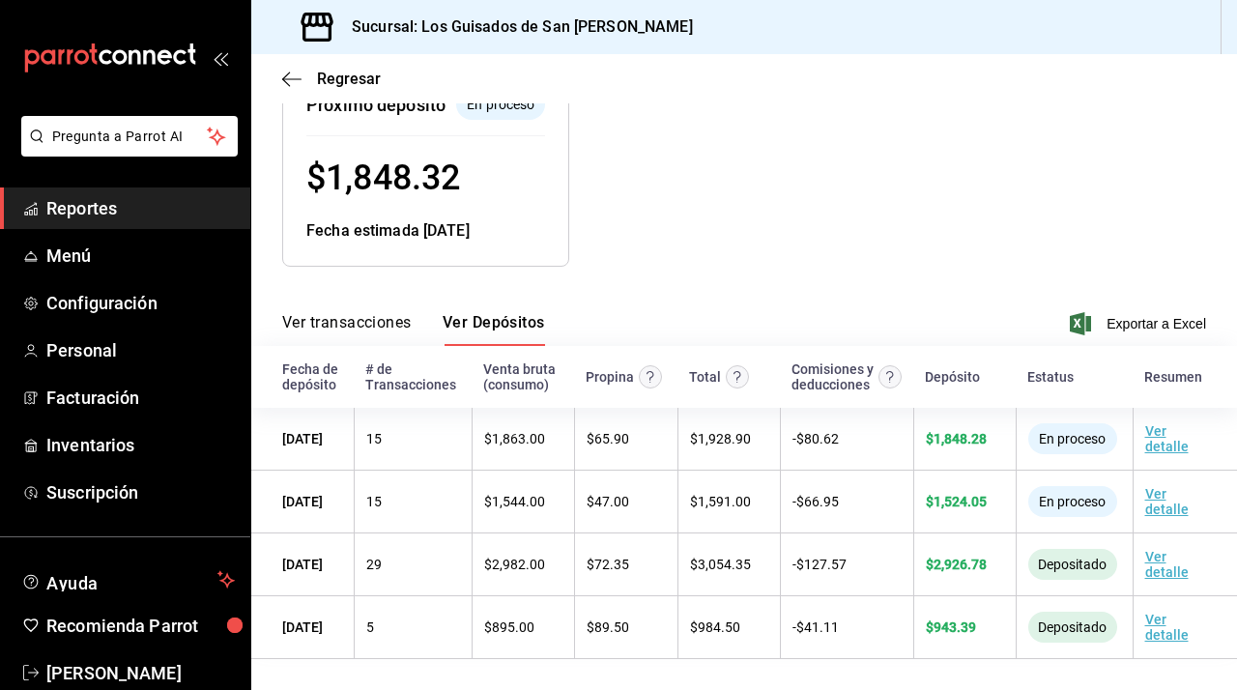
scroll to position [269, 0]
click at [888, 366] on circle "Contempla comisión de ventas y propinas, IVA, cancelaciones y devoluciones." at bounding box center [891, 377] width 22 height 22
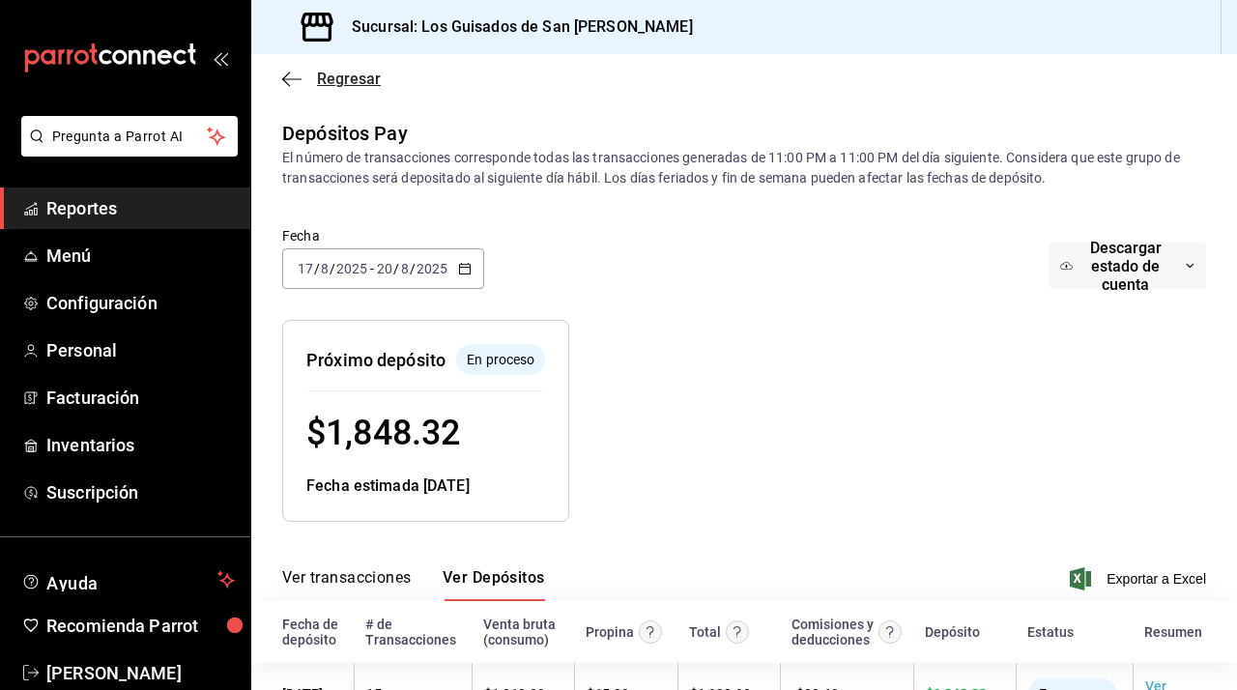
click at [291, 73] on icon "button" at bounding box center [291, 79] width 19 height 17
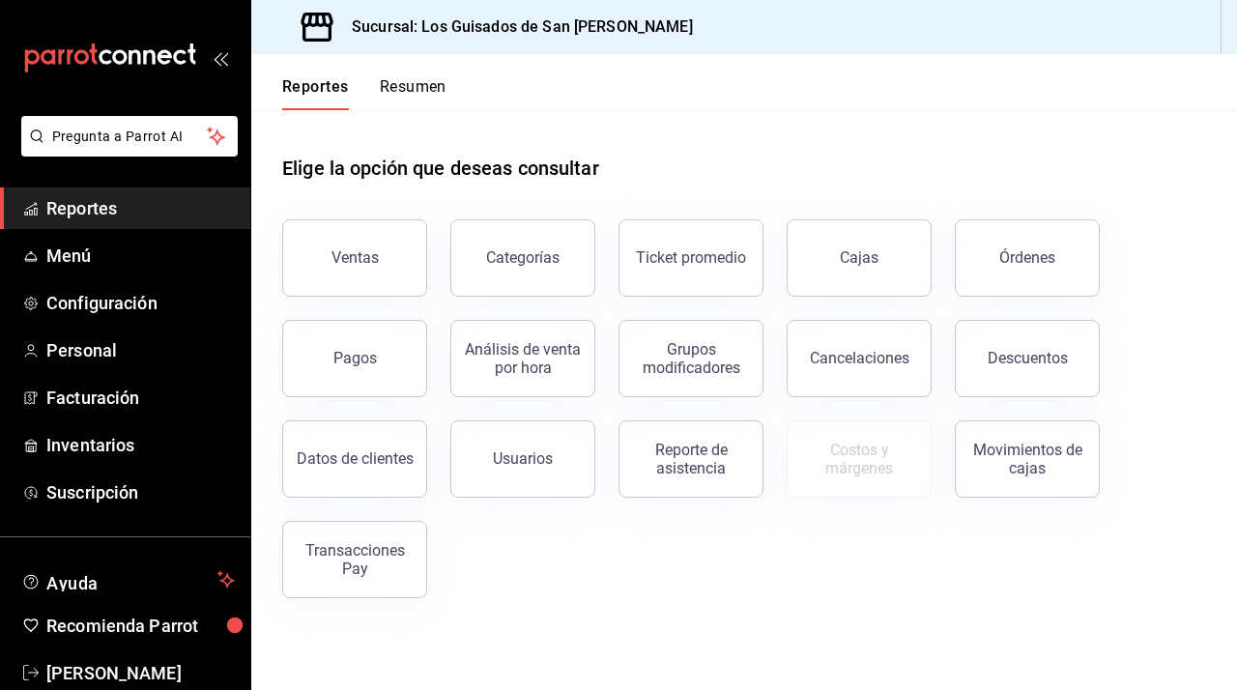
click at [214, 64] on icon "open_drawer_menu" at bounding box center [218, 59] width 9 height 15
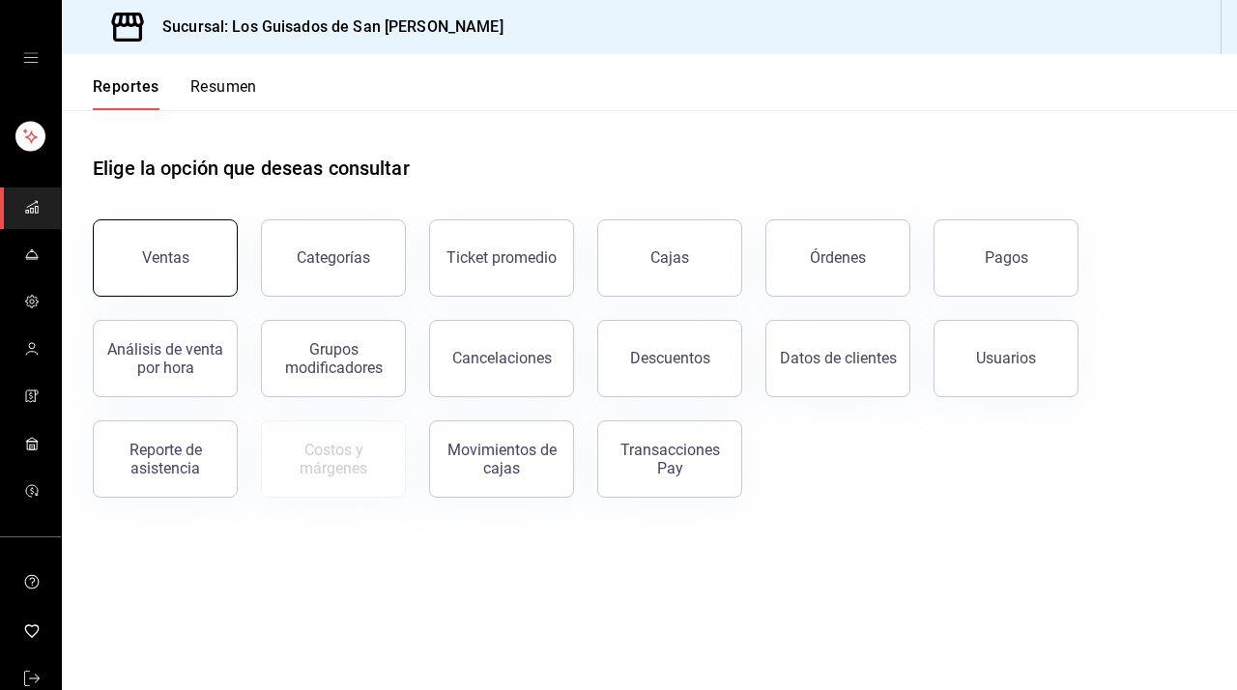
click at [159, 250] on div "Ventas" at bounding box center [165, 257] width 47 height 18
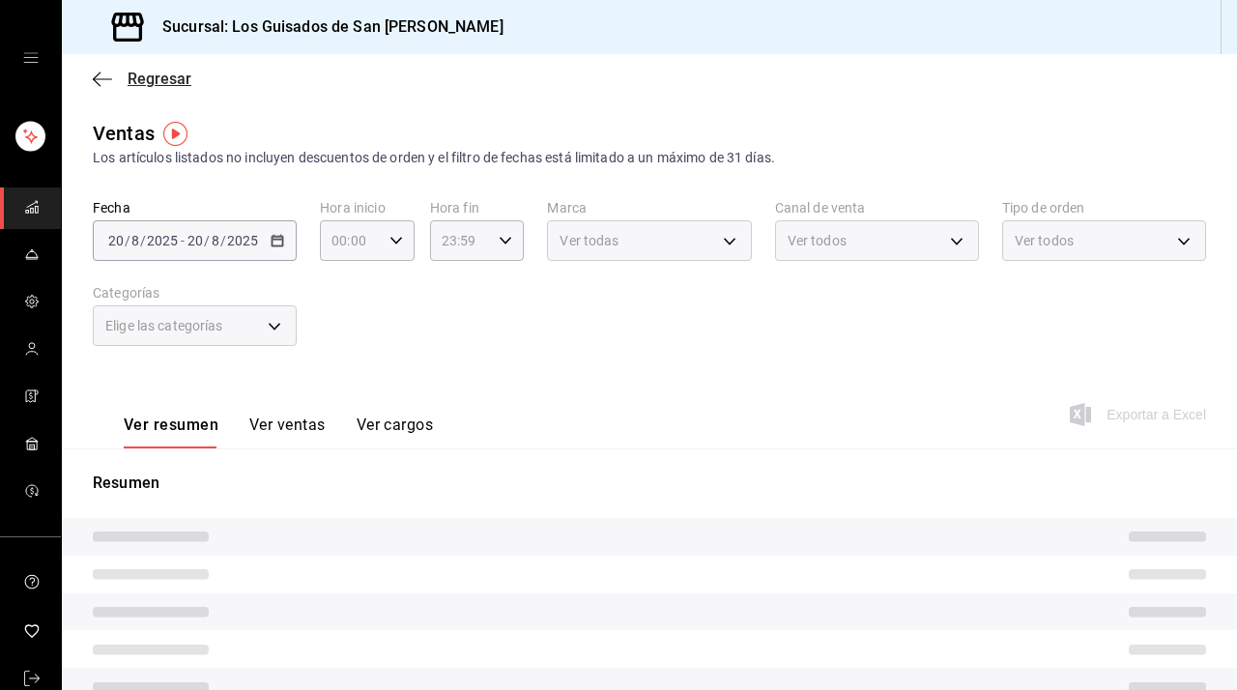
click at [117, 73] on span "Regresar" at bounding box center [142, 79] width 99 height 18
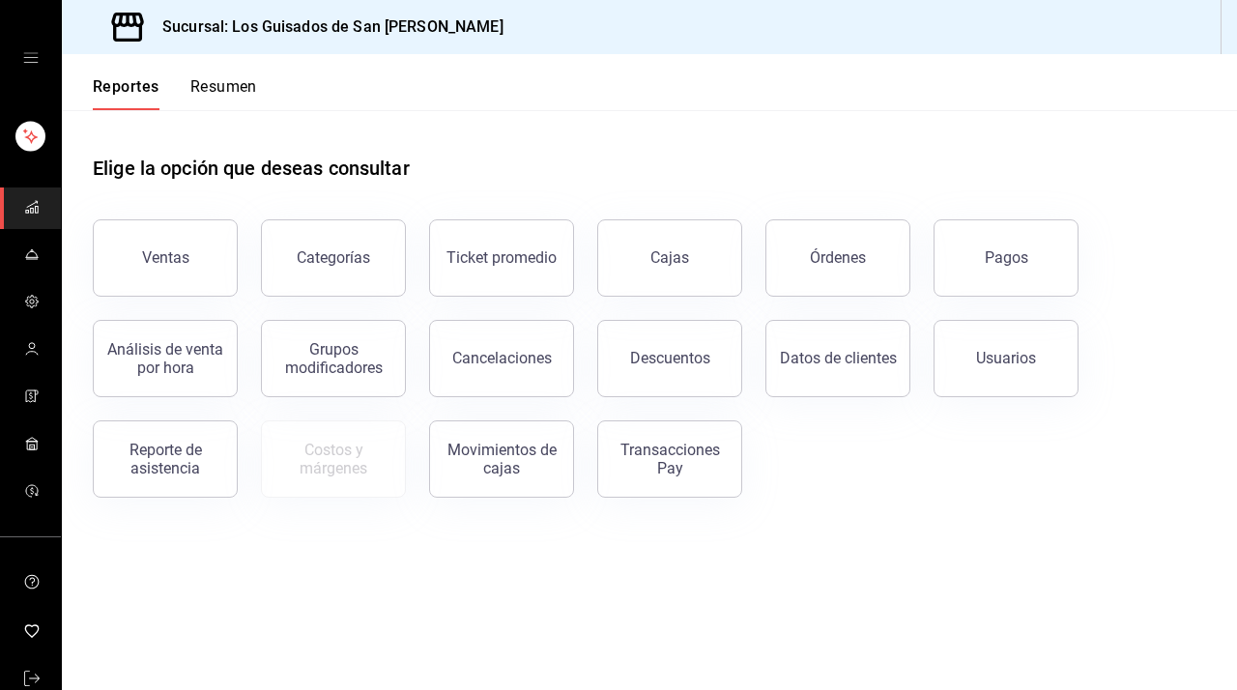
click at [214, 103] on button "Resumen" at bounding box center [223, 93] width 67 height 33
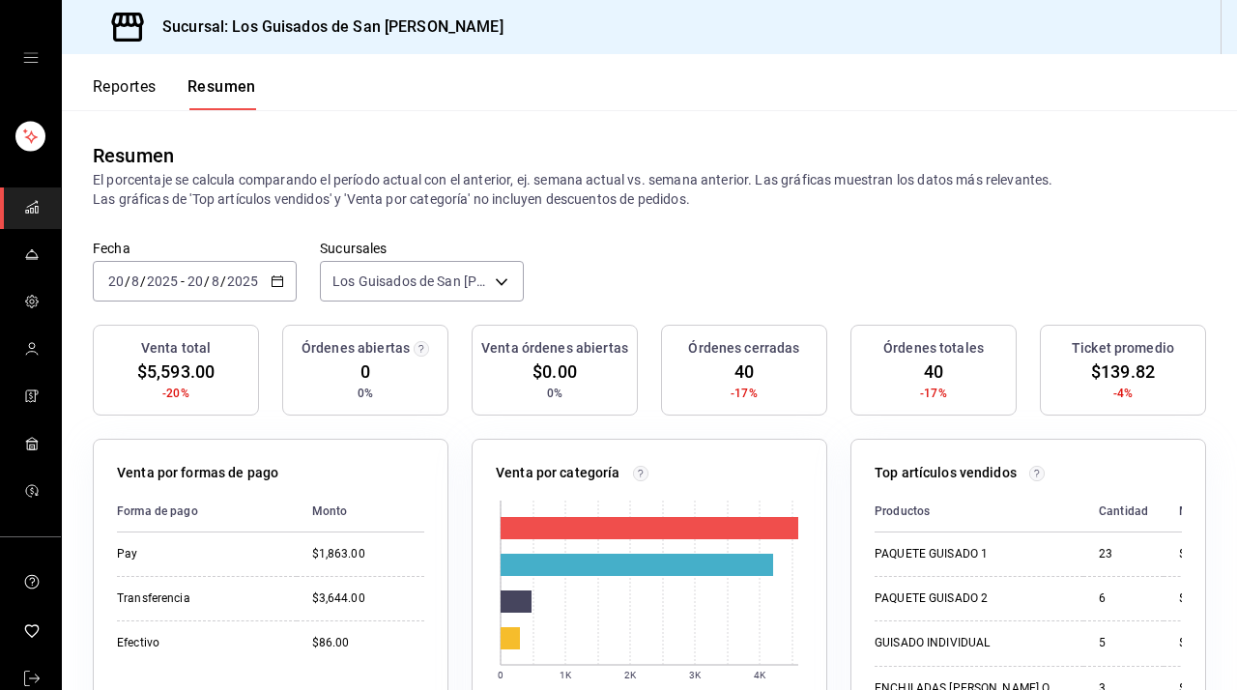
click at [290, 292] on div "[DATE] [DATE] - [DATE] [DATE]" at bounding box center [195, 281] width 204 height 41
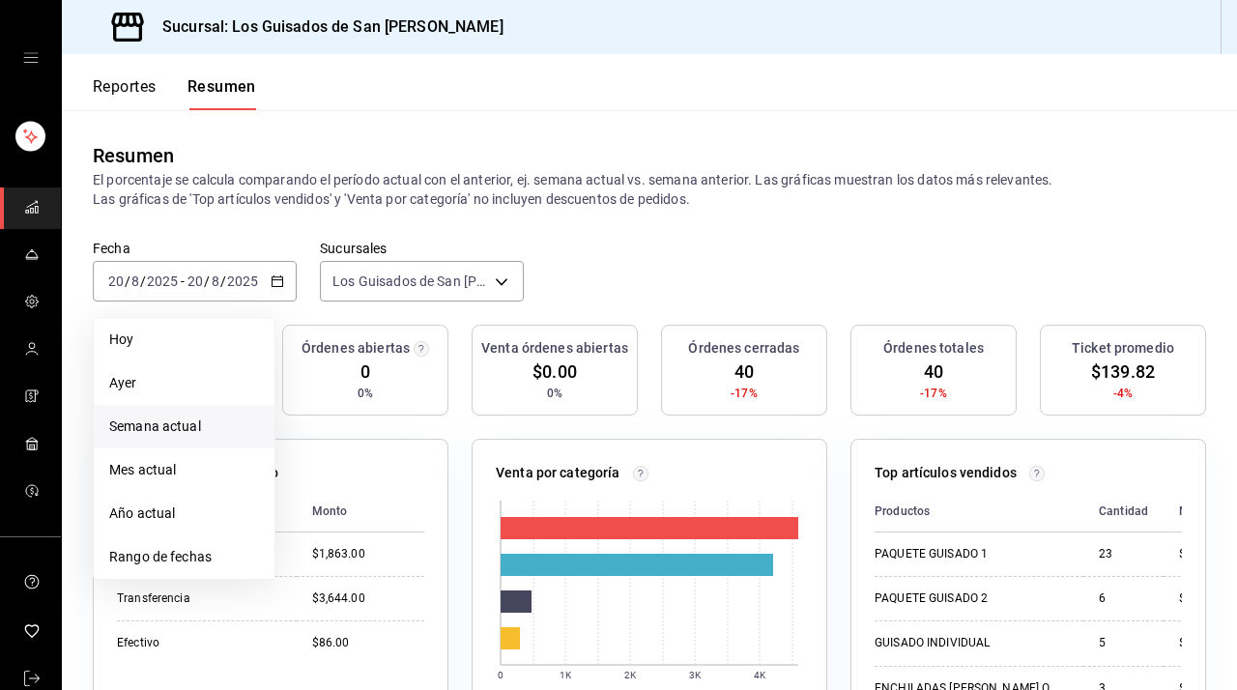
click at [221, 427] on span "Semana actual" at bounding box center [184, 427] width 150 height 20
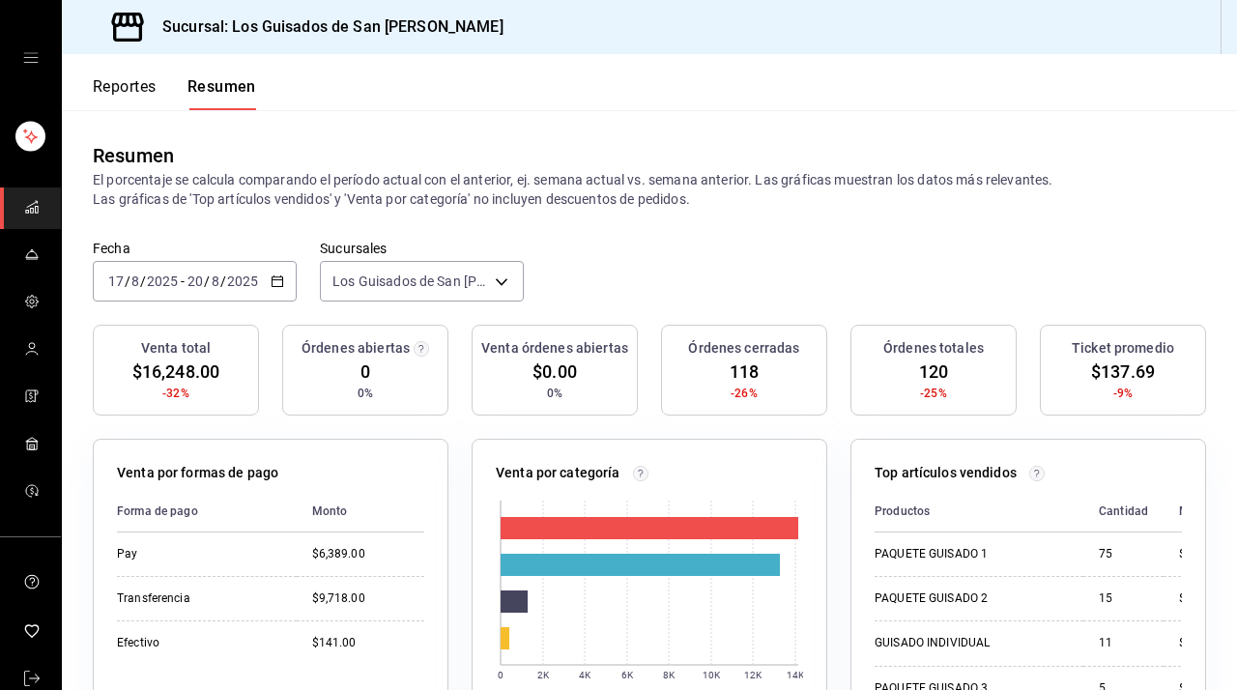
click at [279, 273] on div "[DATE] [DATE] - [DATE] [DATE]" at bounding box center [195, 281] width 204 height 41
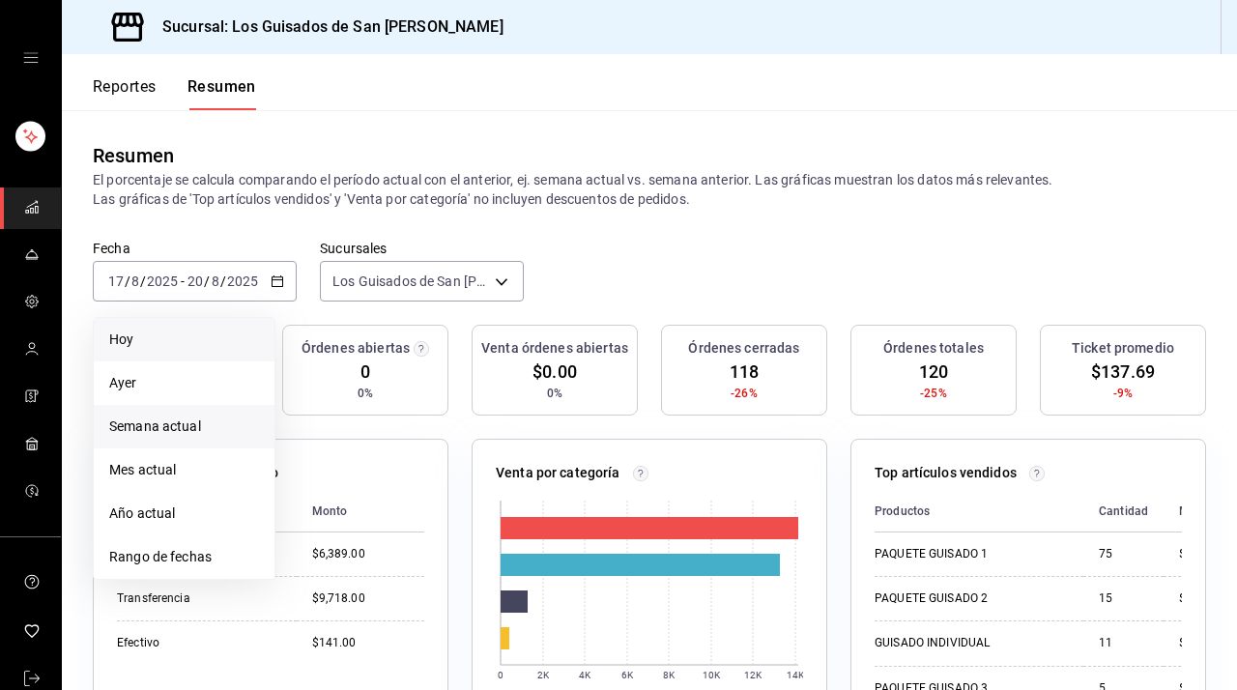
click at [245, 347] on span "Hoy" at bounding box center [184, 340] width 150 height 20
